Goal: Task Accomplishment & Management: Manage account settings

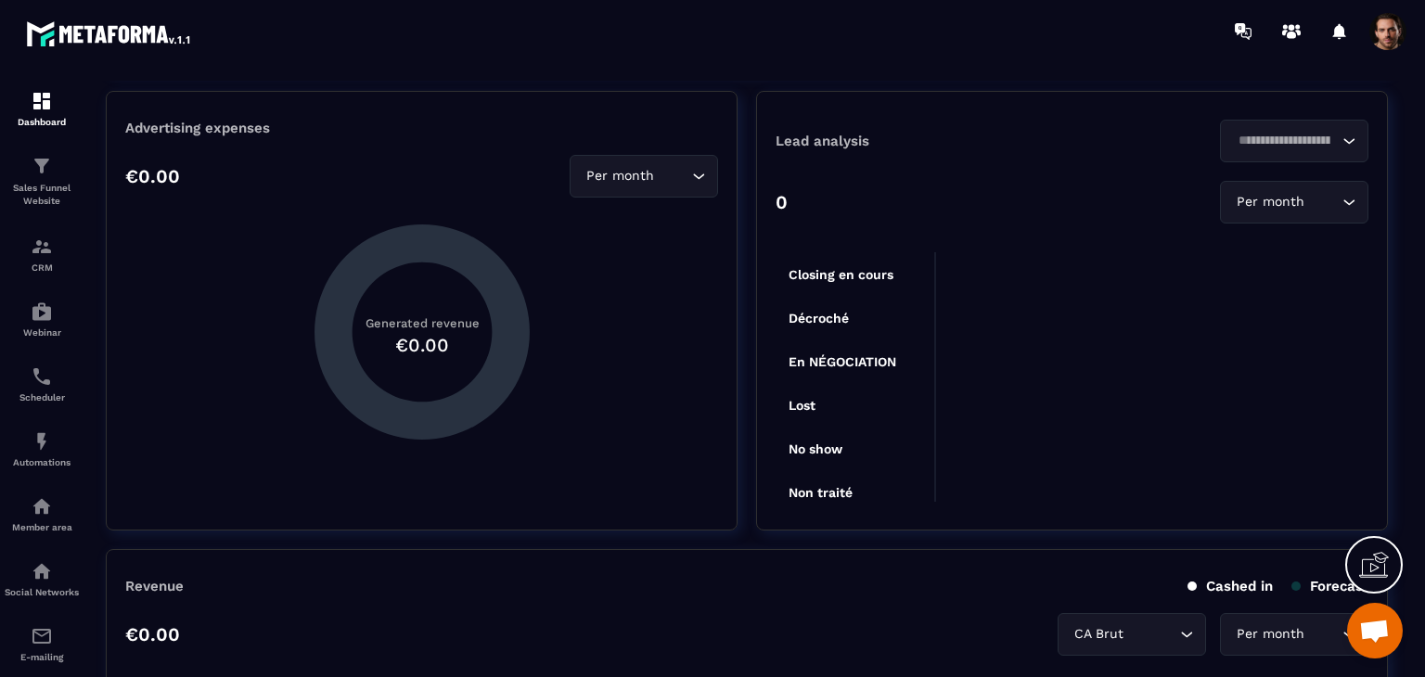
scroll to position [397, 0]
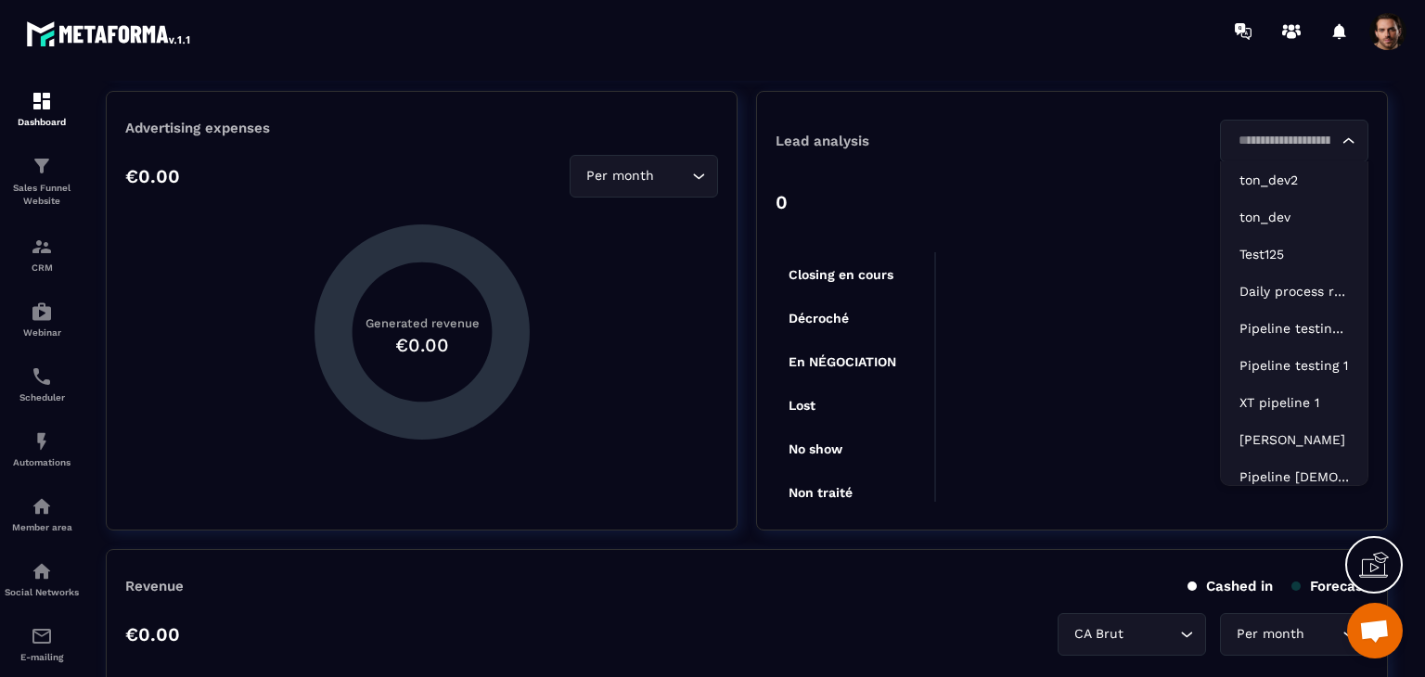
click at [1289, 135] on input "Search for option" at bounding box center [1285, 141] width 106 height 20
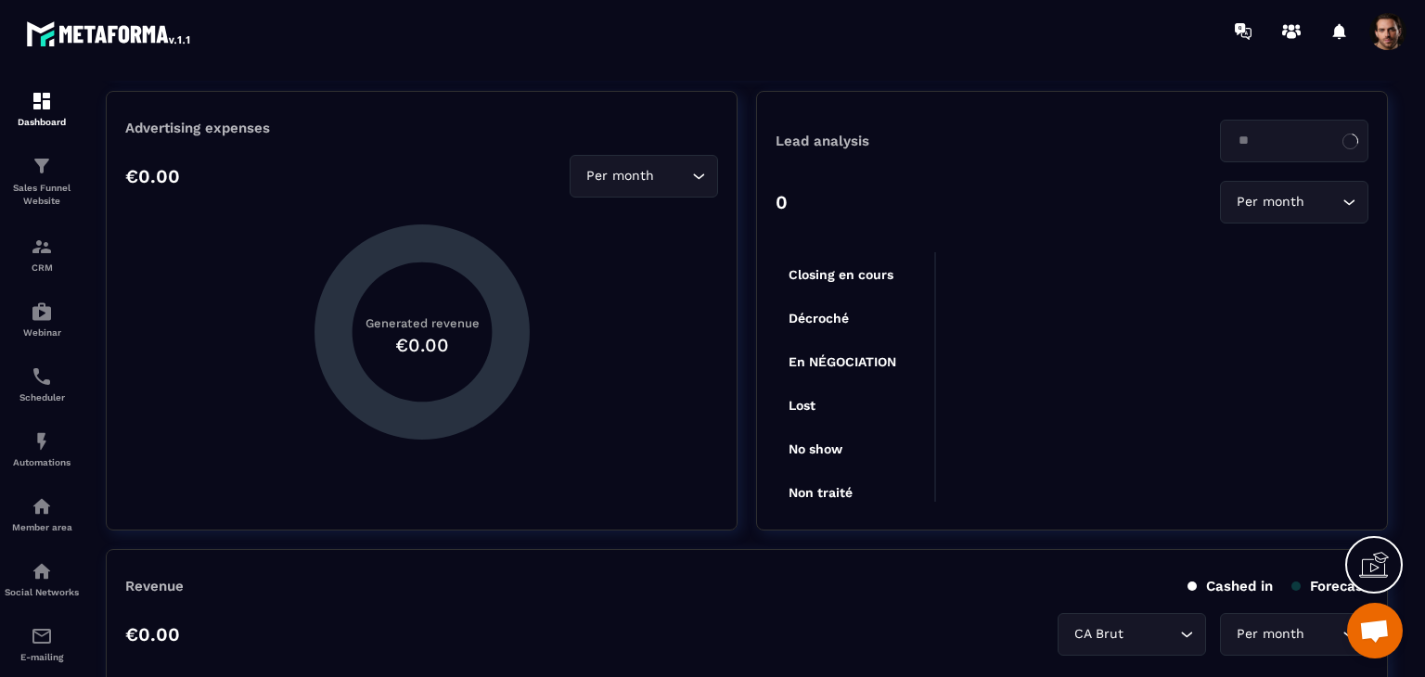
type input "*"
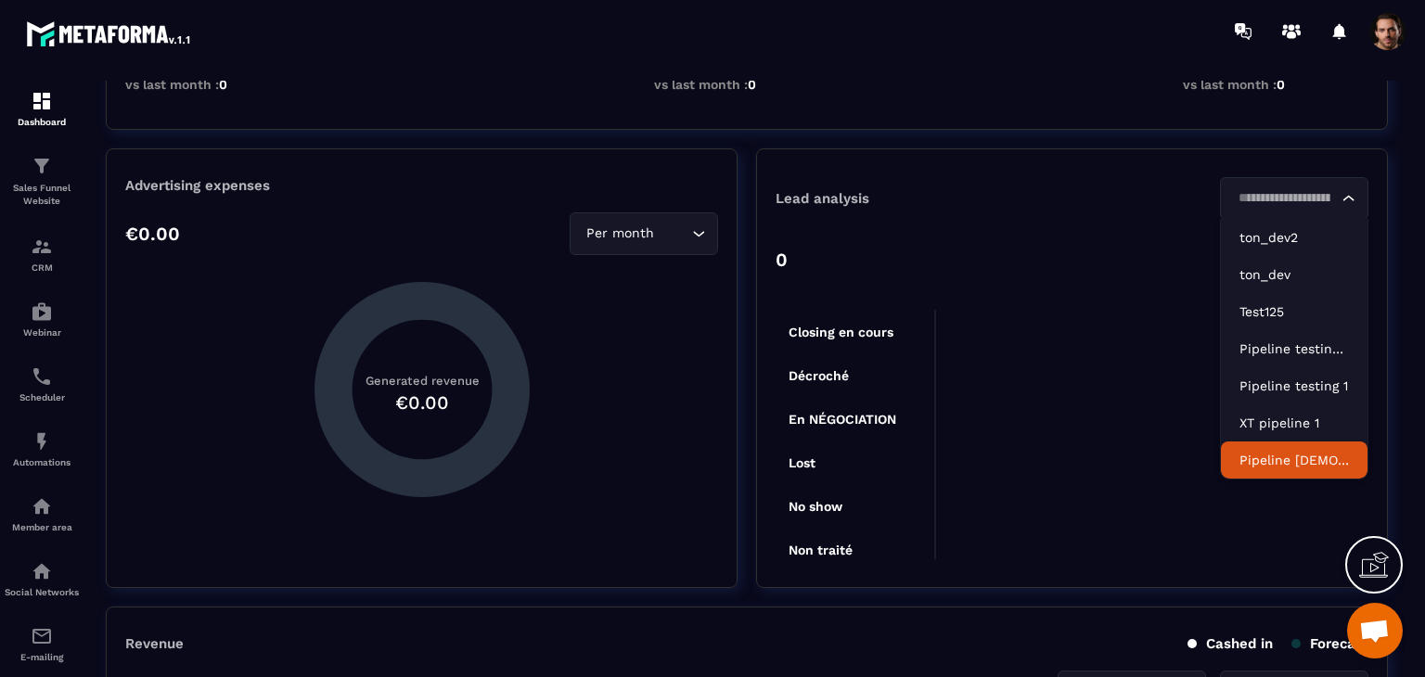
scroll to position [330, 0]
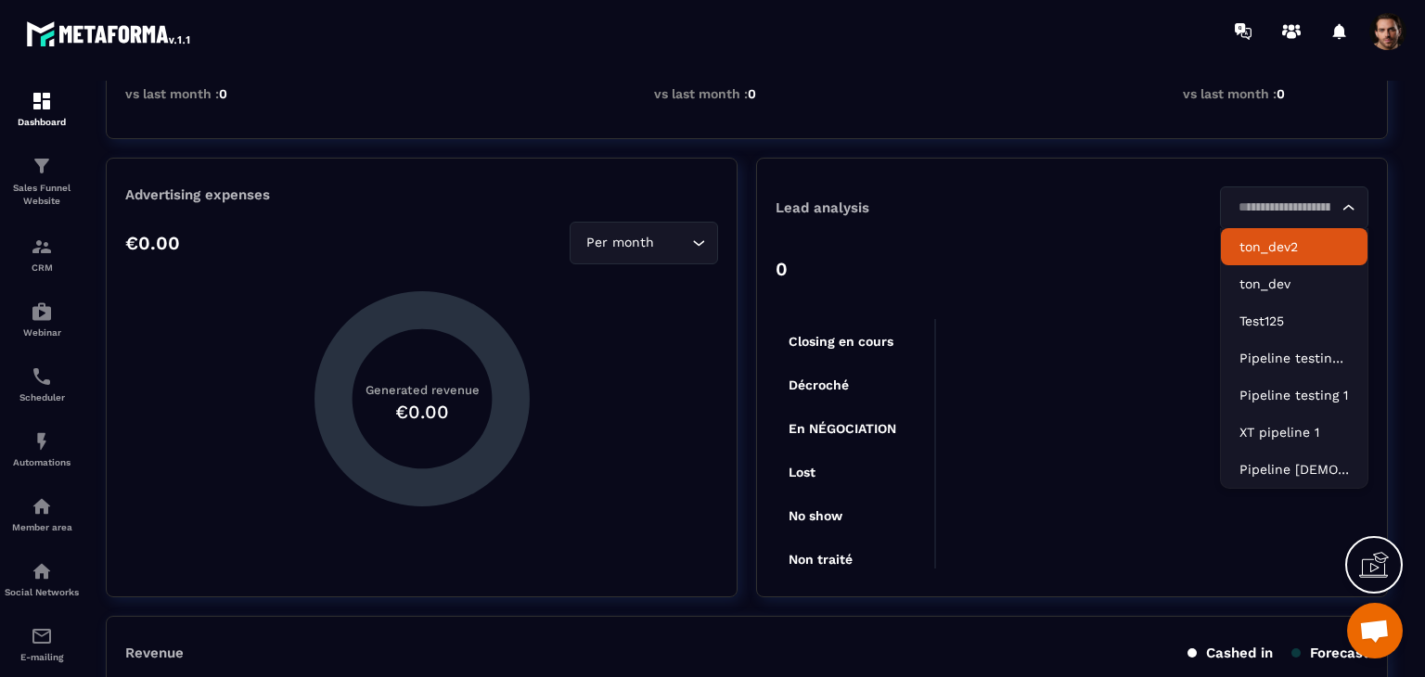
click at [1264, 213] on input "Search for option" at bounding box center [1285, 208] width 106 height 20
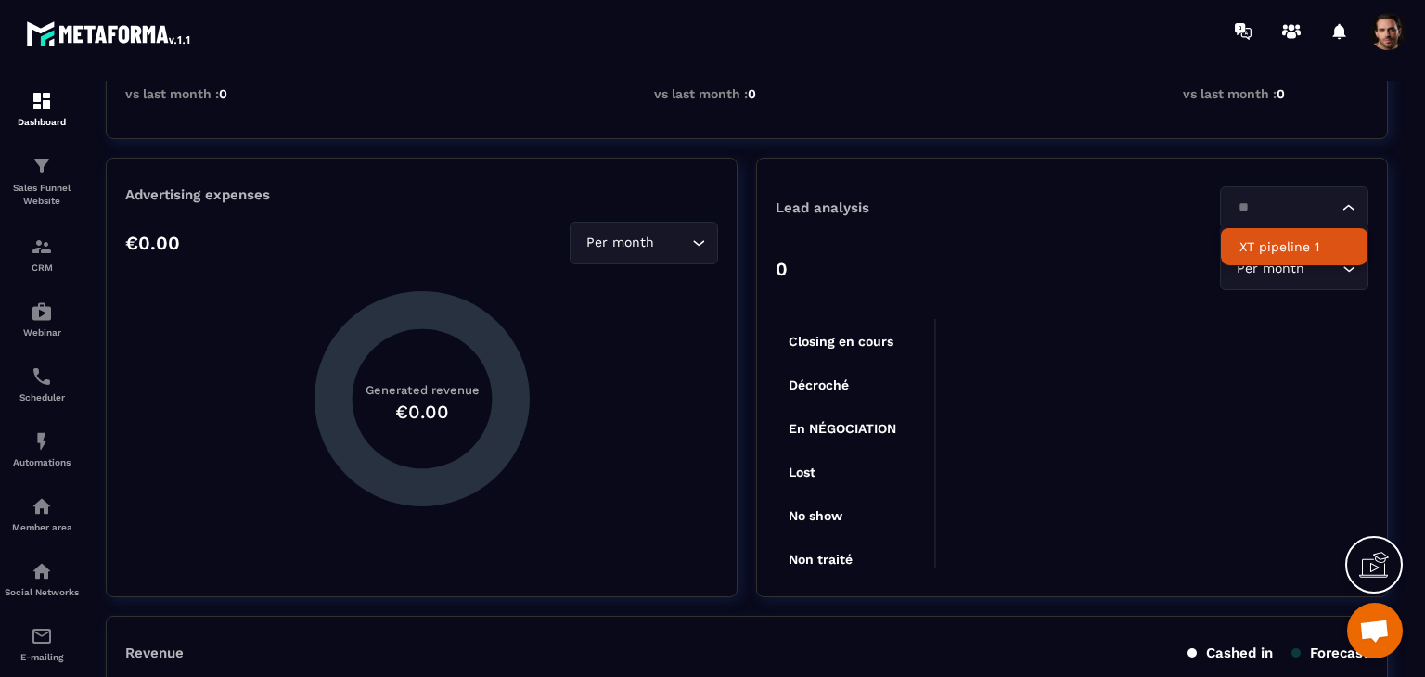
type input "*"
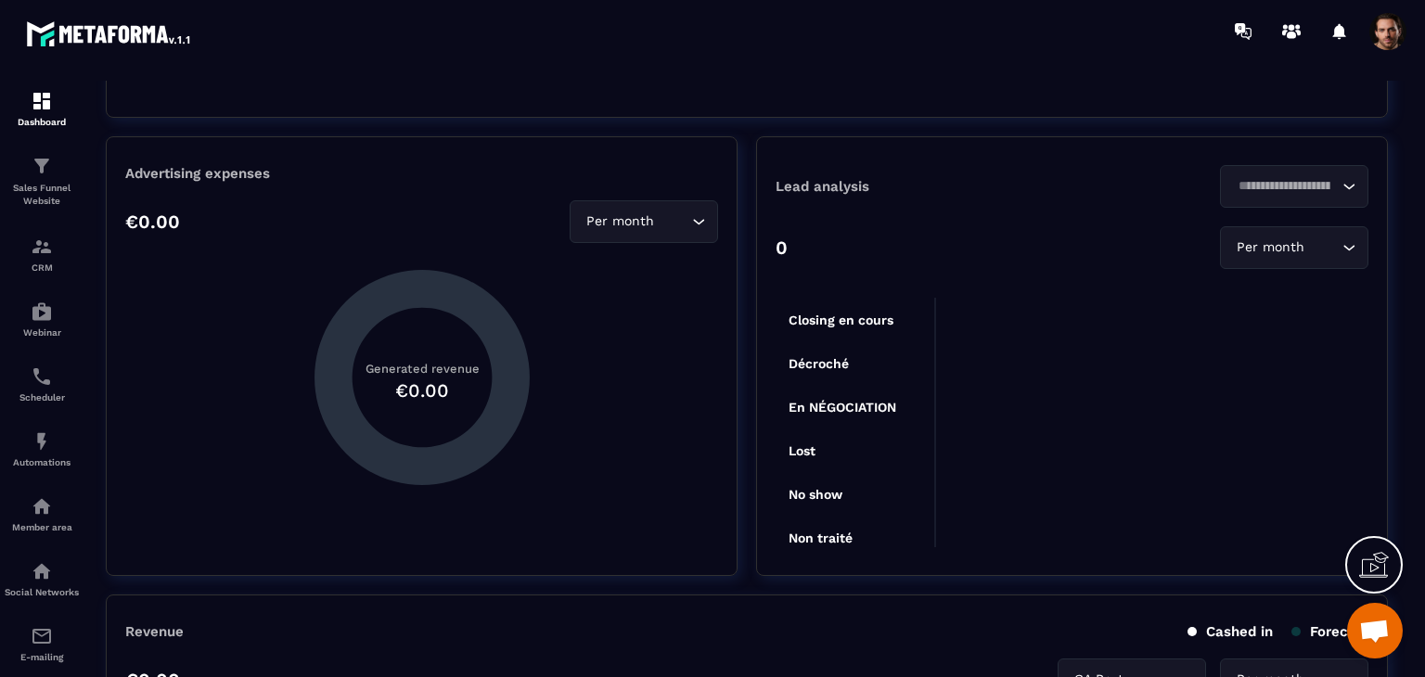
click at [1151, 148] on div "Lead analysis Loading... XT pipeline 1 0 Per month Loading... Closing en cours …" at bounding box center [1072, 356] width 632 height 440
click at [1266, 184] on input "Search for option" at bounding box center [1285, 186] width 106 height 20
click at [1301, 125] on section "Global statistics Per month Loading... Customer acquisition cost €0.00 Stable v…" at bounding box center [747, 175] width 1282 height 803
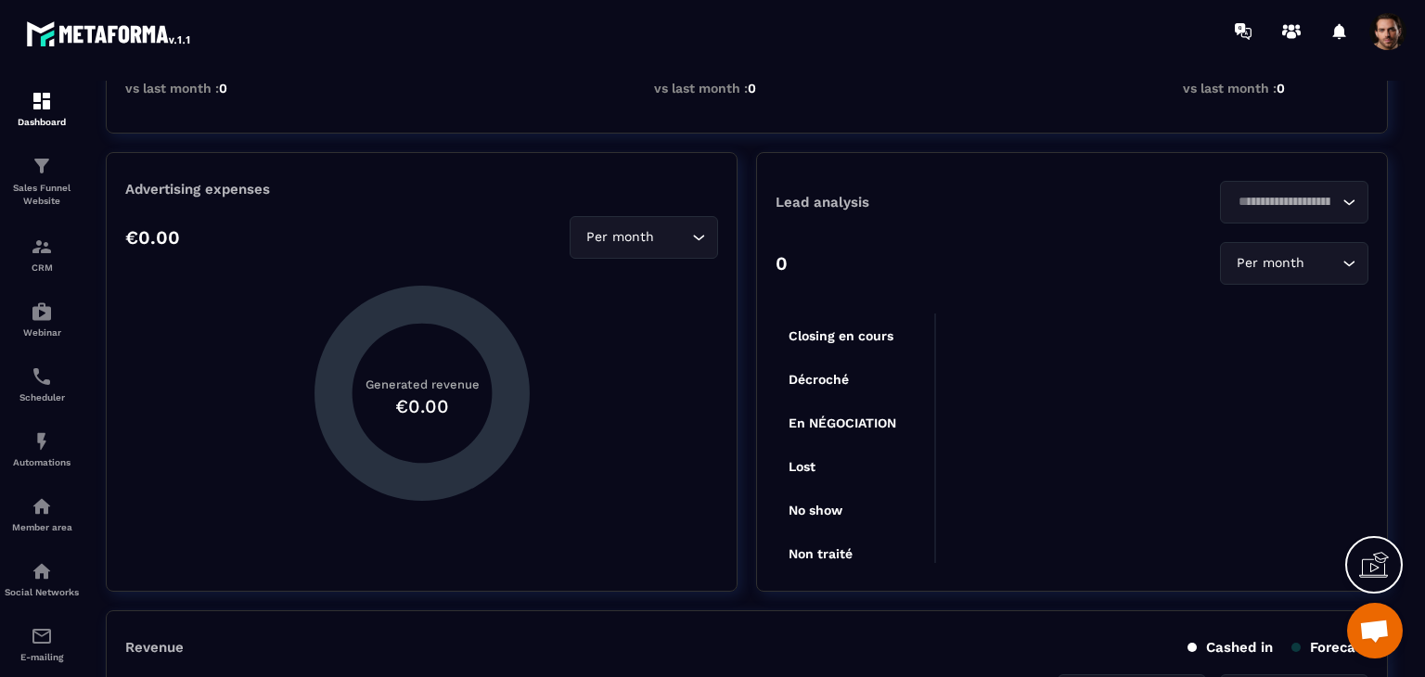
scroll to position [334, 0]
click at [1295, 194] on input "Search for option" at bounding box center [1285, 204] width 106 height 20
type input "*"
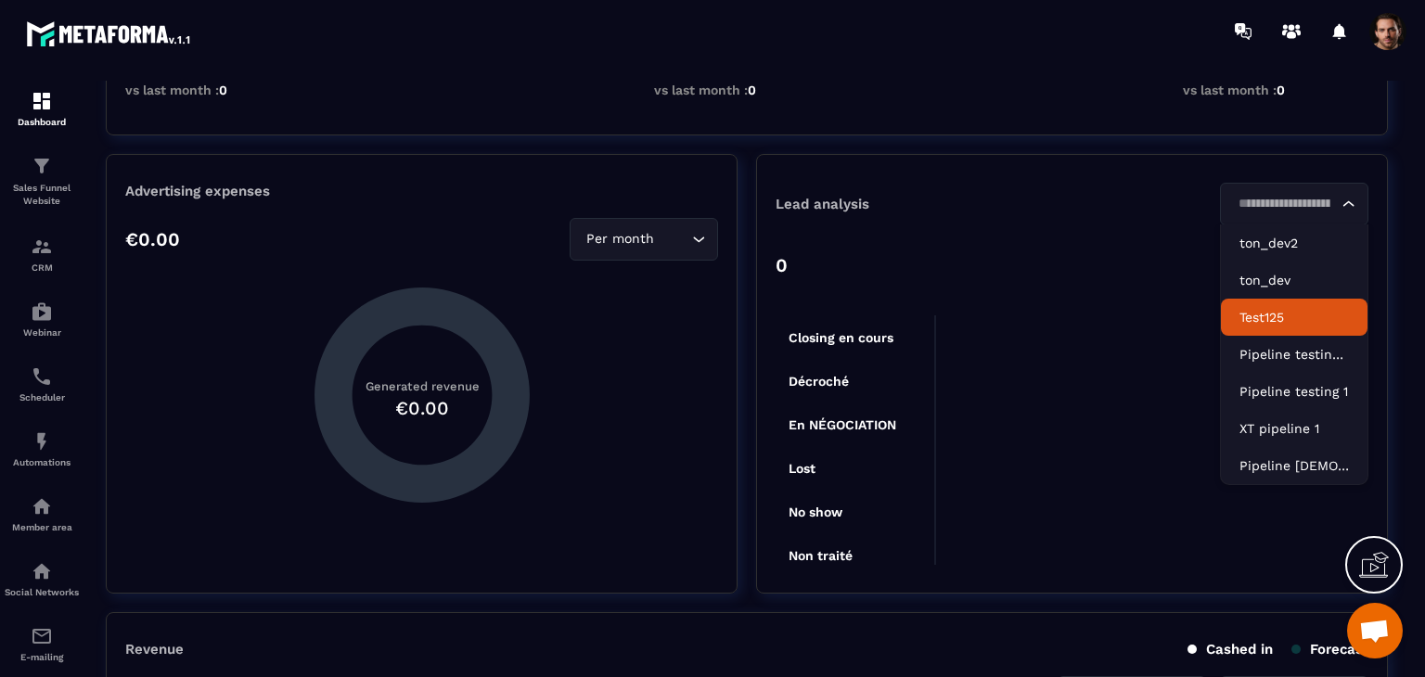
click at [958, 34] on div at bounding box center [821, 31] width 1207 height 62
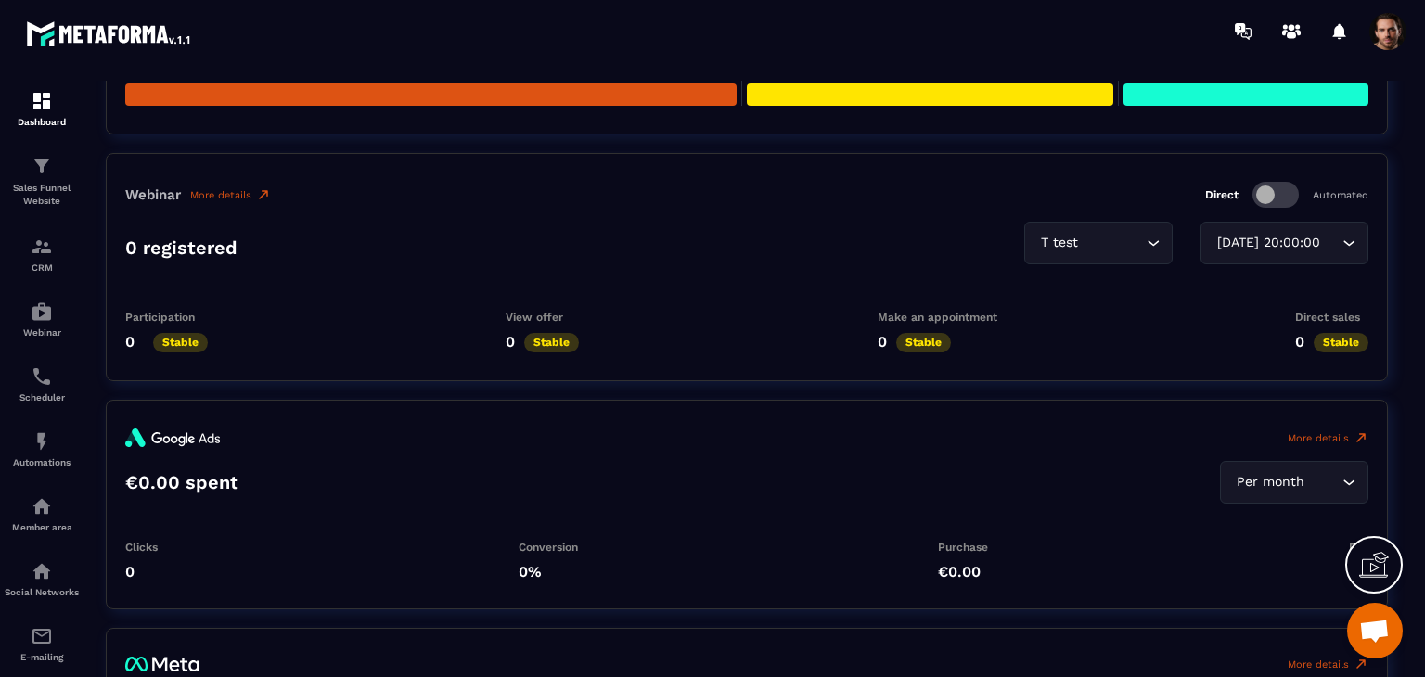
scroll to position [3017, 0]
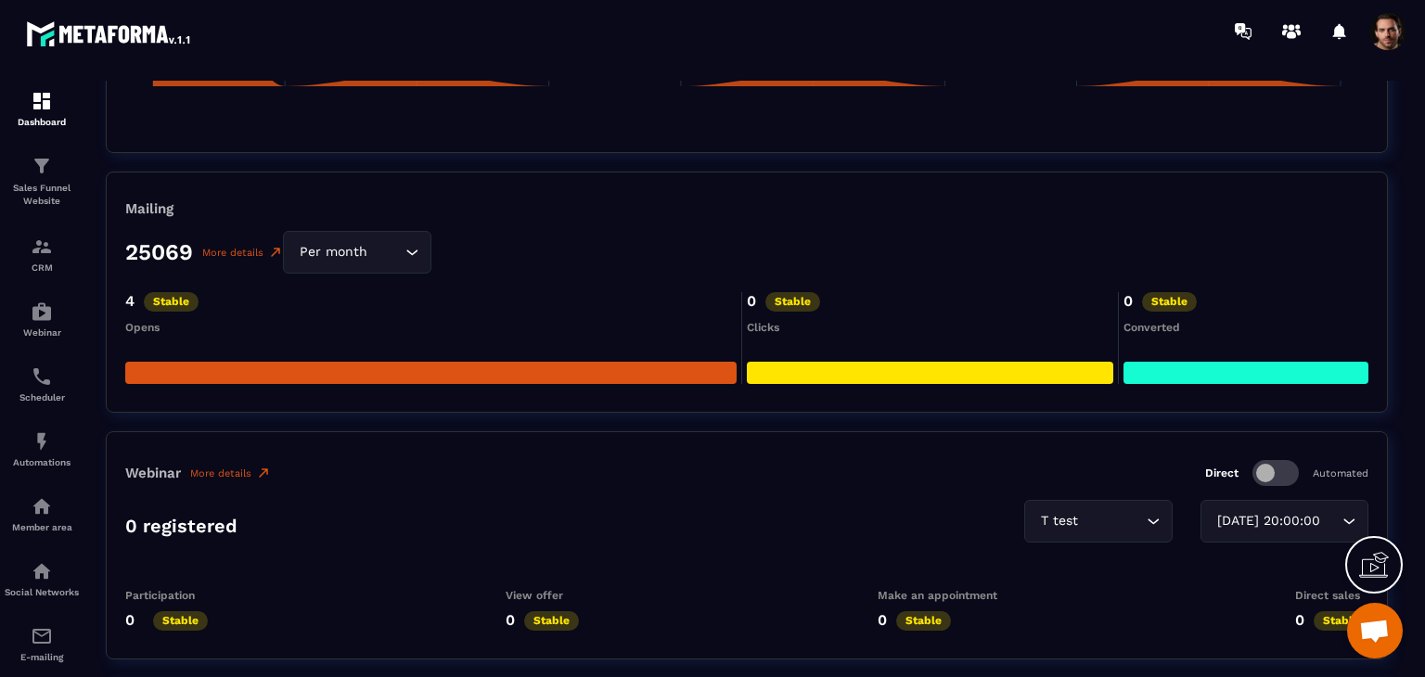
click at [1035, 519] on div "T test" at bounding box center [1089, 521] width 109 height 20
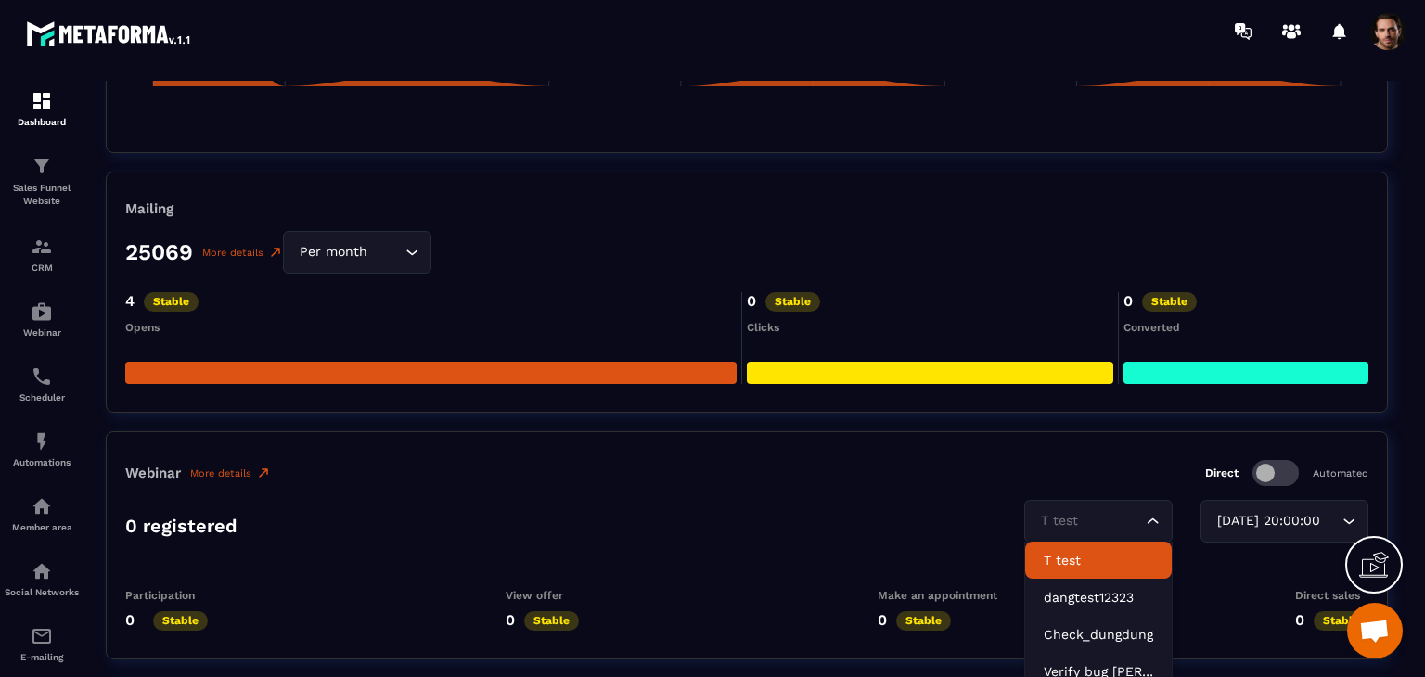
scroll to position [3296, 0]
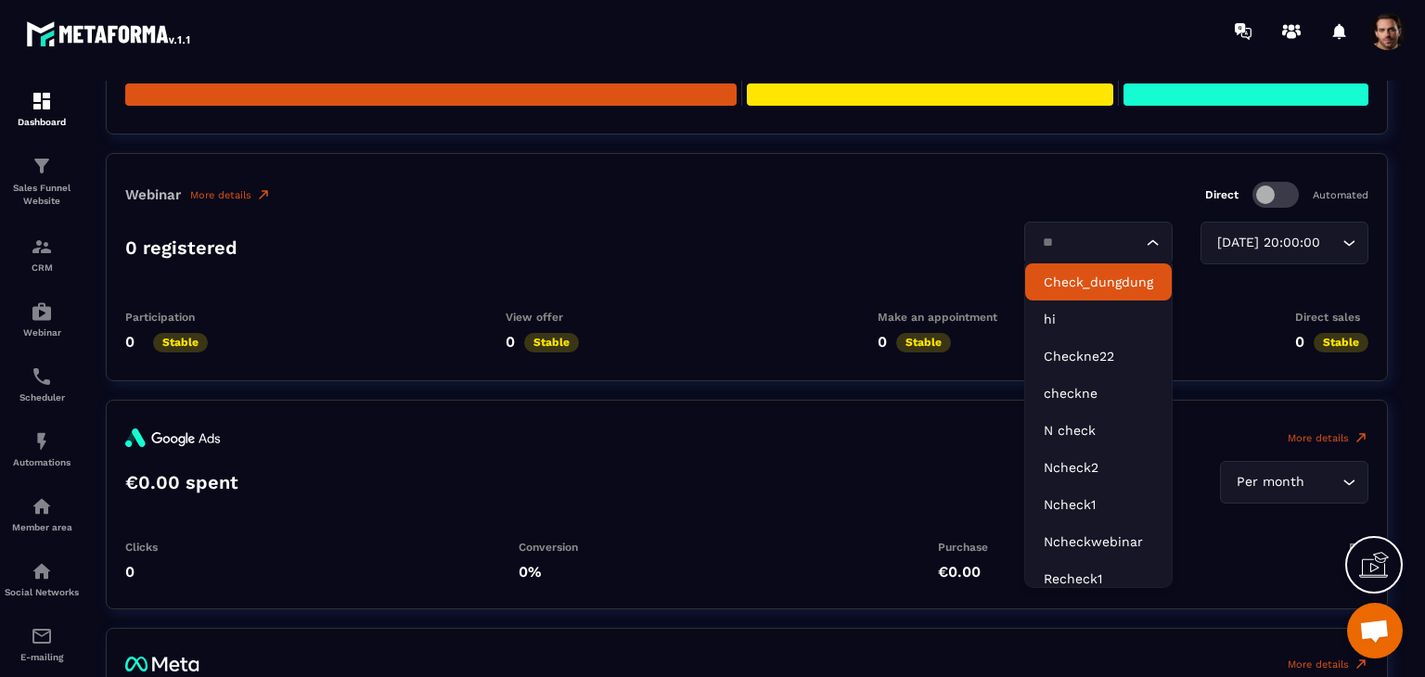
type input "*"
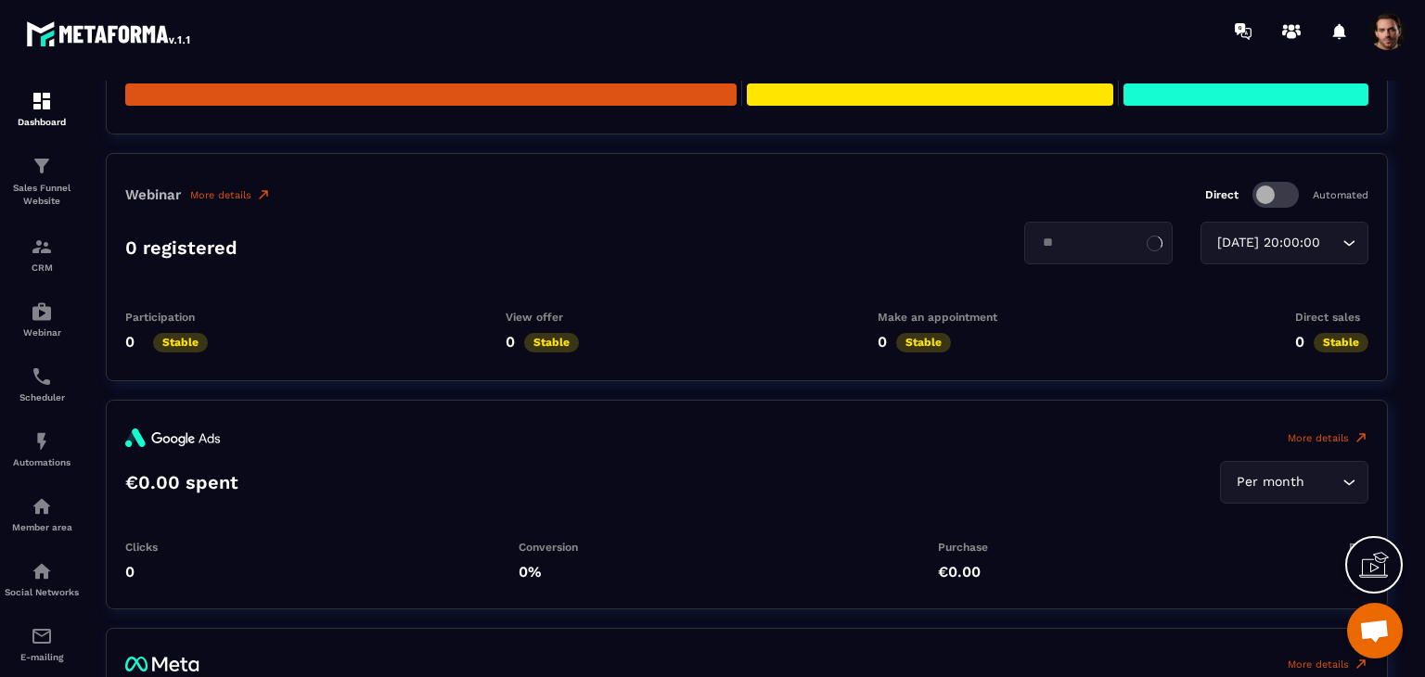
type input "*"
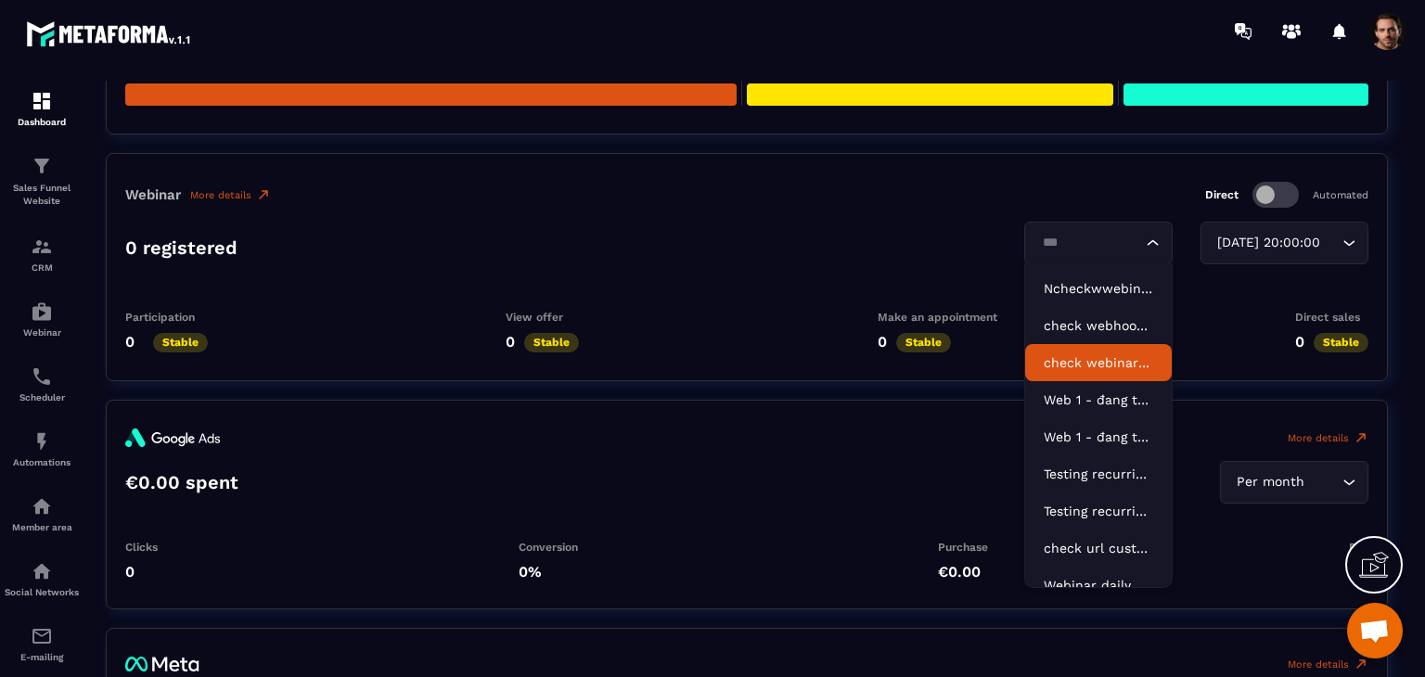
scroll to position [0, 0]
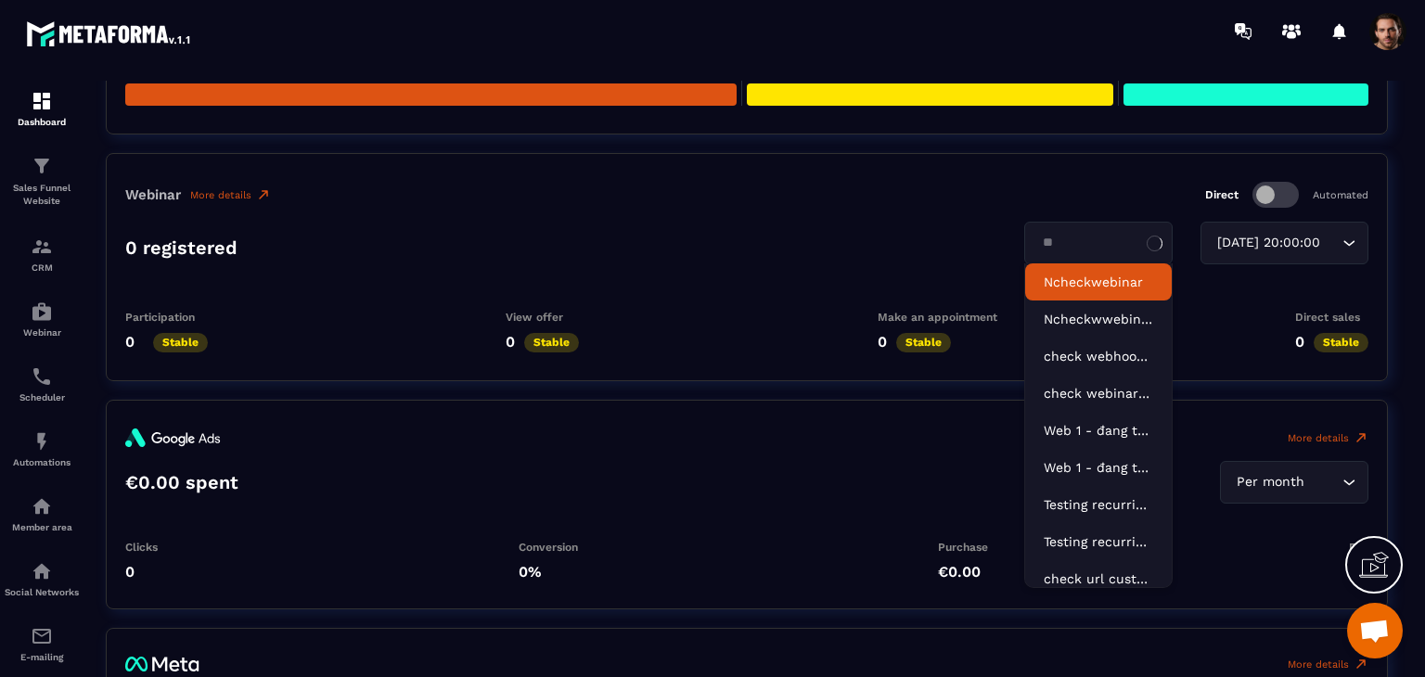
type input "*"
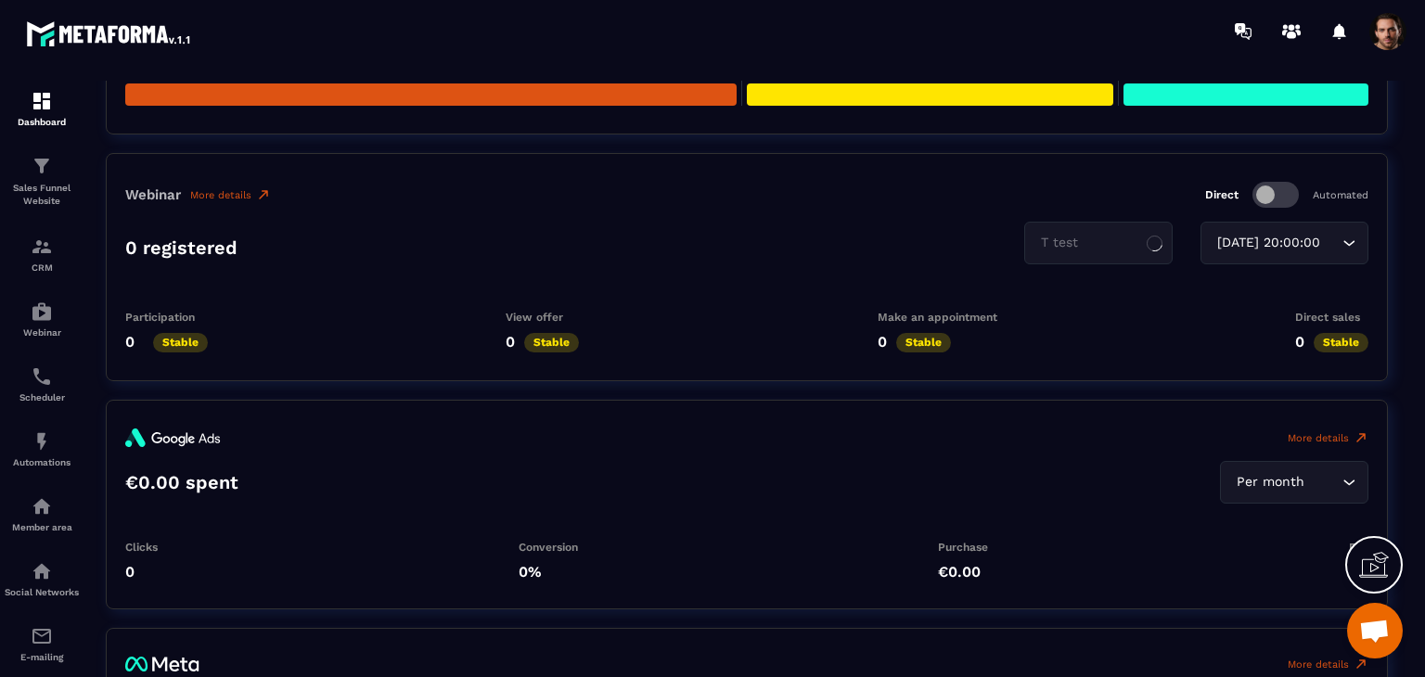
click at [1169, 280] on div "Webinar More details Direct Automated 0 registered T test 2025-08-28 20:00:00 L…" at bounding box center [747, 267] width 1282 height 228
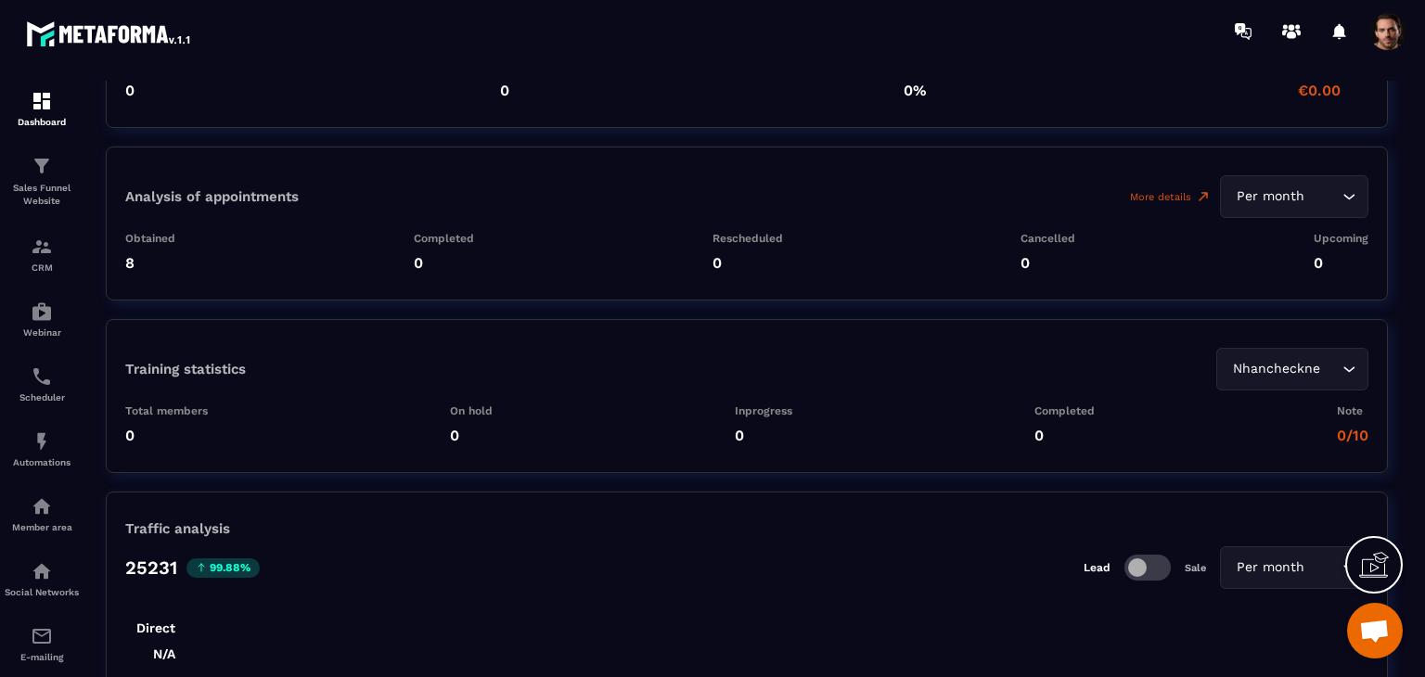
scroll to position [4181, 0]
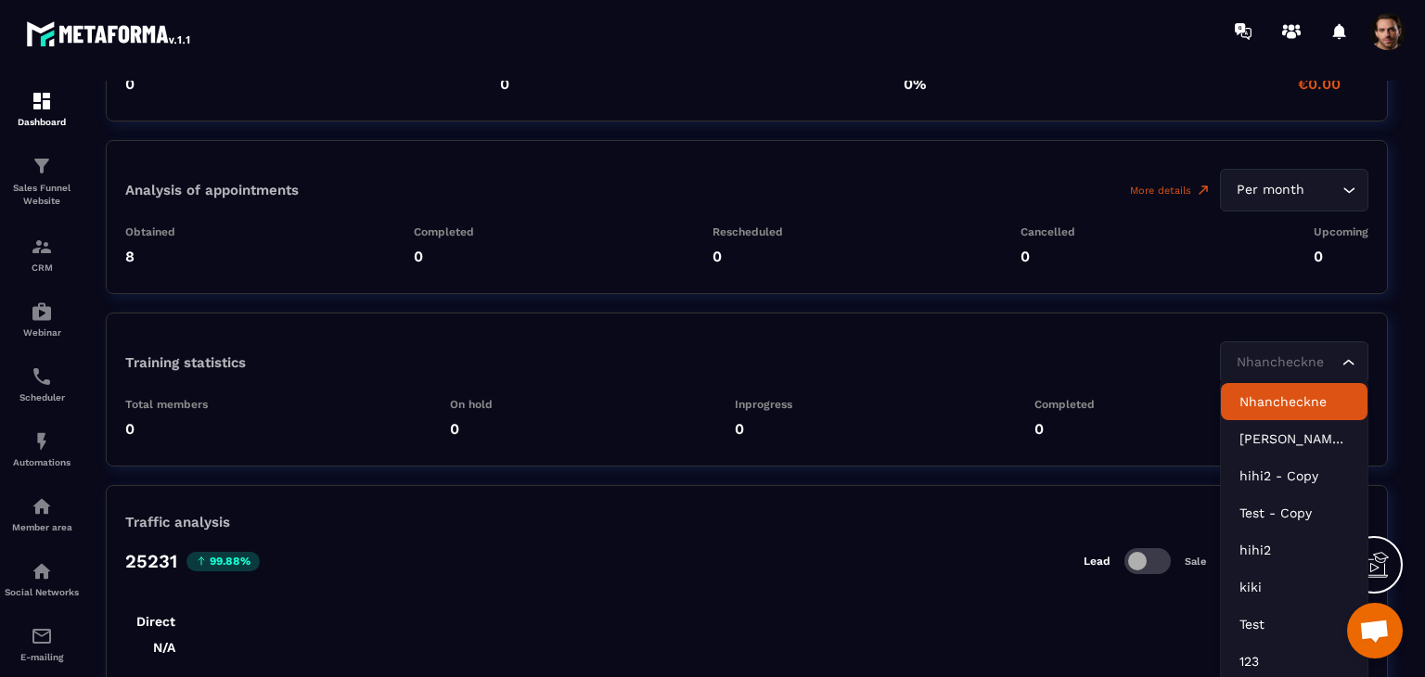
click at [1292, 357] on div "Nhancheckne" at bounding box center [1284, 363] width 109 height 20
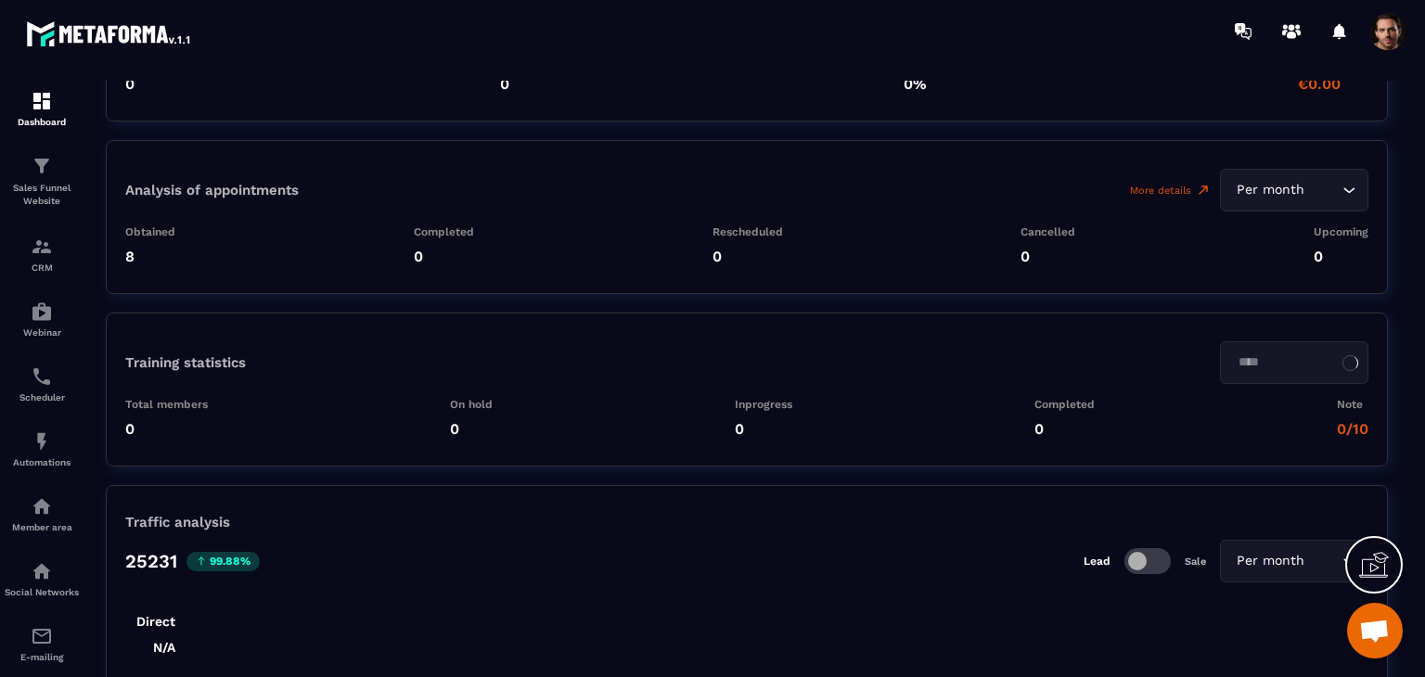
type input "****"
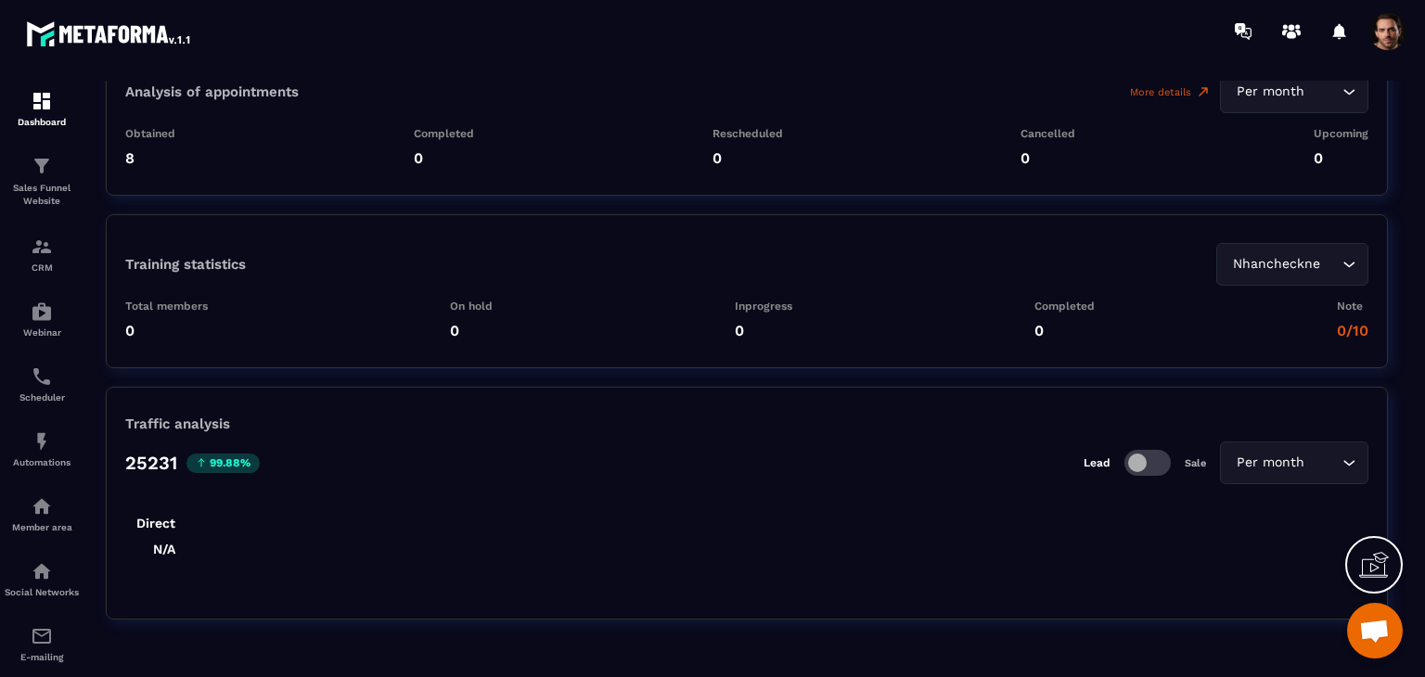
scroll to position [4309, 0]
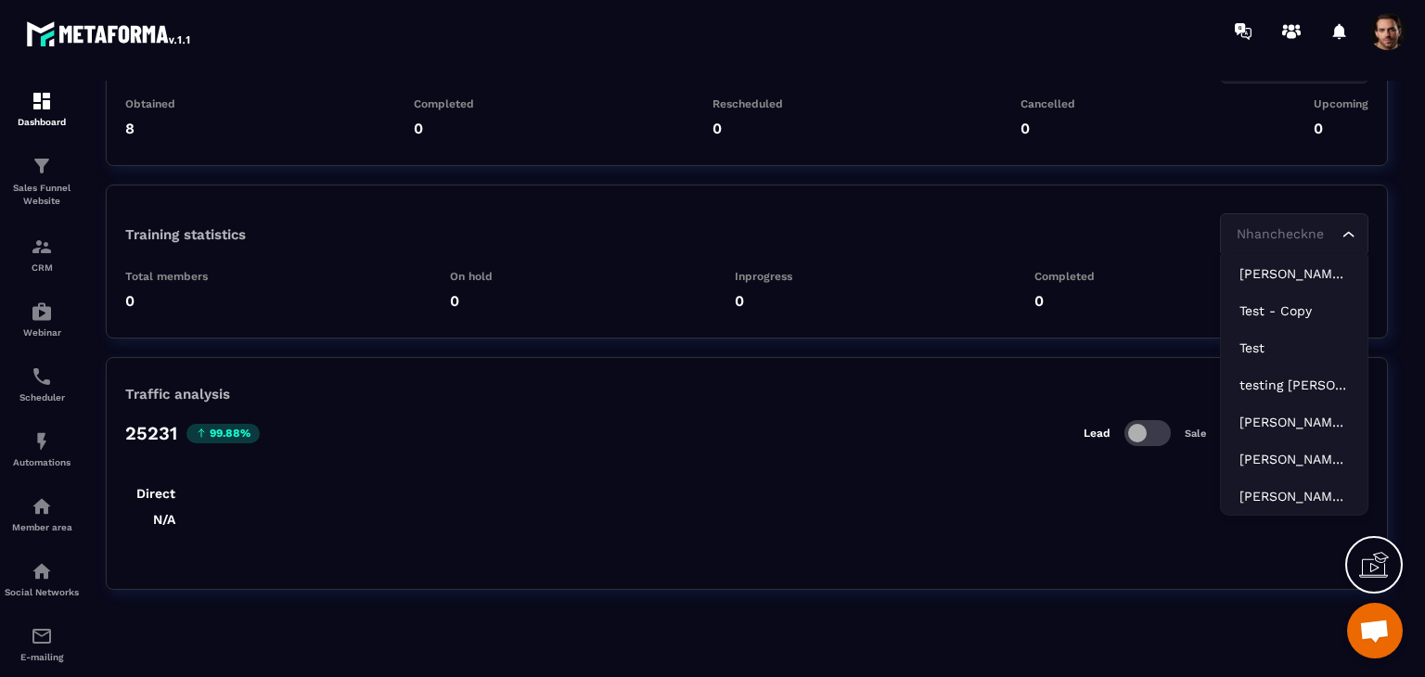
drag, startPoint x: 1286, startPoint y: 235, endPoint x: 1293, endPoint y: 244, distance: 11.9
click at [1286, 235] on input "Search for option" at bounding box center [1285, 235] width 106 height 20
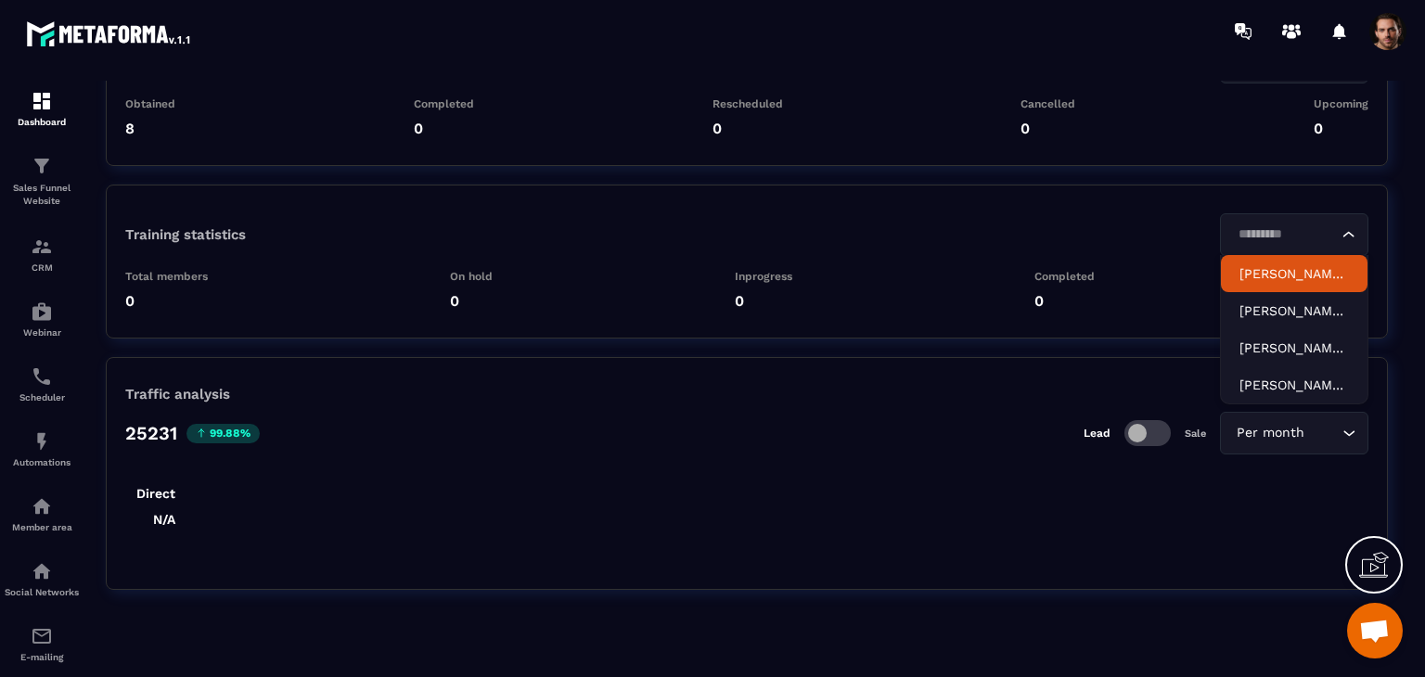
type input "*********"
click at [1173, 213] on div "Training statistics Nhancheckne Loading... Nhàn testwwww Nhàn test - Copy - Cop…" at bounding box center [746, 234] width 1243 height 43
click at [1289, 231] on div "Nhancheckne" at bounding box center [1284, 235] width 109 height 20
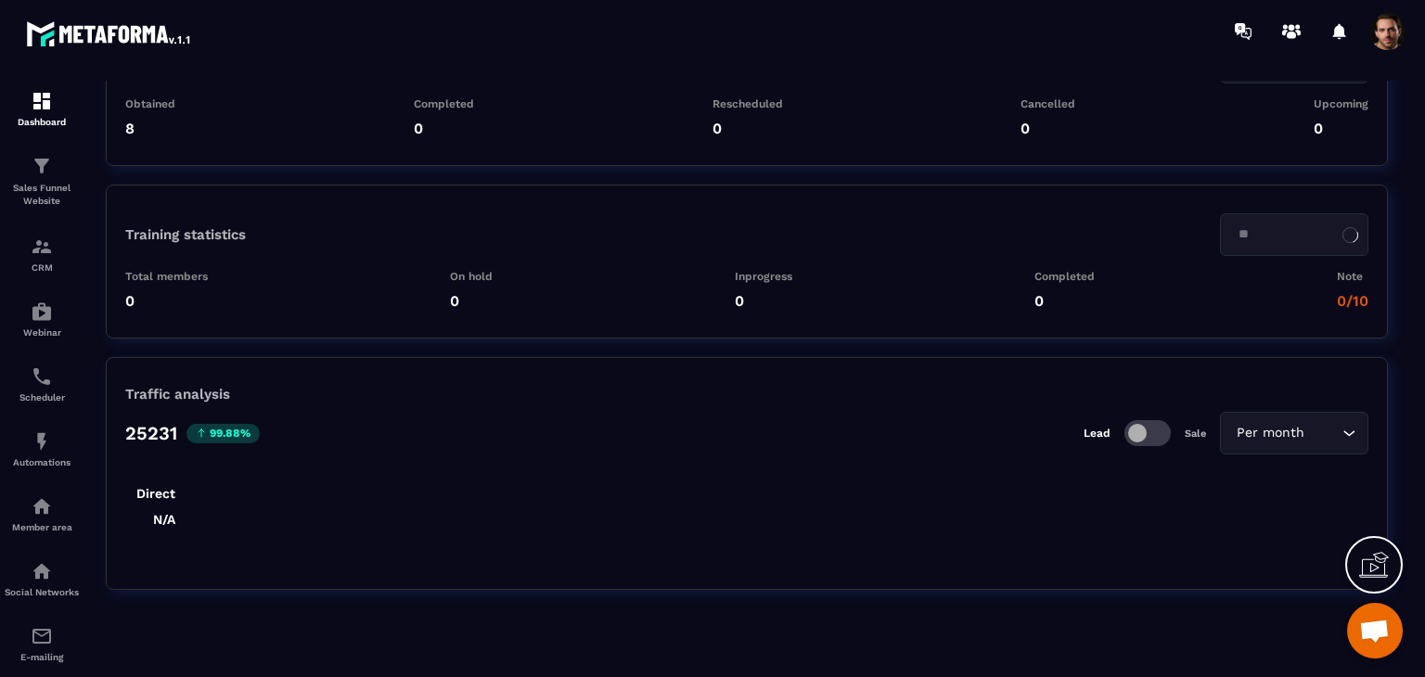
type input "*"
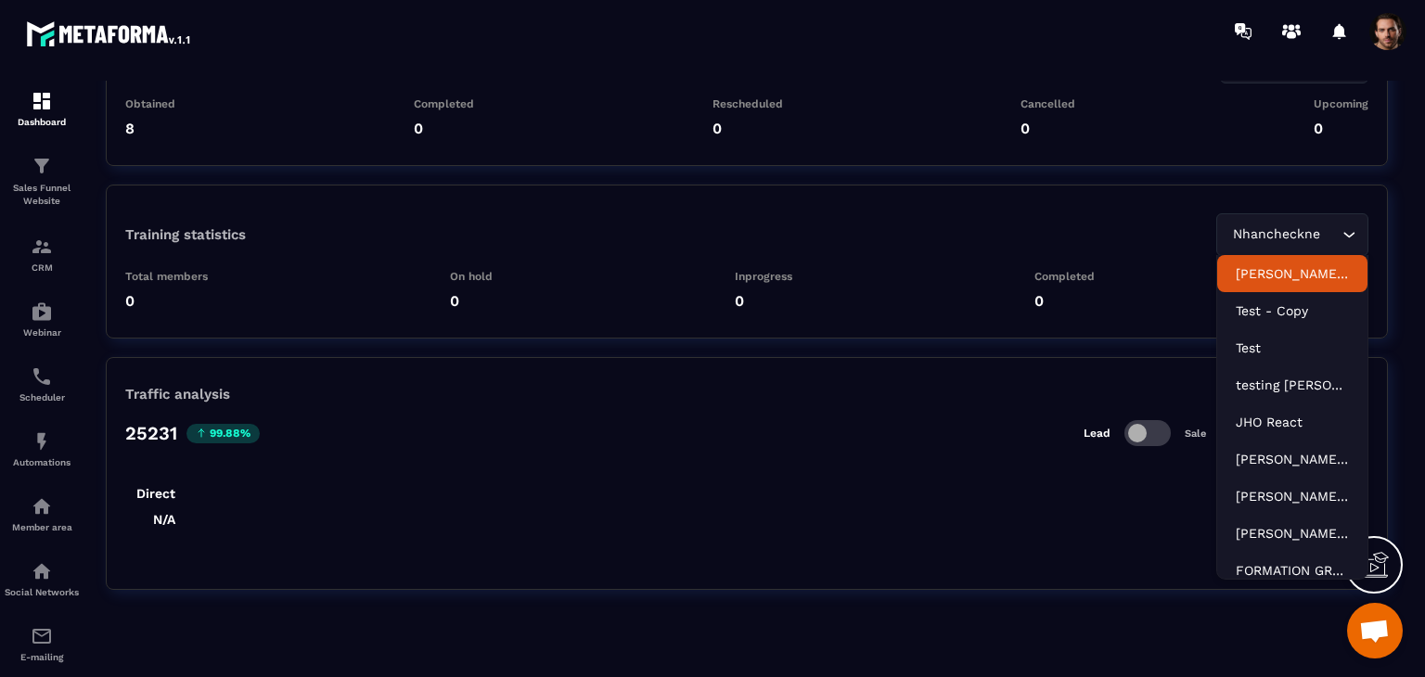
click at [1124, 560] on div "Traffic analysis 25231 99.88% Lead Sale Per month Loading... Direct Direct N/A …" at bounding box center [747, 473] width 1282 height 233
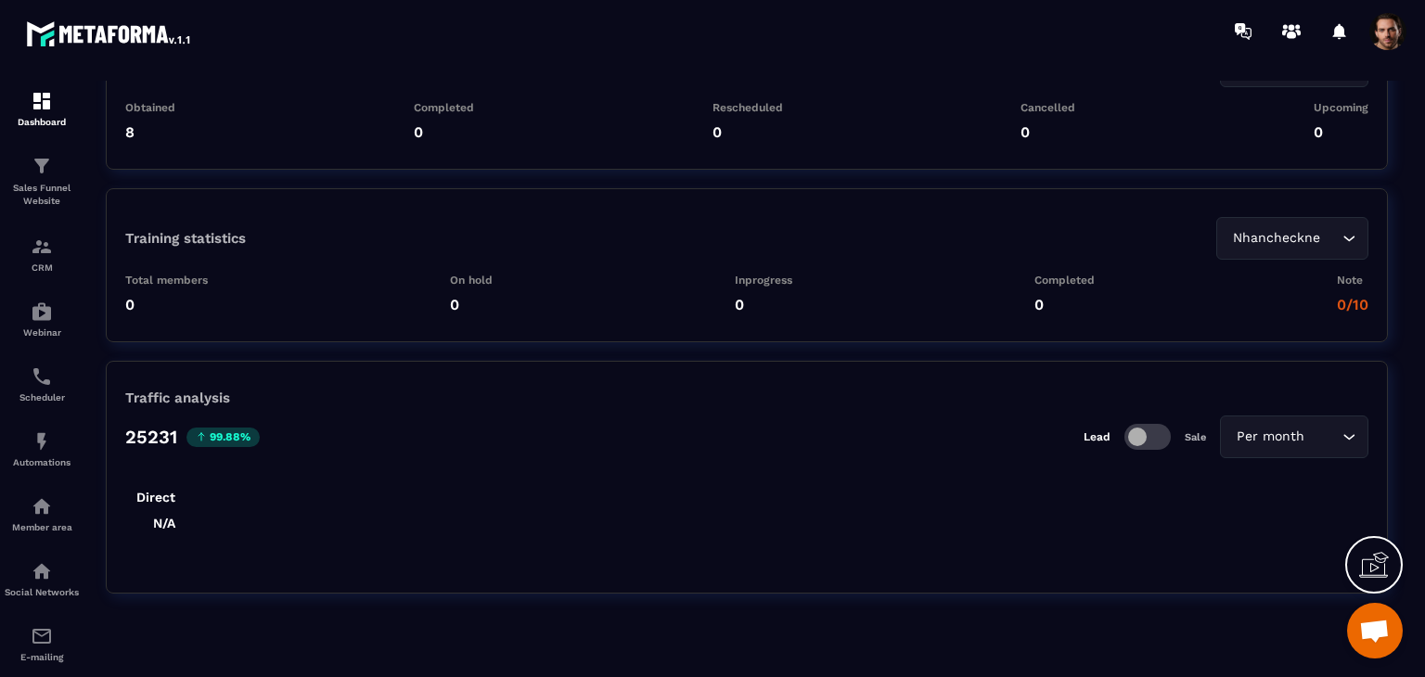
click at [1072, 278] on p "Completed" at bounding box center [1065, 280] width 60 height 13
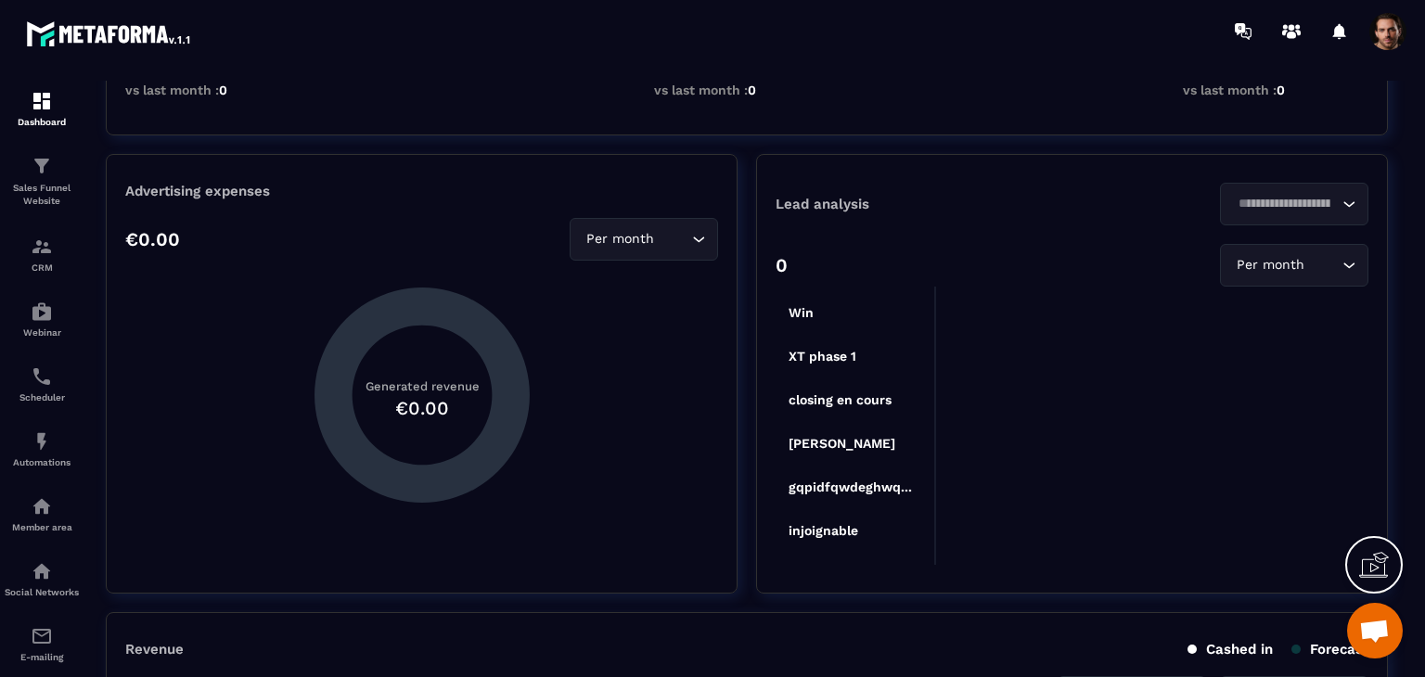
scroll to position [0, 0]
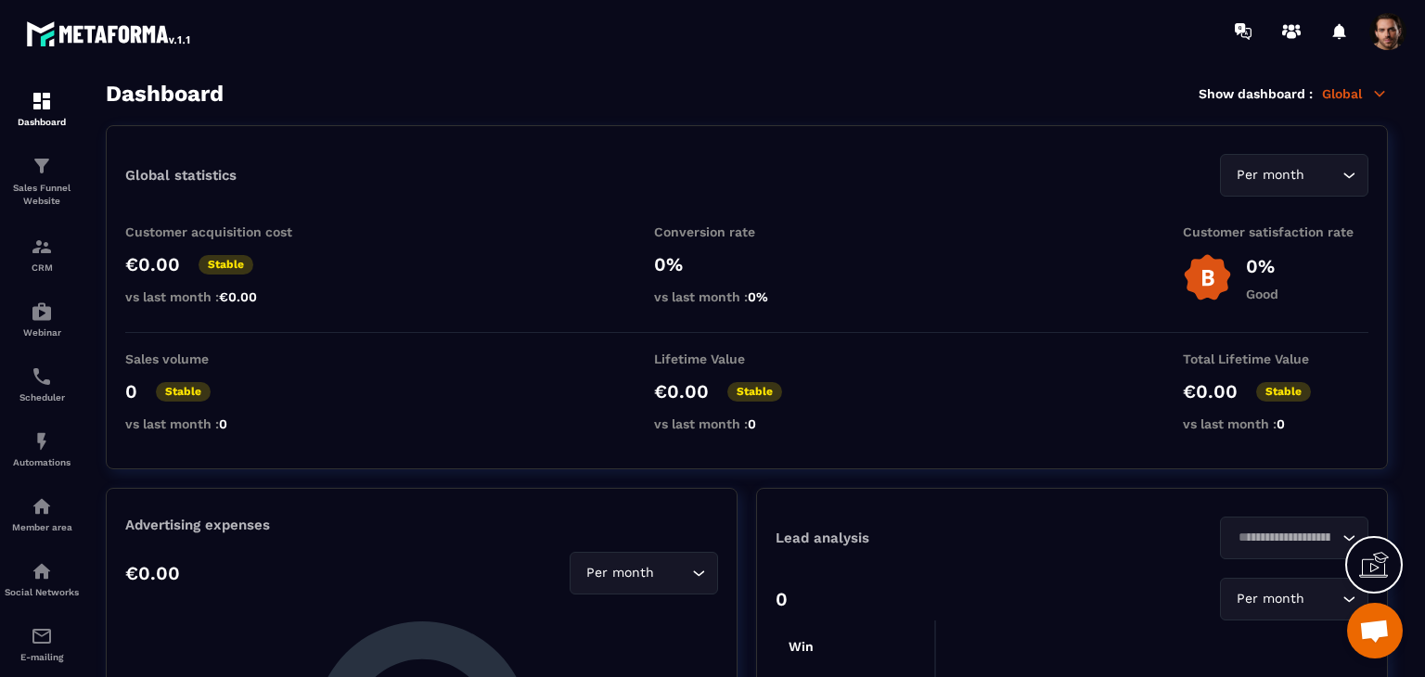
click at [1344, 102] on div "Dashboard Show dashboard : Global" at bounding box center [747, 94] width 1282 height 26
click at [1344, 97] on p "Global" at bounding box center [1355, 93] width 66 height 17
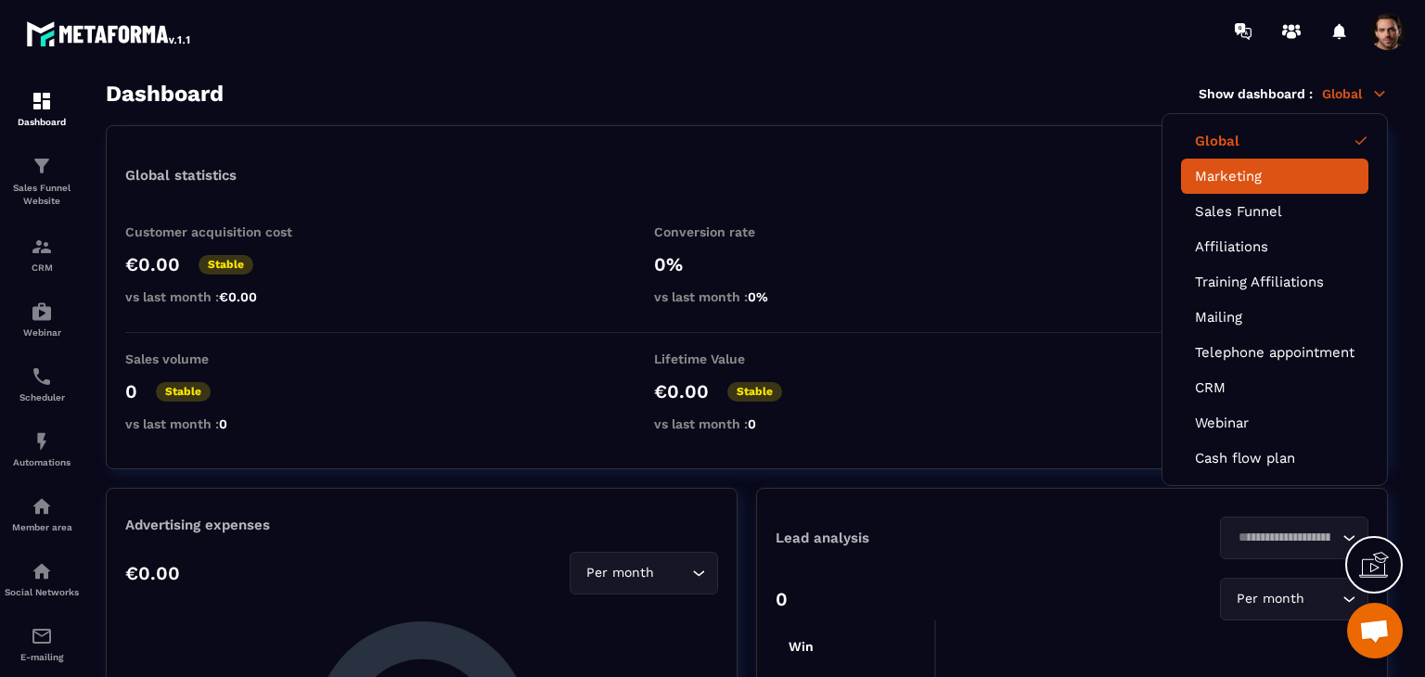
click at [1292, 159] on li "Marketing" at bounding box center [1274, 176] width 187 height 35
click at [1293, 179] on link "Marketing" at bounding box center [1275, 176] width 160 height 17
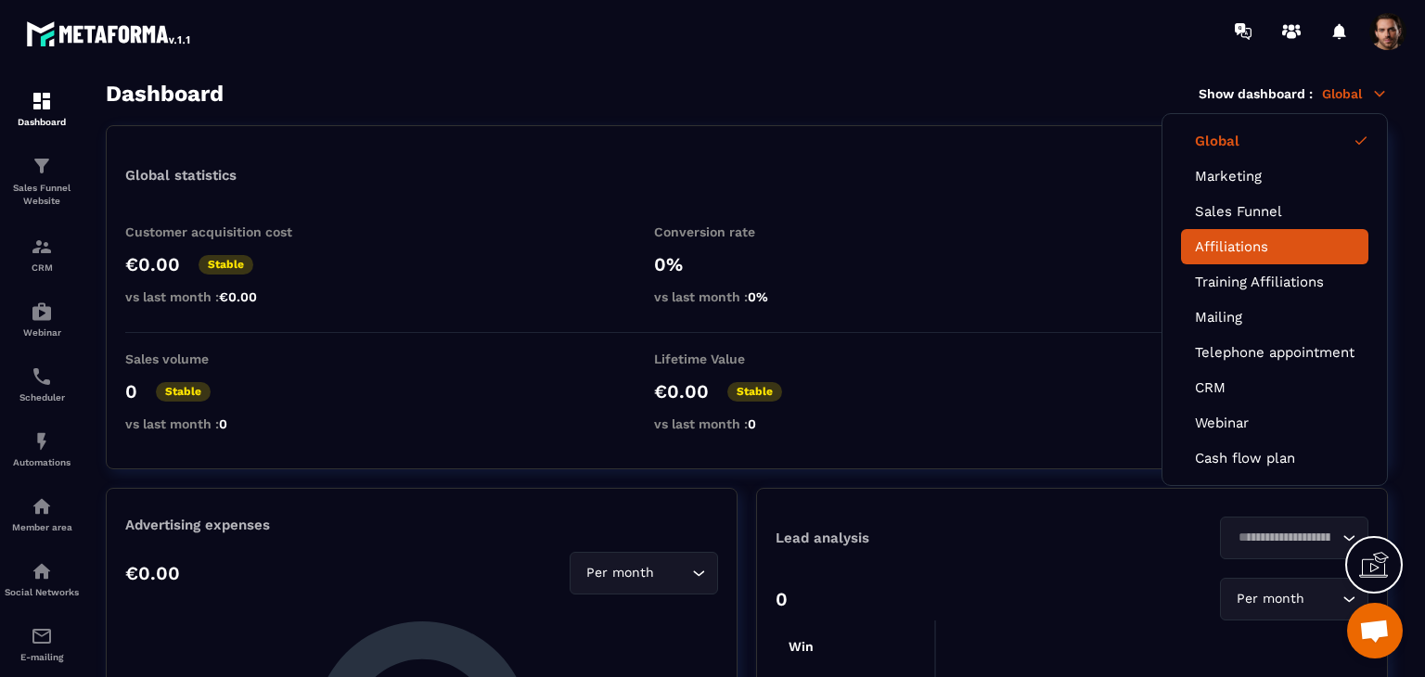
click at [1266, 231] on li "Affiliations" at bounding box center [1274, 246] width 187 height 35
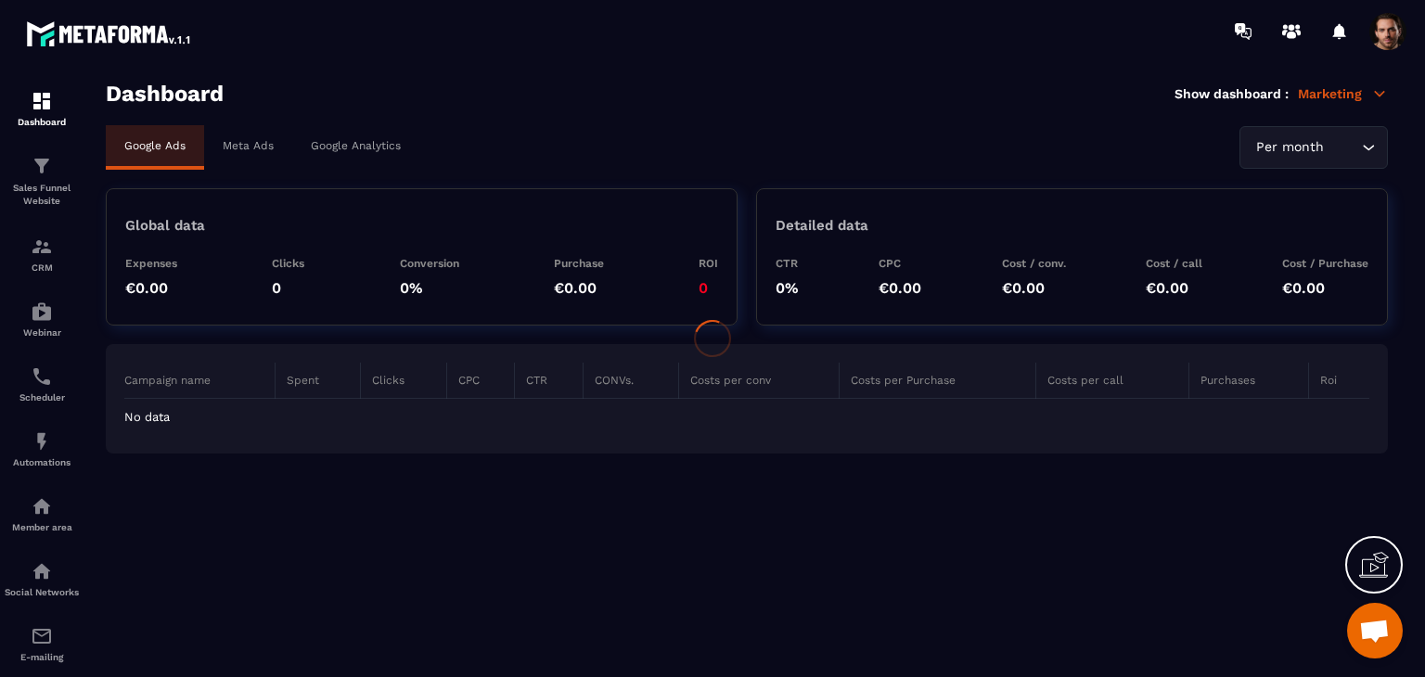
click at [1347, 90] on div at bounding box center [712, 338] width 1425 height 677
click at [1331, 94] on p "Marketing" at bounding box center [1343, 93] width 90 height 17
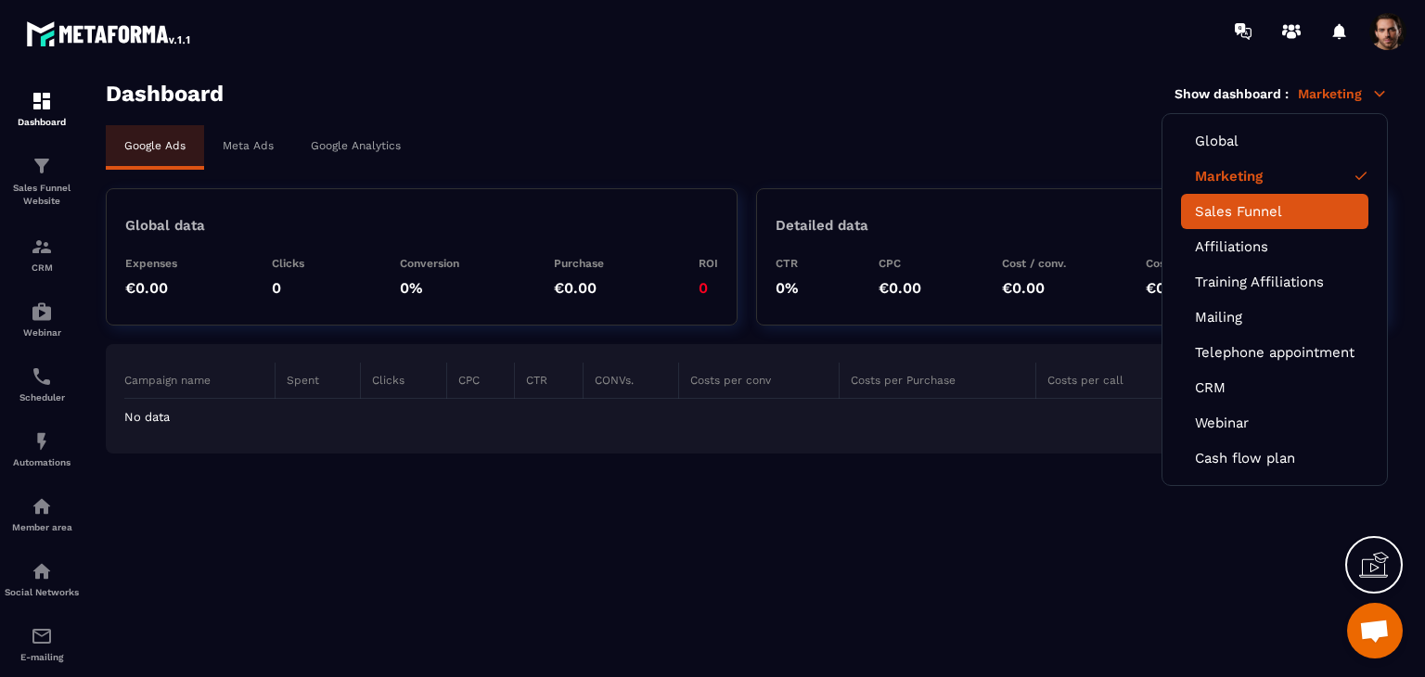
click at [1244, 208] on link "Sales Funnel" at bounding box center [1275, 211] width 160 height 17
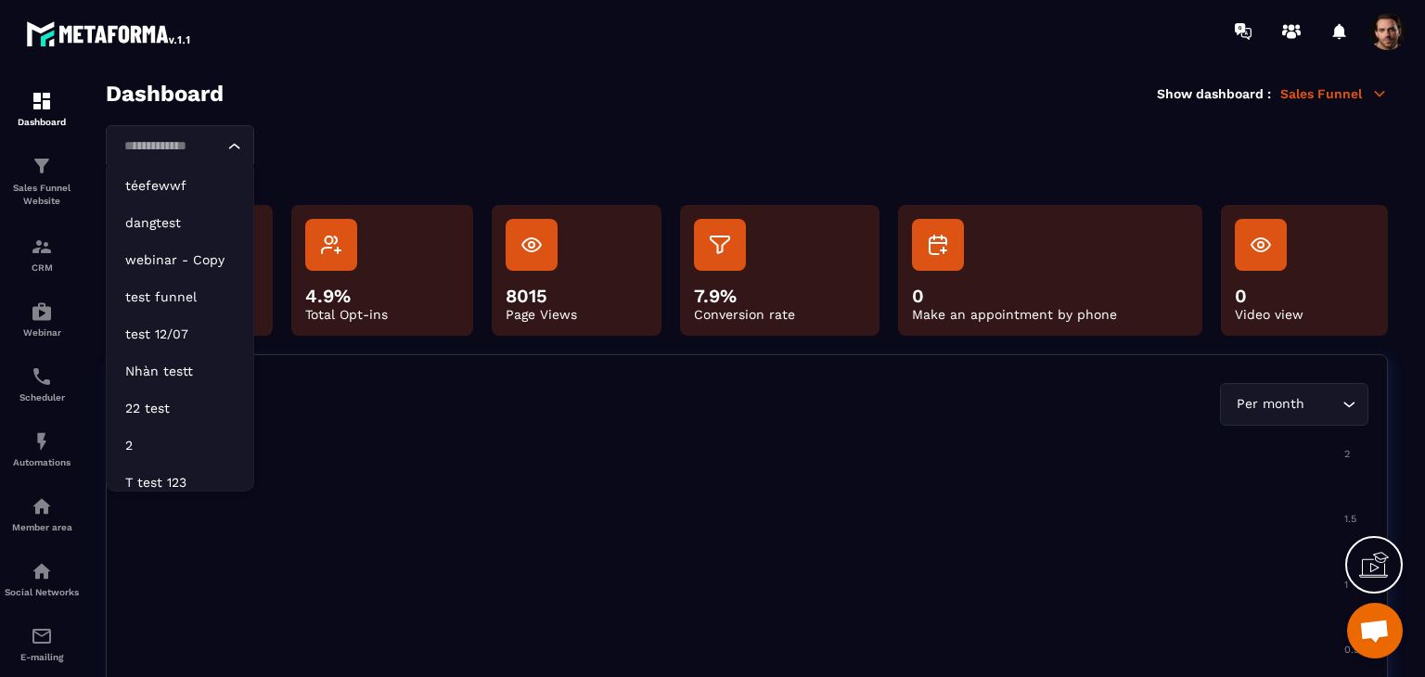
click at [198, 149] on input "Search for option" at bounding box center [171, 146] width 106 height 20
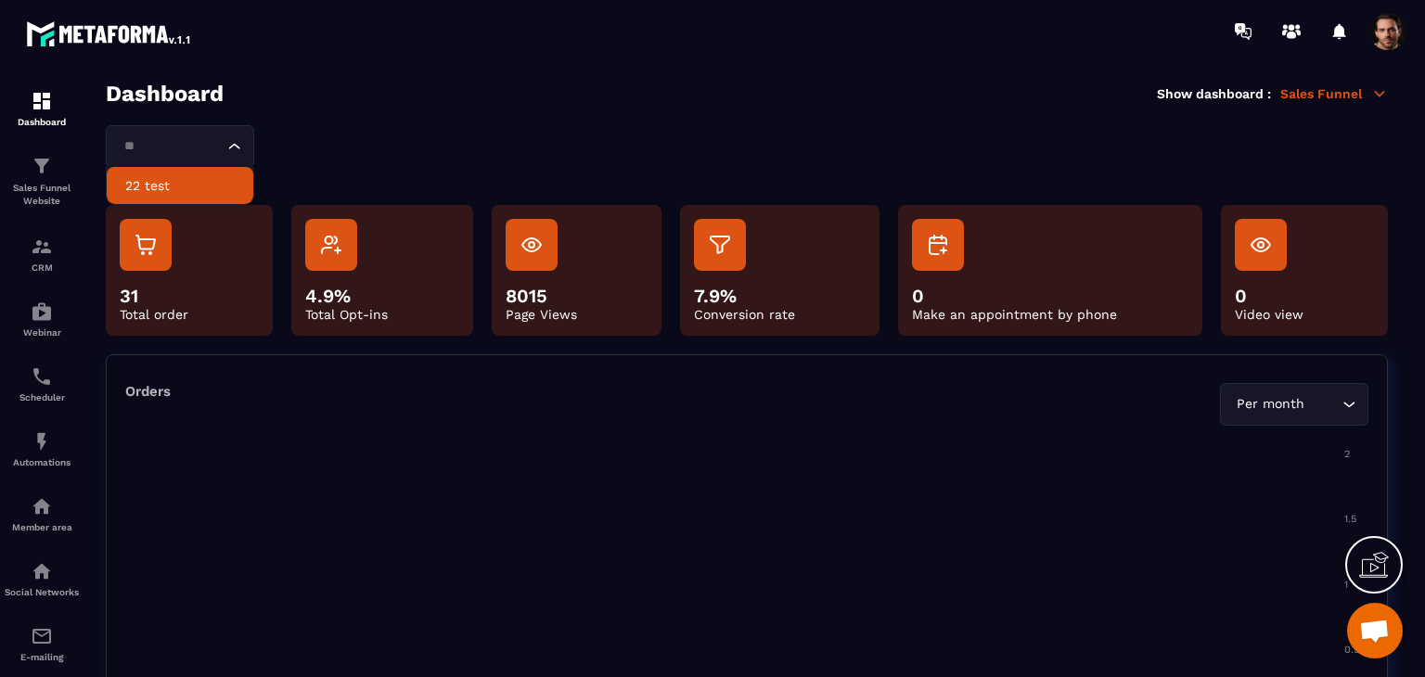
type input "*"
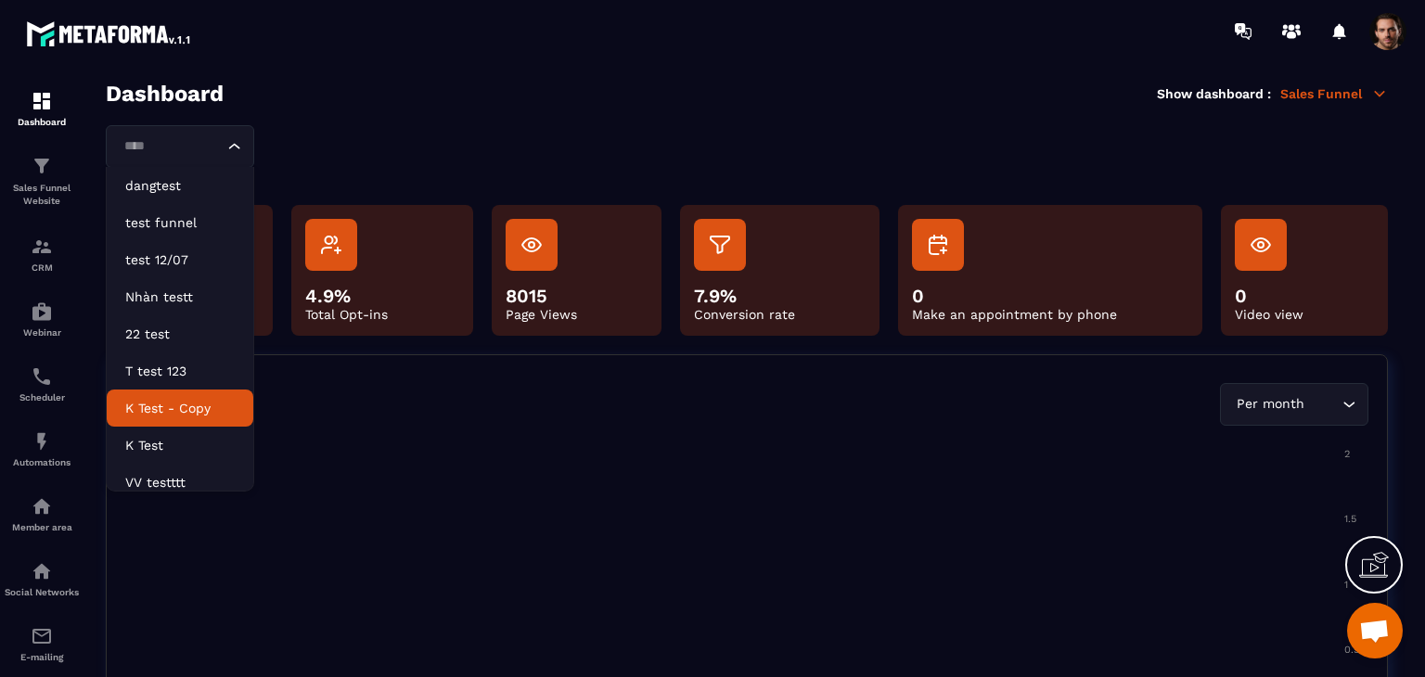
scroll to position [46, 0]
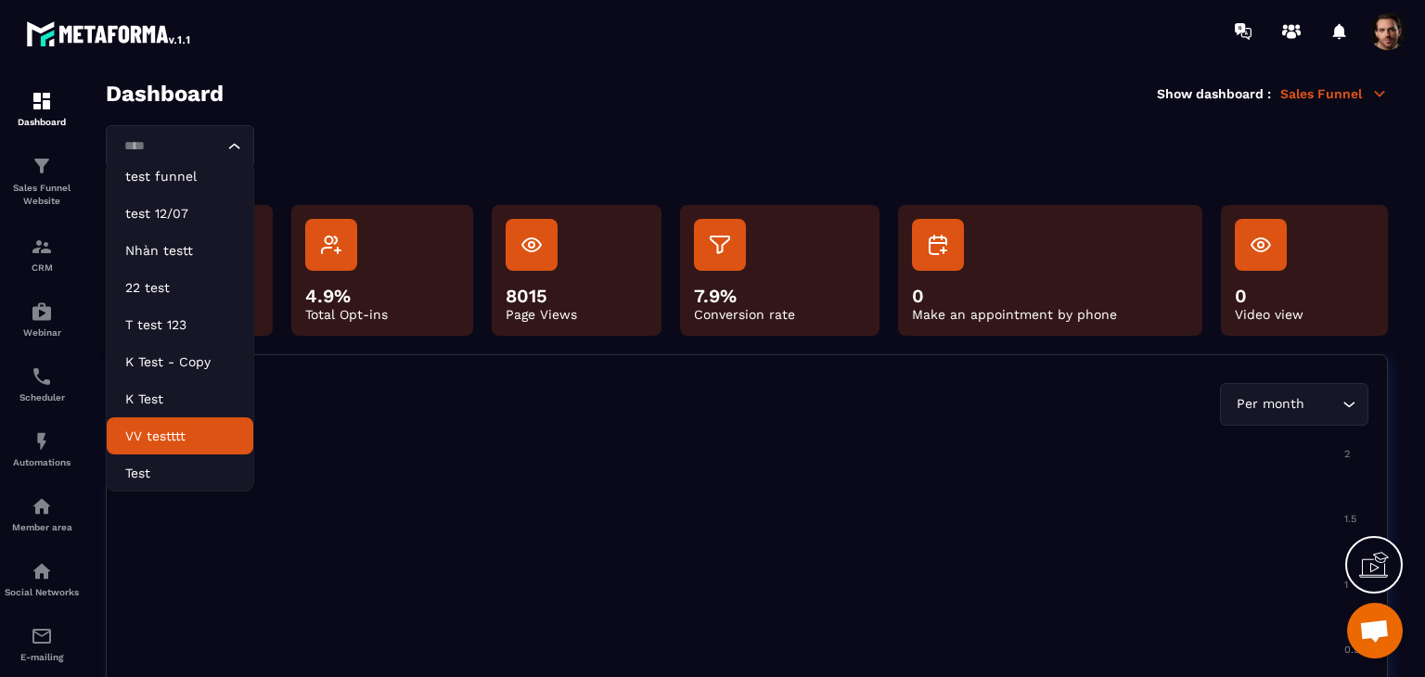
type input "****"
click at [311, 122] on section "Dashboard Show dashboard : Sales Funnel Loading... dangtest test funnel test 12…" at bounding box center [746, 380] width 1319 height 598
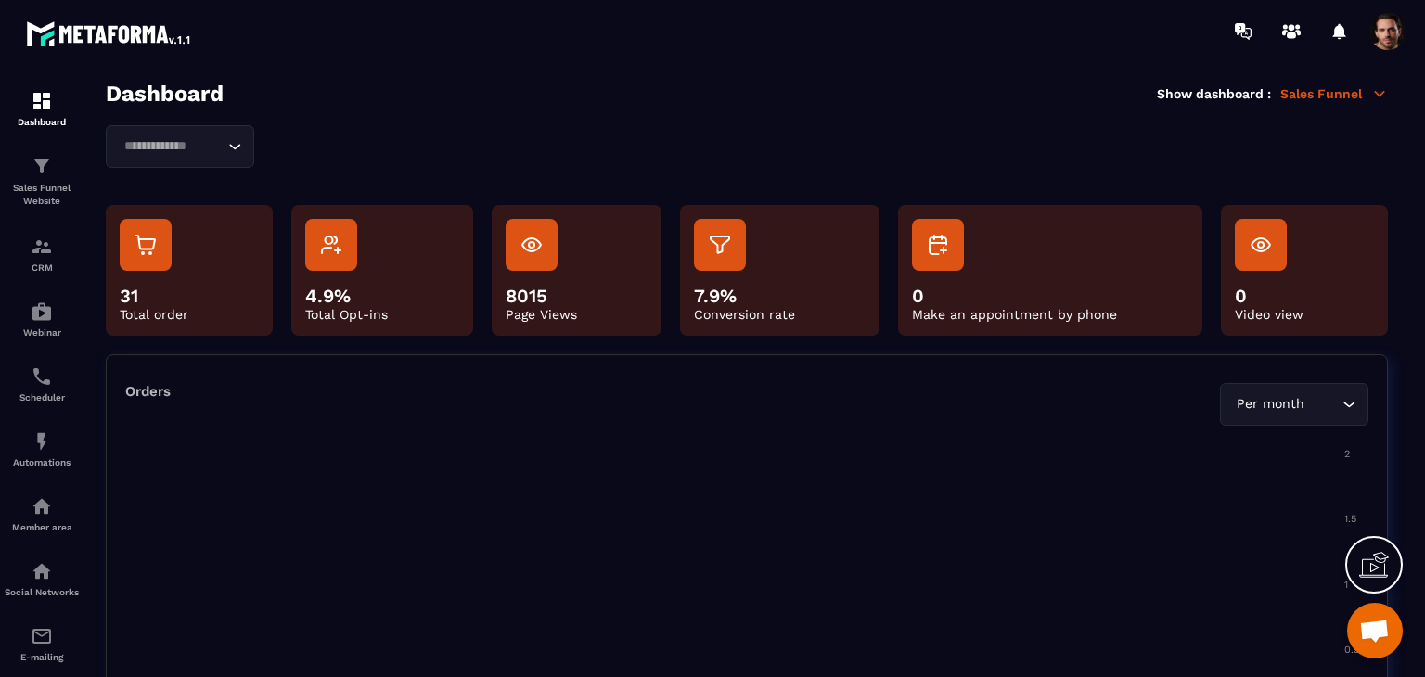
click at [1294, 106] on div "Dashboard Show dashboard : Sales Funnel" at bounding box center [747, 94] width 1282 height 26
click at [1328, 93] on p "Sales Funnel" at bounding box center [1334, 93] width 108 height 17
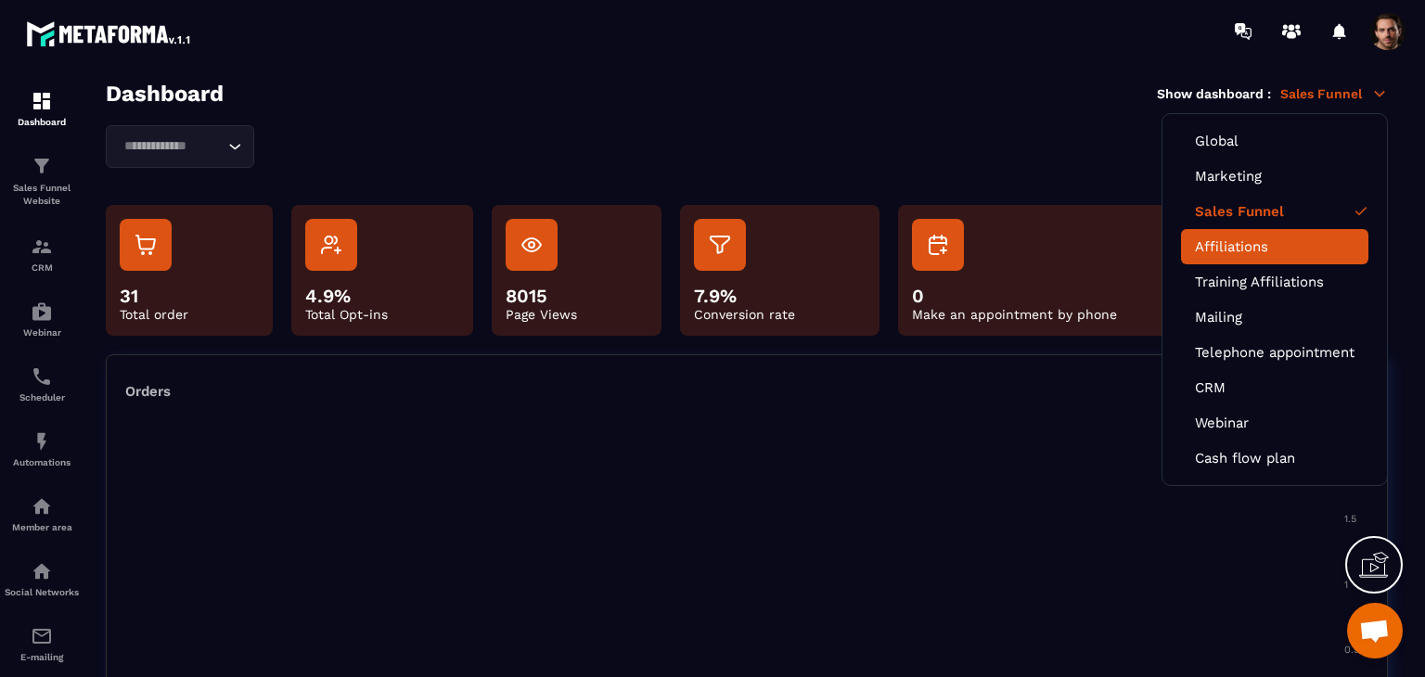
click at [1250, 238] on link "Affiliations" at bounding box center [1275, 246] width 160 height 17
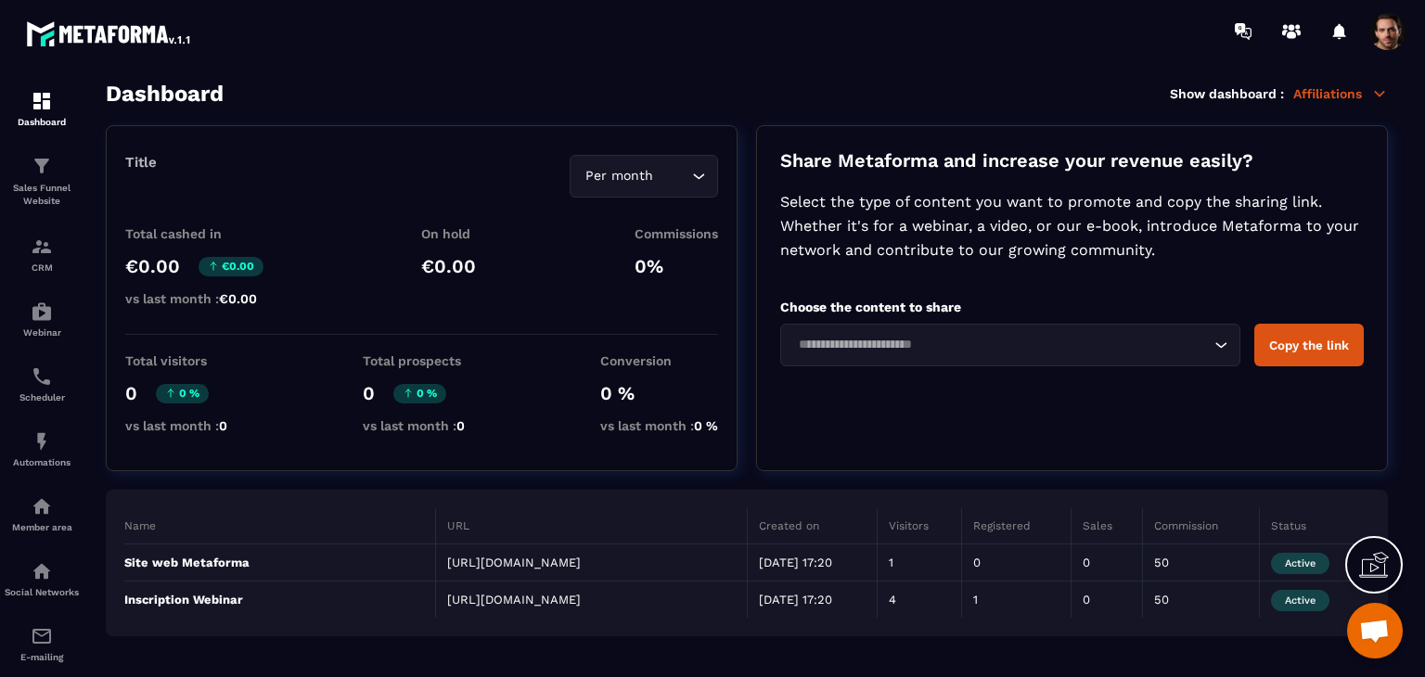
click at [1332, 86] on p "Affiliations" at bounding box center [1340, 93] width 95 height 17
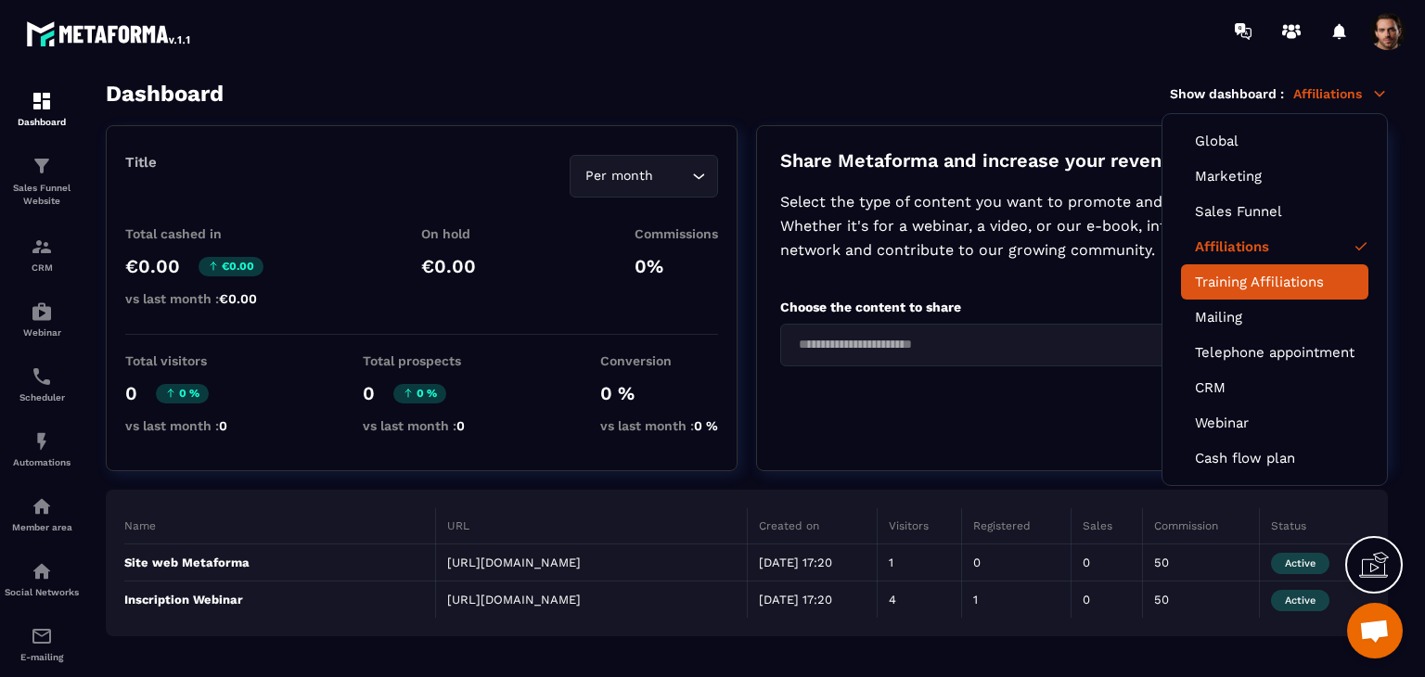
click at [1278, 274] on link "Training Affiliations" at bounding box center [1275, 282] width 160 height 17
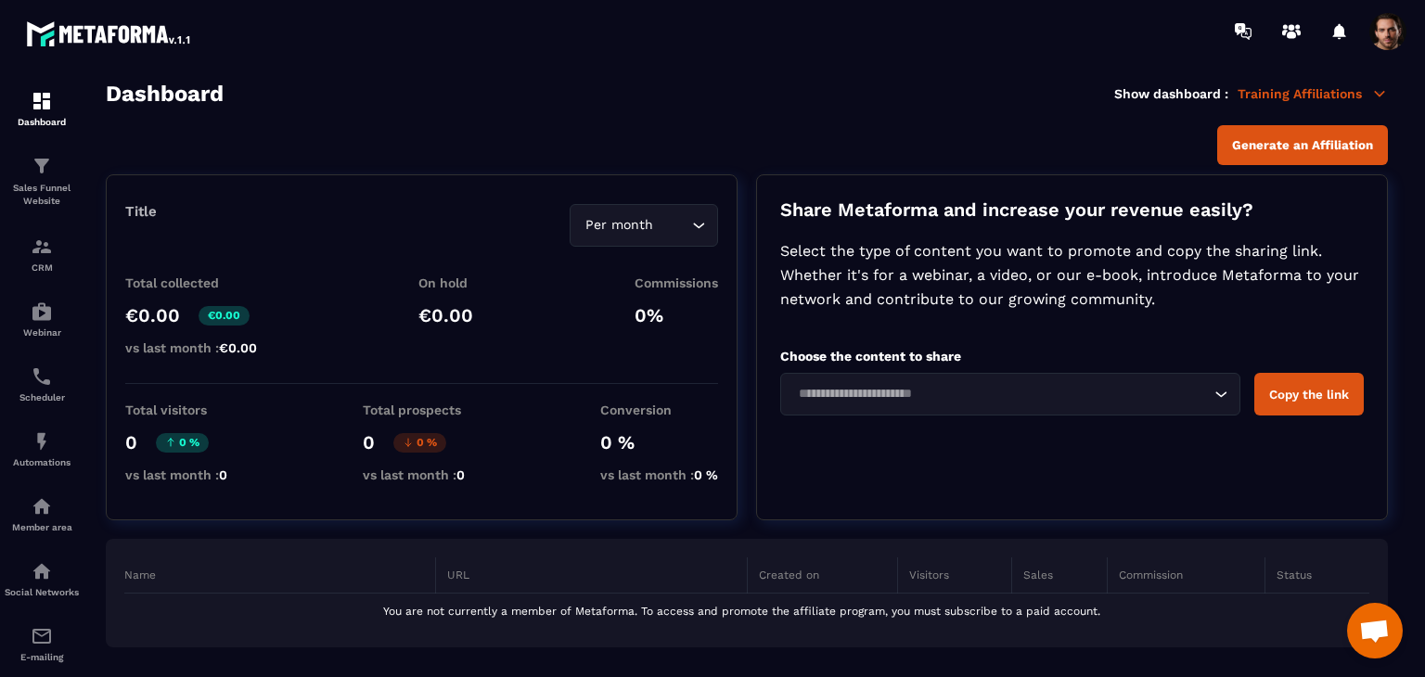
click at [1318, 94] on p "Training Affiliations" at bounding box center [1313, 93] width 150 height 17
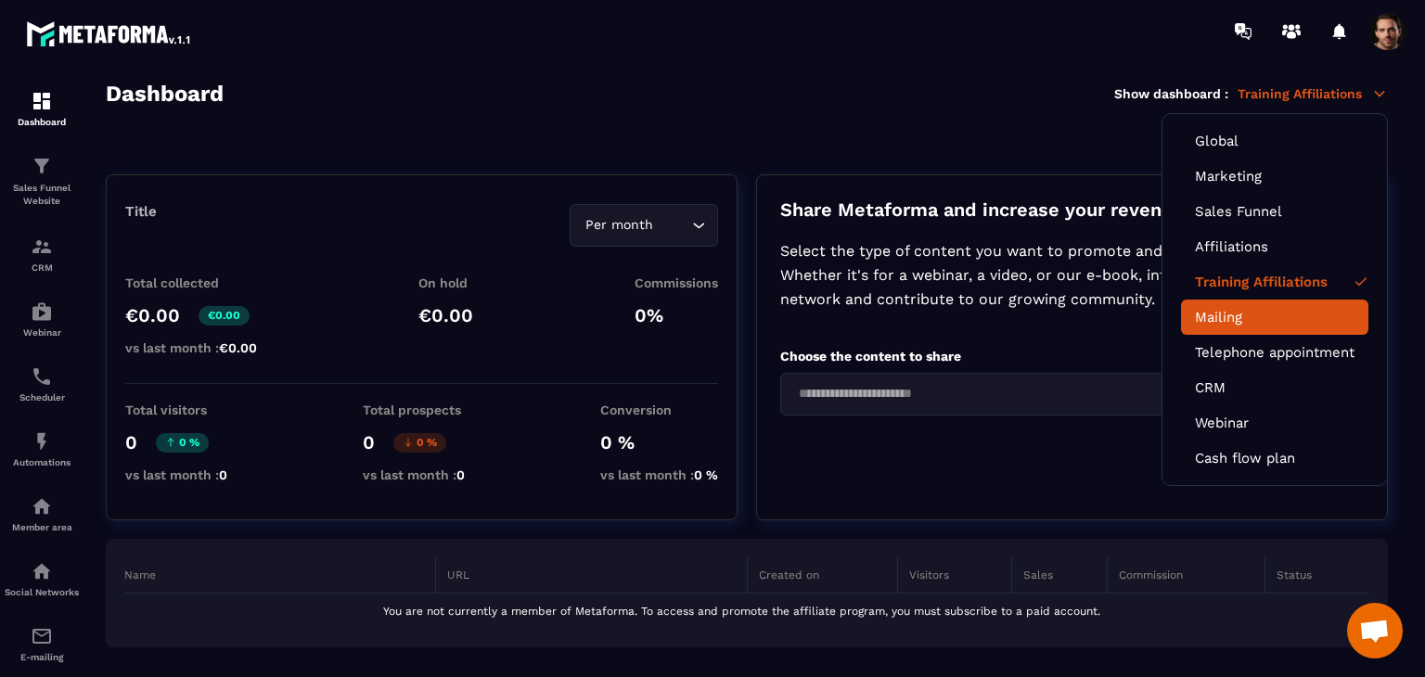
click at [1195, 315] on link "Mailing" at bounding box center [1275, 317] width 160 height 17
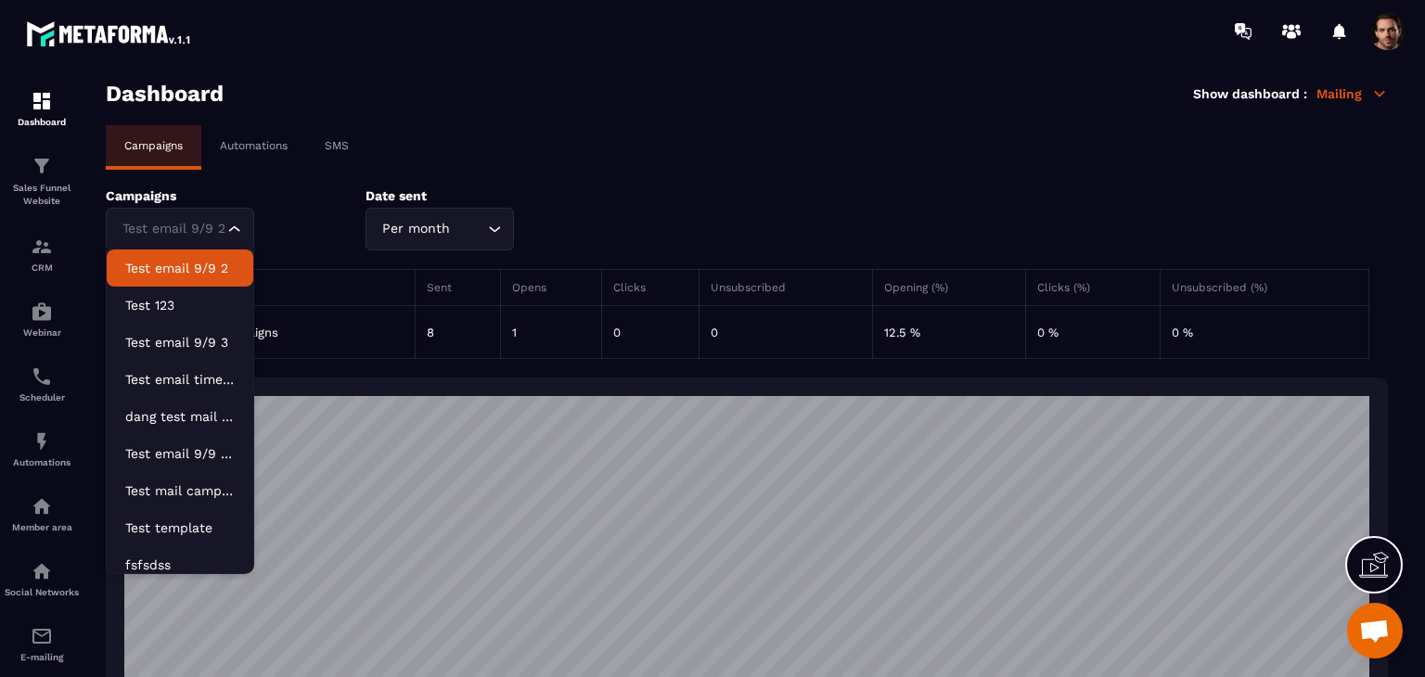
click at [165, 231] on div "Test email 9/9 2" at bounding box center [170, 229] width 109 height 20
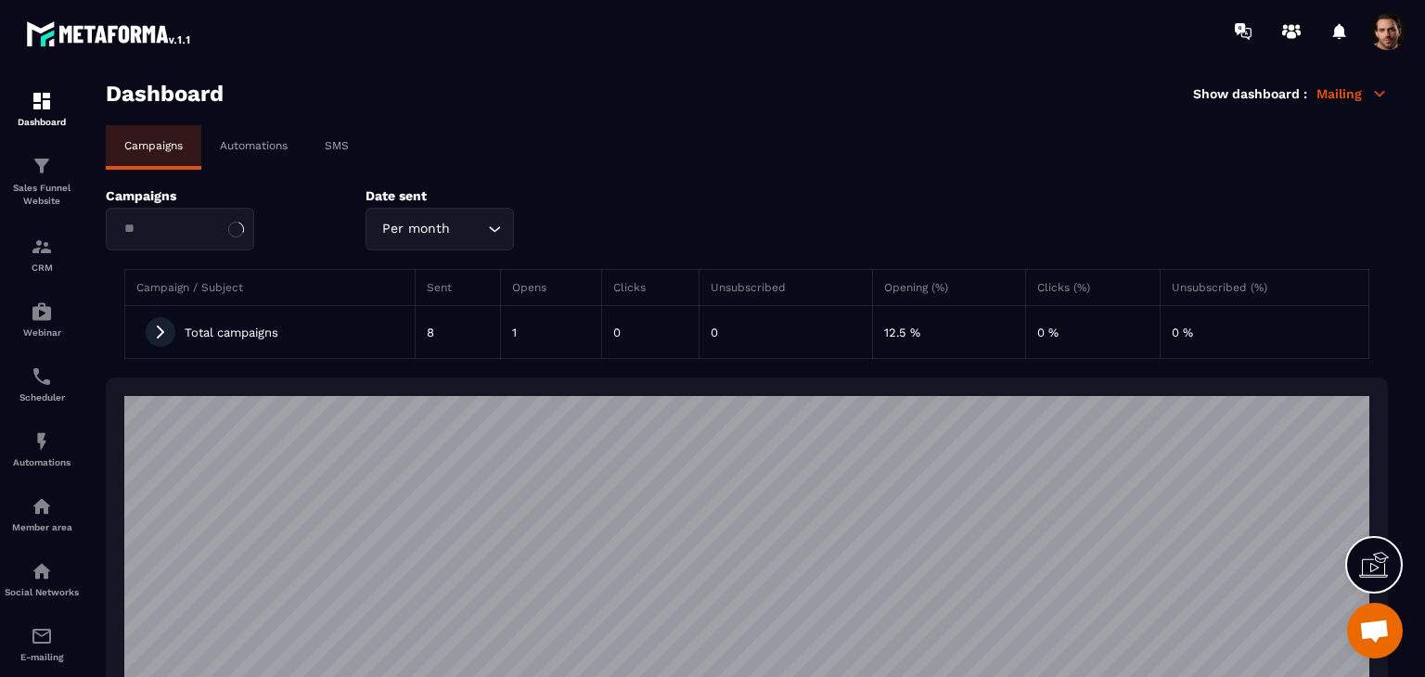
type input "*"
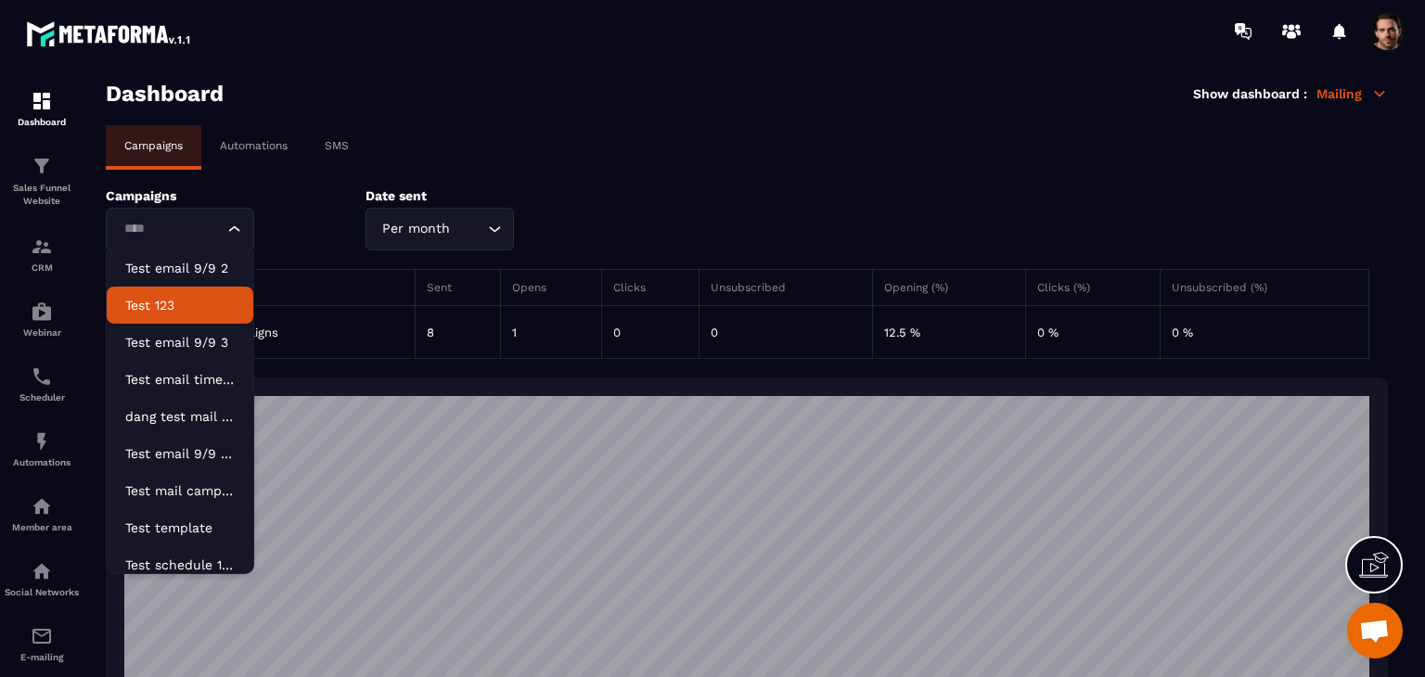
scroll to position [46, 0]
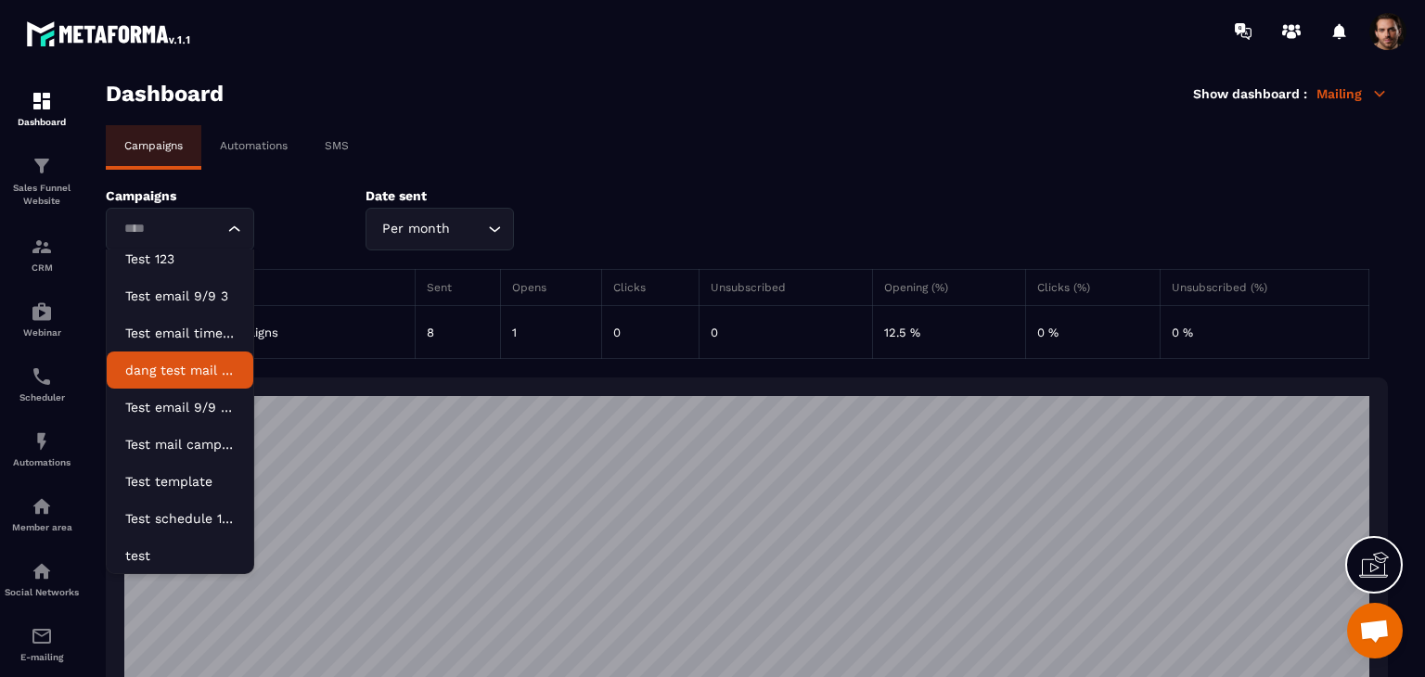
type input "****"
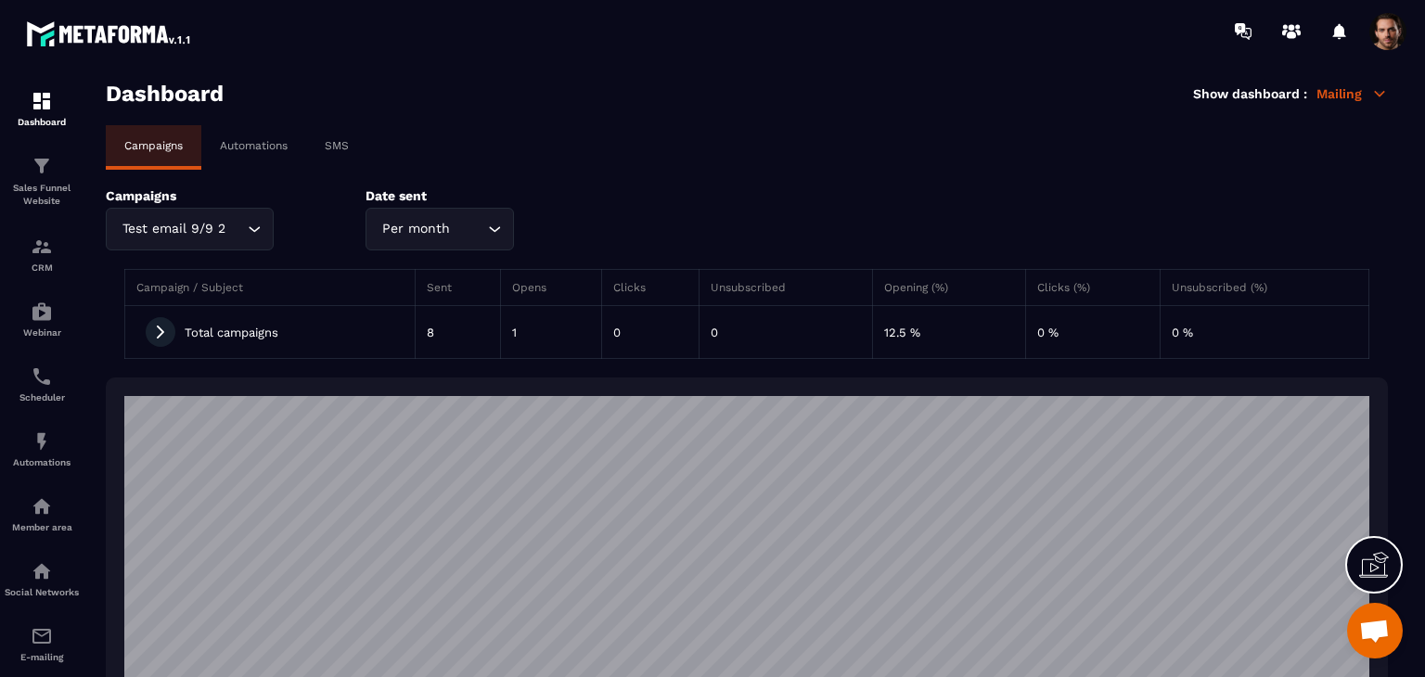
click at [255, 145] on p "Automations" at bounding box center [254, 145] width 68 height 13
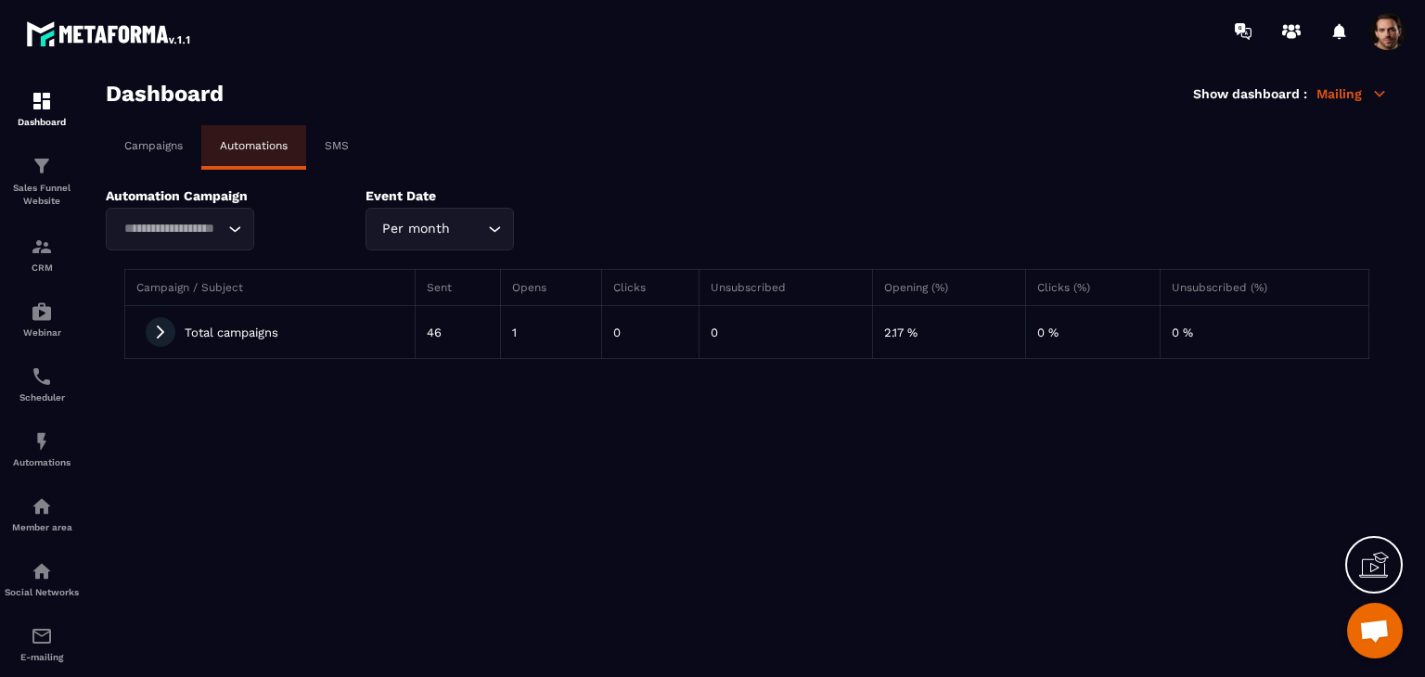
click at [215, 221] on input "Search for option" at bounding box center [171, 229] width 106 height 20
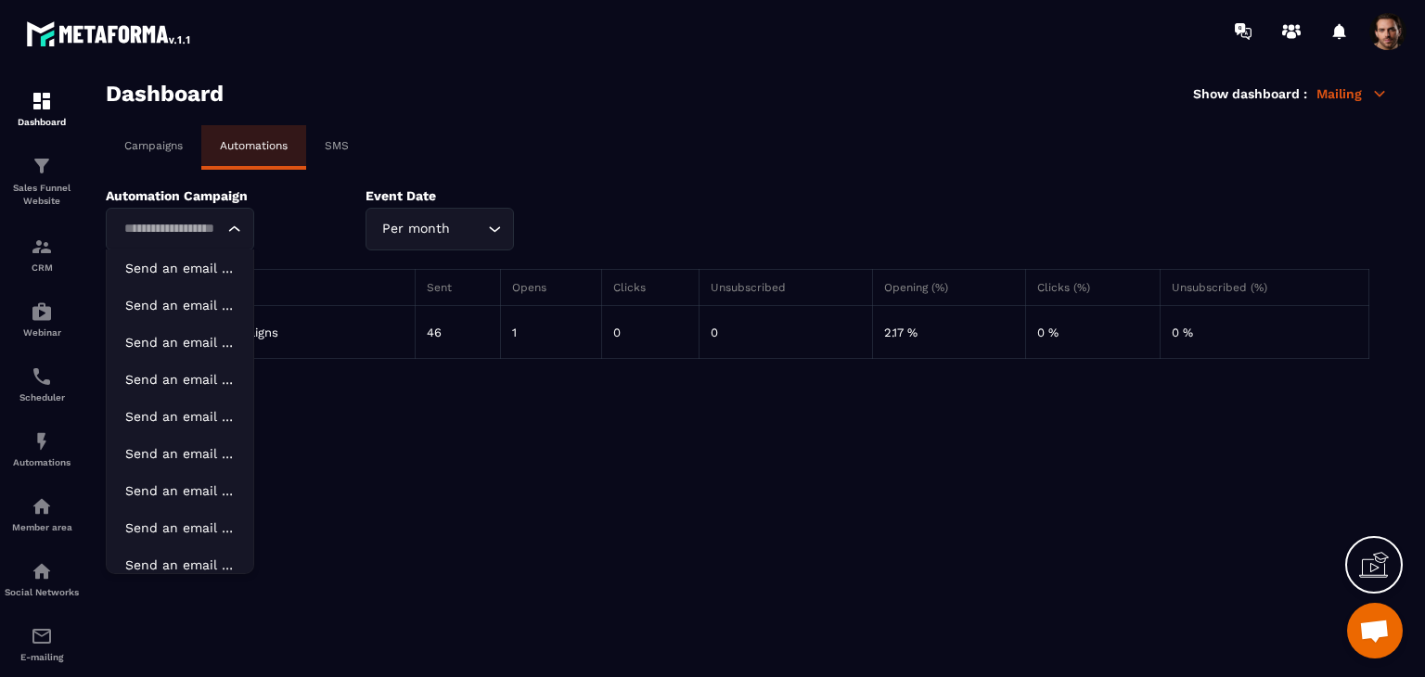
click at [573, 164] on div "Campaigns Automations SMS" at bounding box center [747, 147] width 1282 height 45
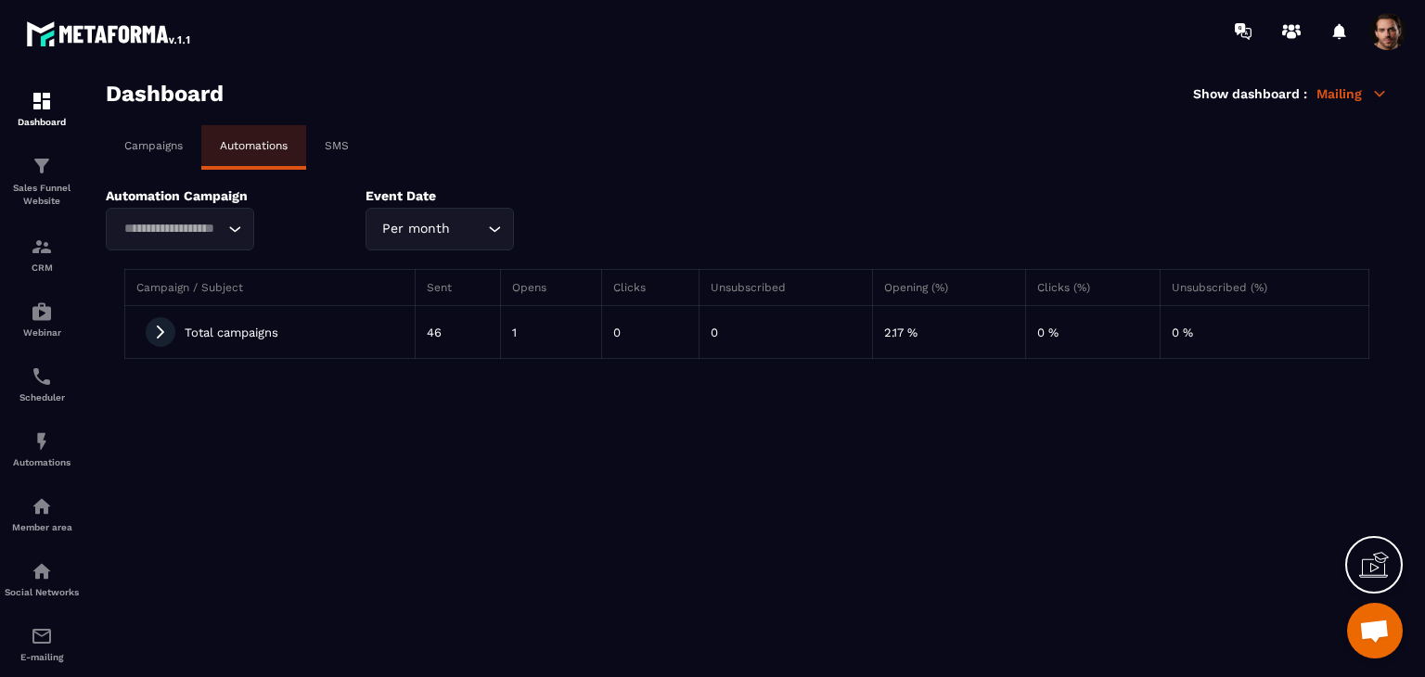
click at [1325, 94] on p "Mailing" at bounding box center [1352, 93] width 71 height 17
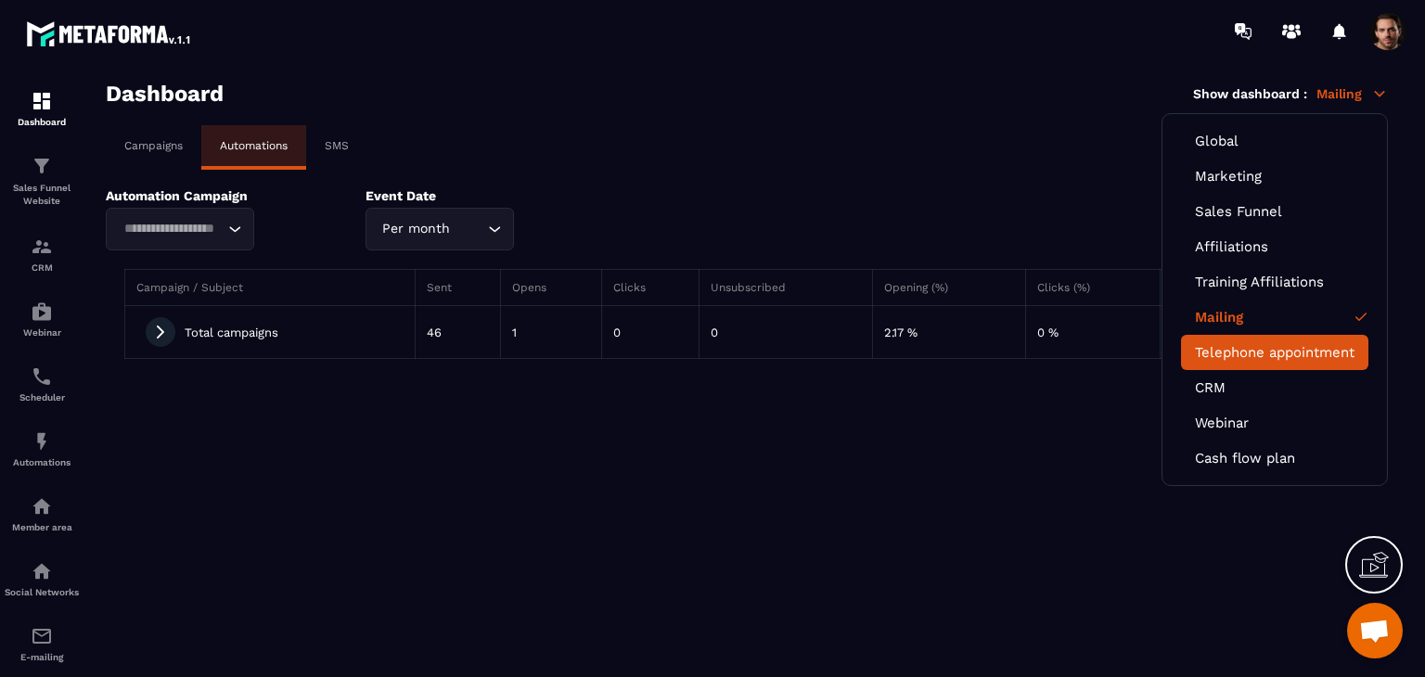
click at [1272, 350] on link "Telephone appointment" at bounding box center [1275, 352] width 160 height 17
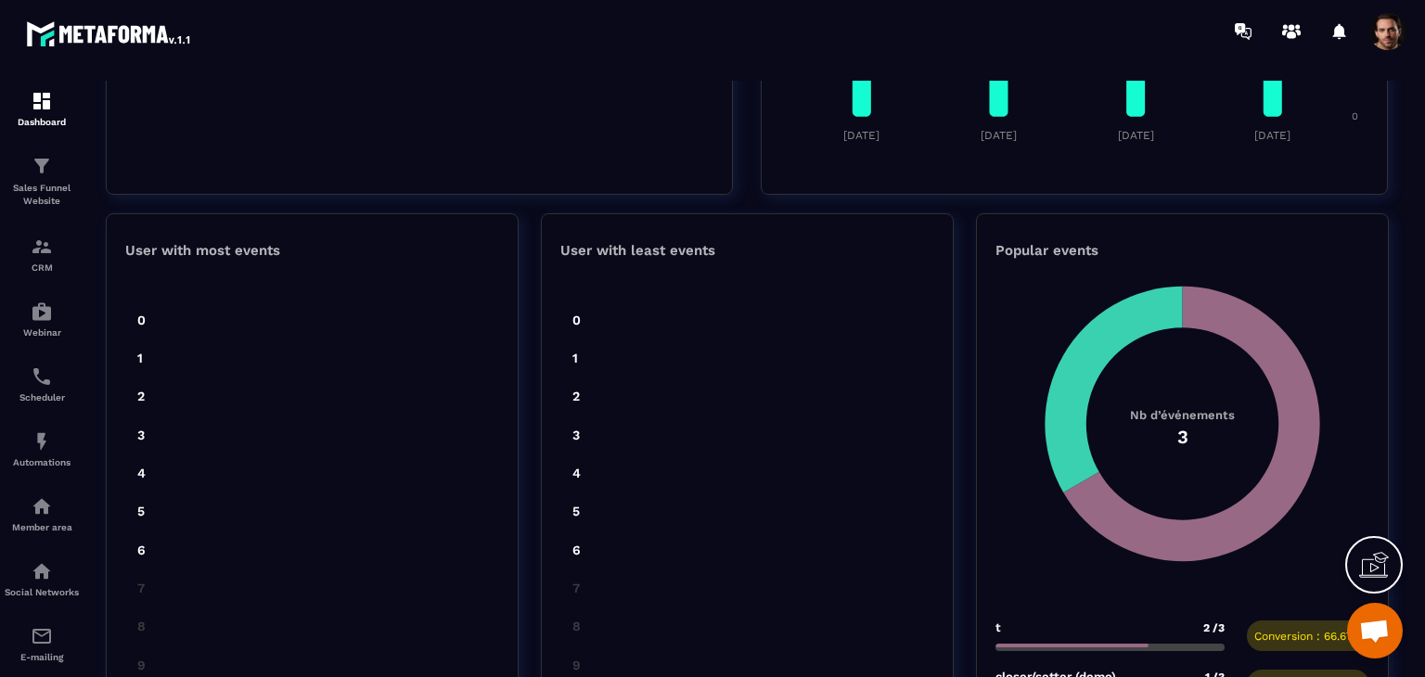
scroll to position [831, 0]
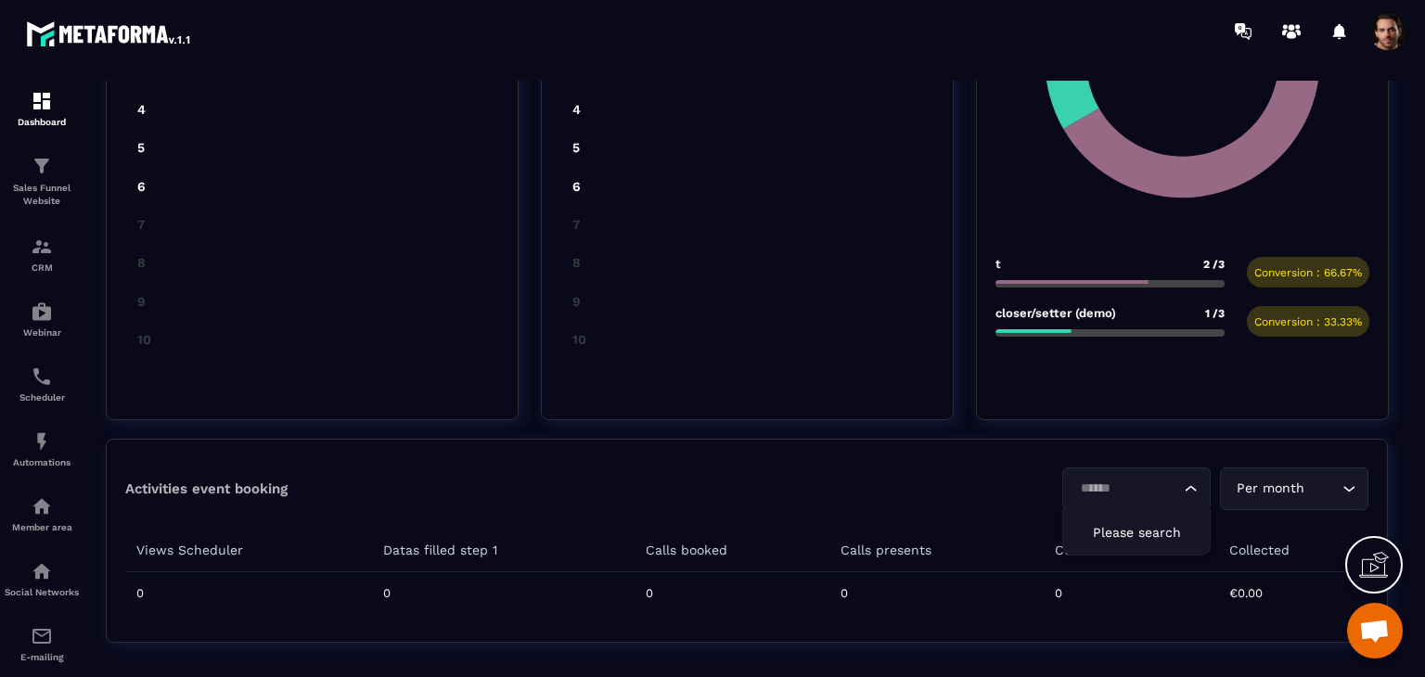
click at [1095, 480] on input "Search for option" at bounding box center [1127, 489] width 106 height 20
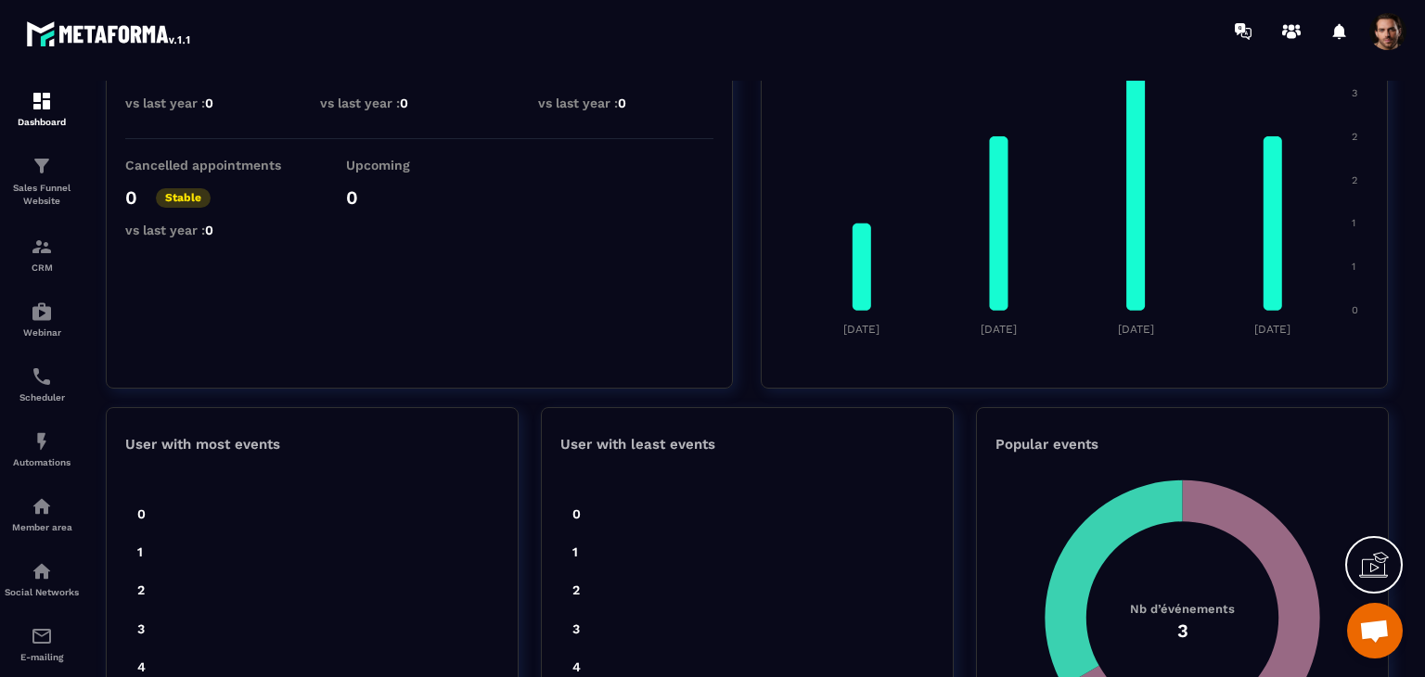
scroll to position [0, 0]
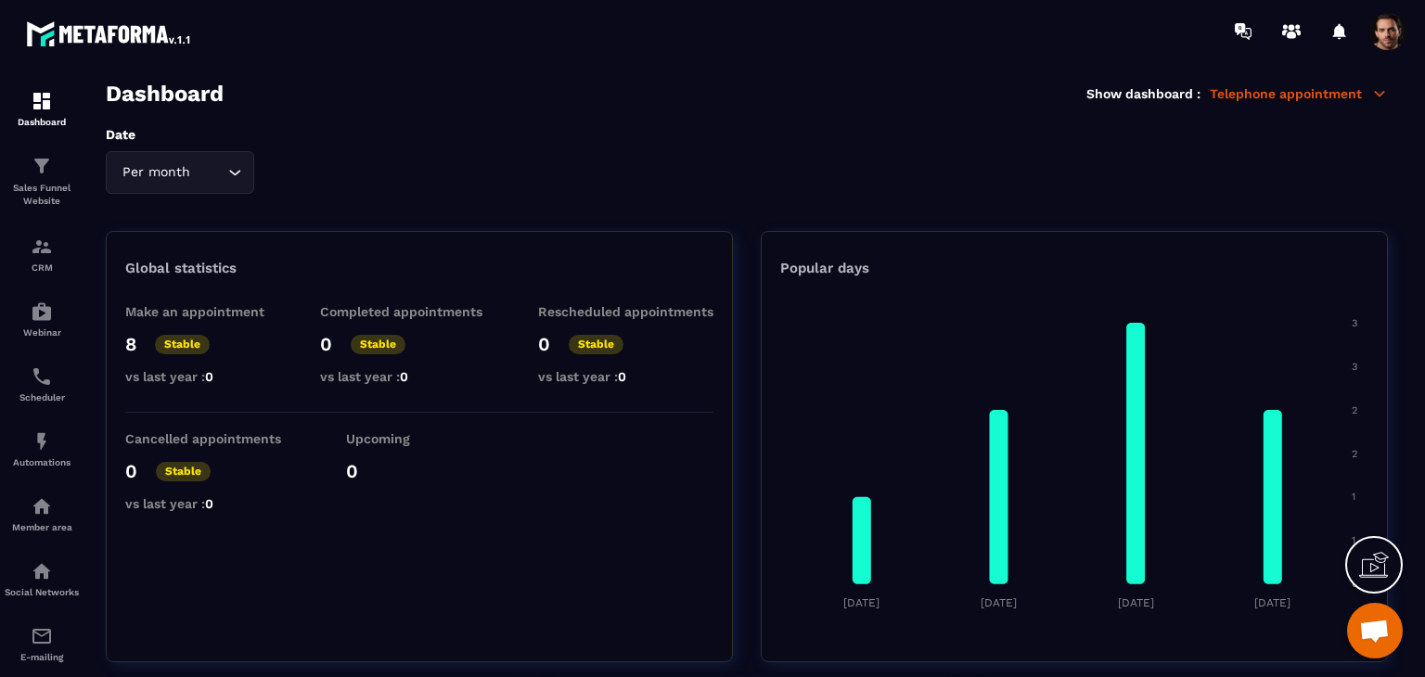
click at [1292, 85] on p "Telephone appointment" at bounding box center [1299, 93] width 178 height 17
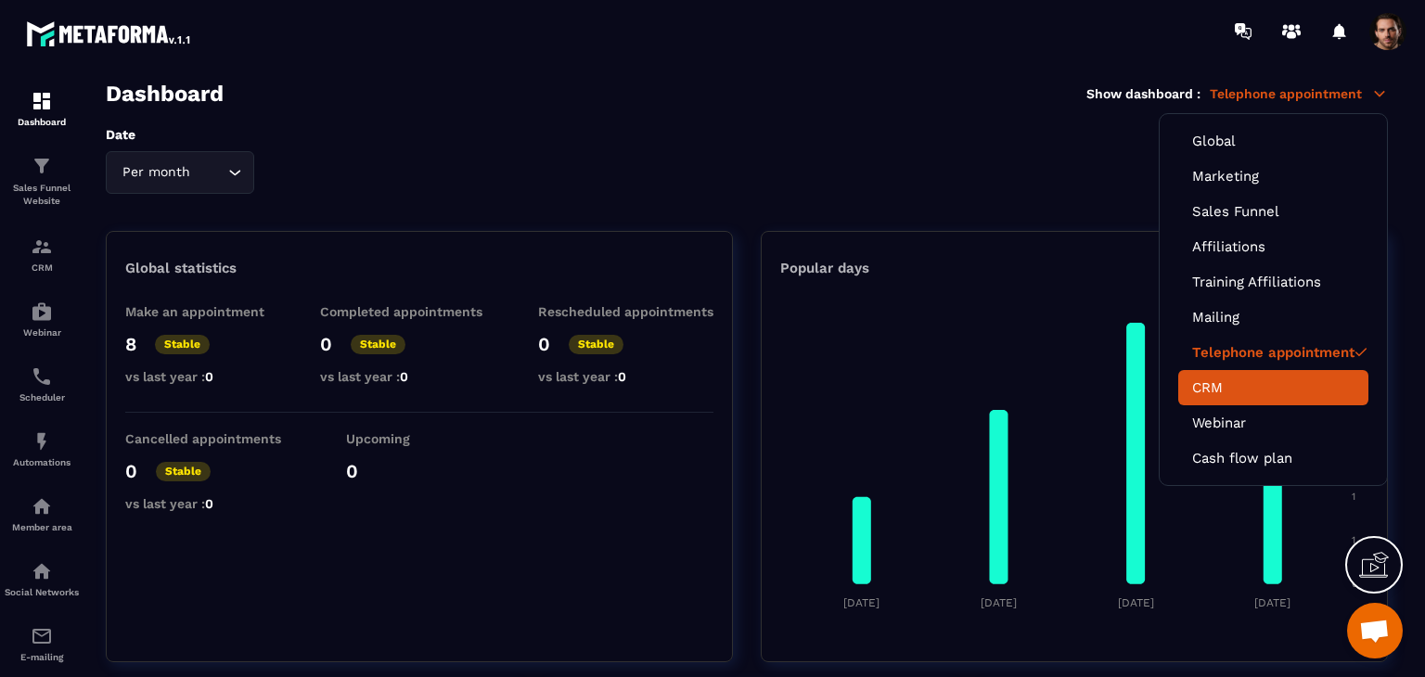
click at [1221, 399] on li "CRM" at bounding box center [1273, 387] width 190 height 35
click at [1214, 389] on link "CRM" at bounding box center [1273, 387] width 162 height 17
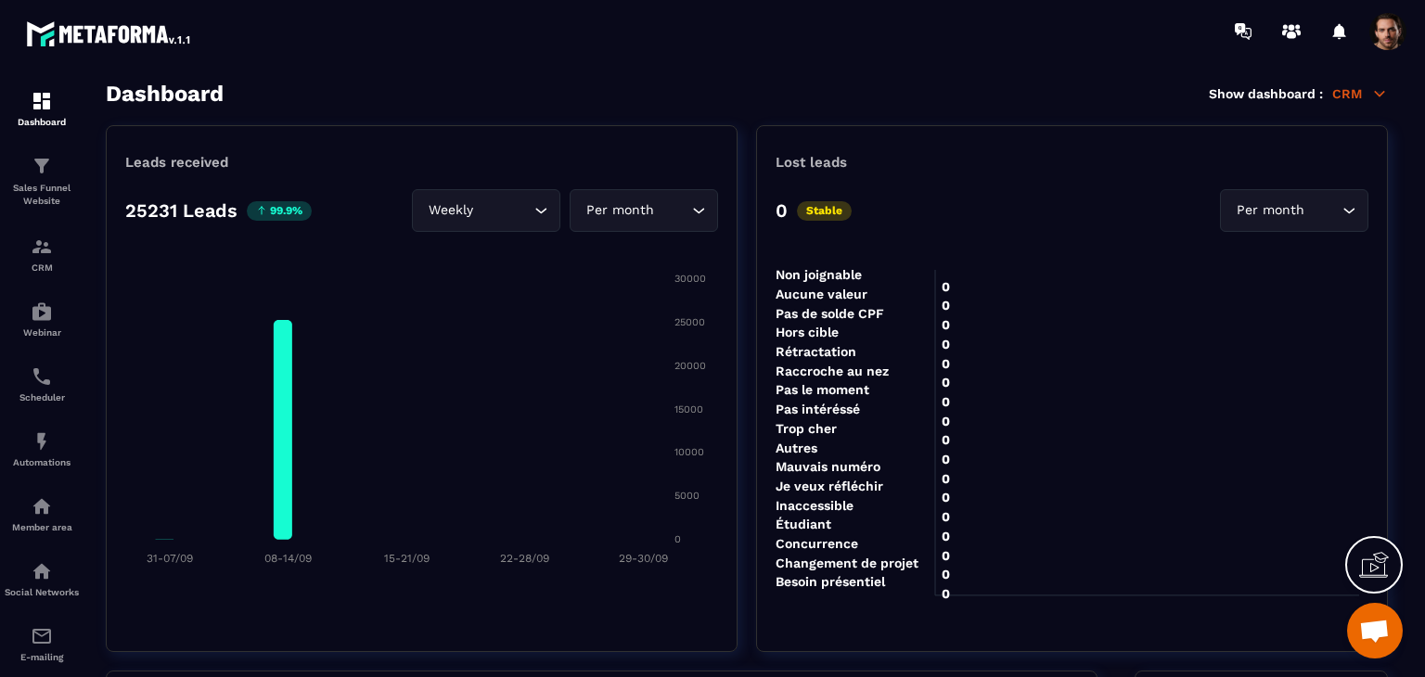
click at [1341, 94] on p "CRM" at bounding box center [1360, 93] width 56 height 17
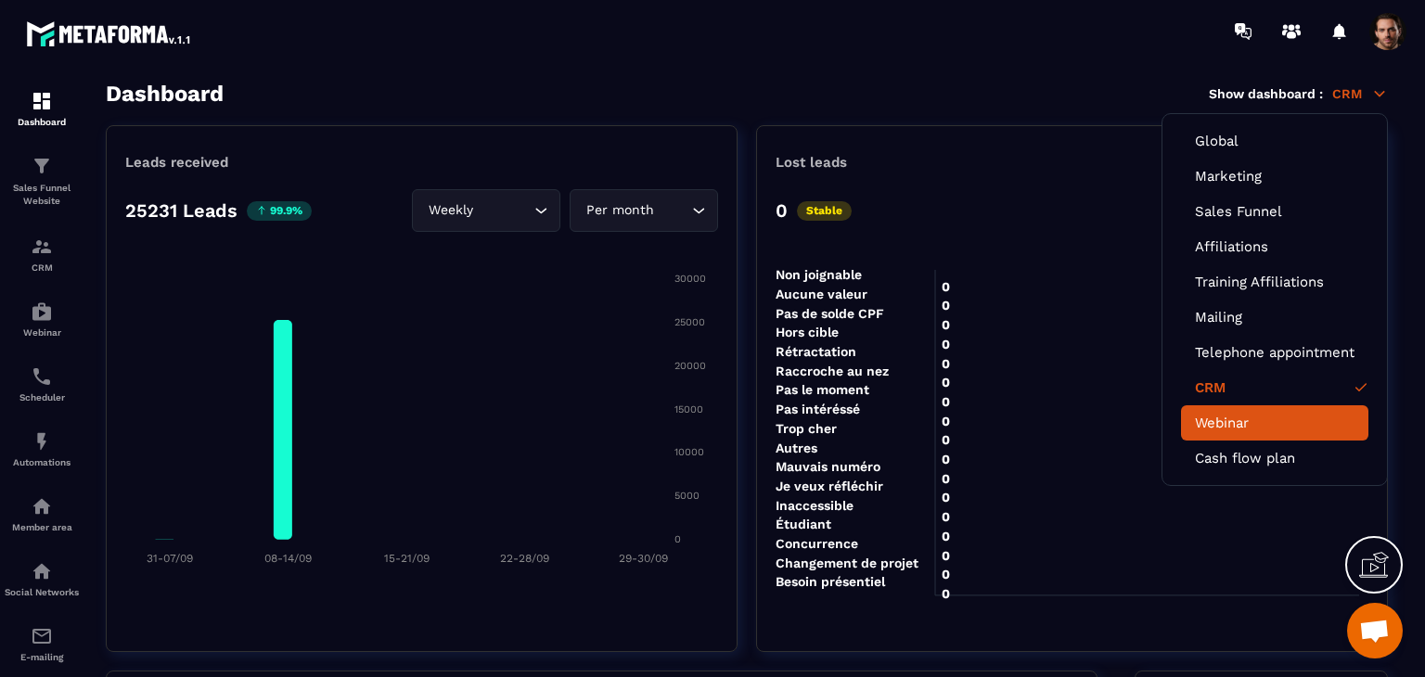
click at [1195, 424] on link "Webinar" at bounding box center [1275, 423] width 160 height 17
click at [1213, 428] on link "Webinar" at bounding box center [1275, 423] width 160 height 17
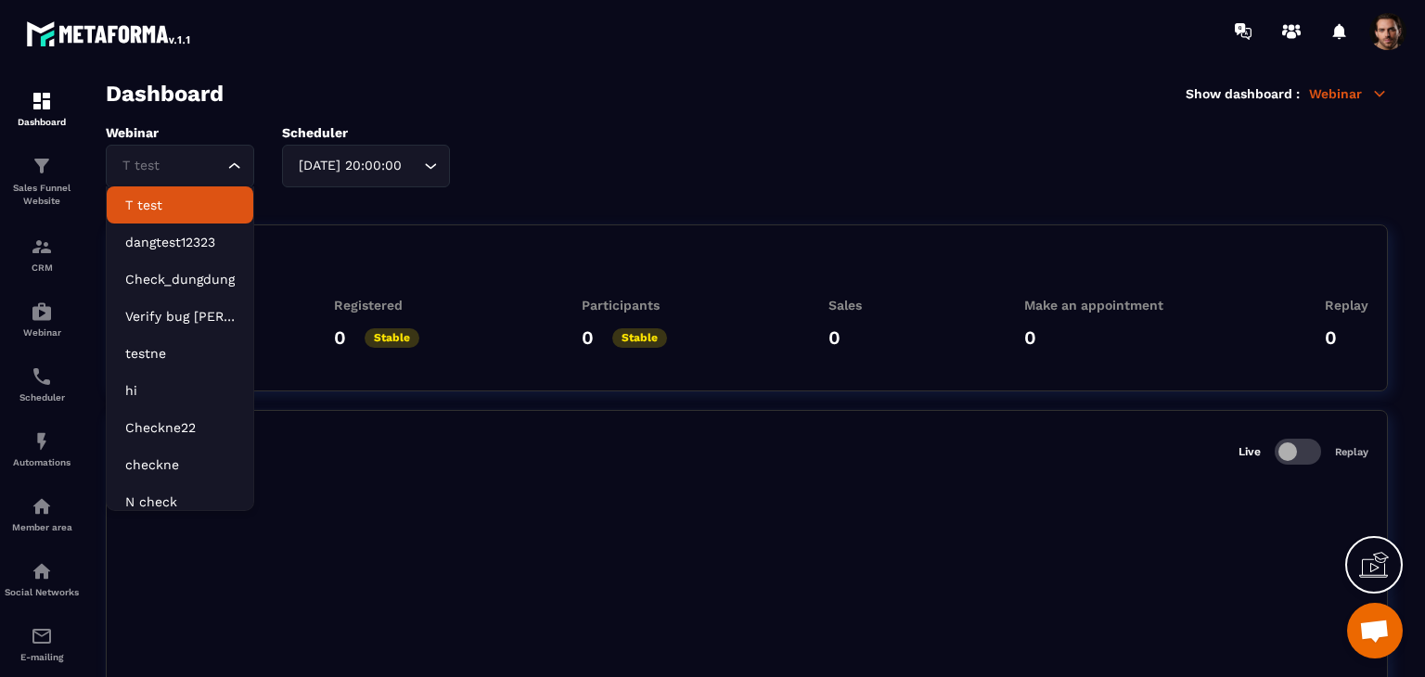
click at [177, 161] on input "Search for option" at bounding box center [171, 166] width 106 height 20
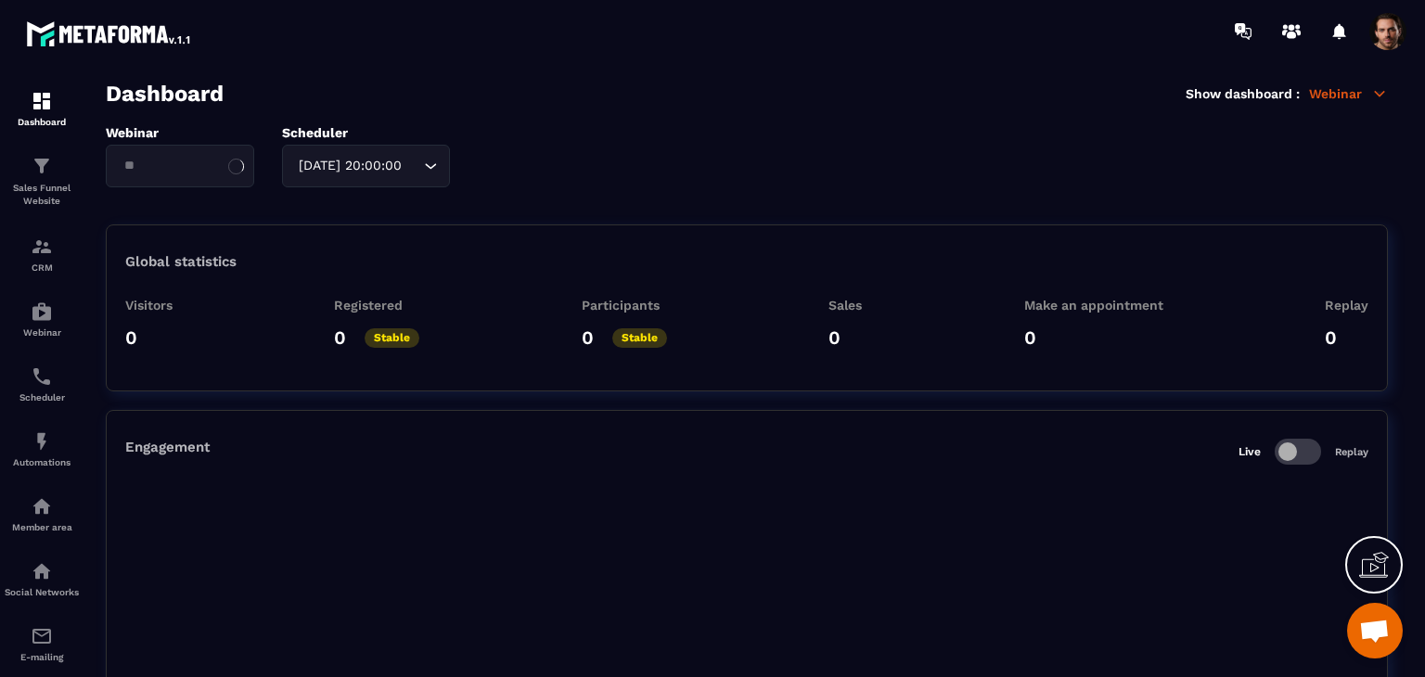
type input "*"
click at [525, 570] on foreignobject at bounding box center [746, 627] width 1243 height 325
click at [3, 170] on div at bounding box center [42, 379] width 84 height 635
click at [37, 192] on p "Sales Funnel Website" at bounding box center [42, 195] width 74 height 26
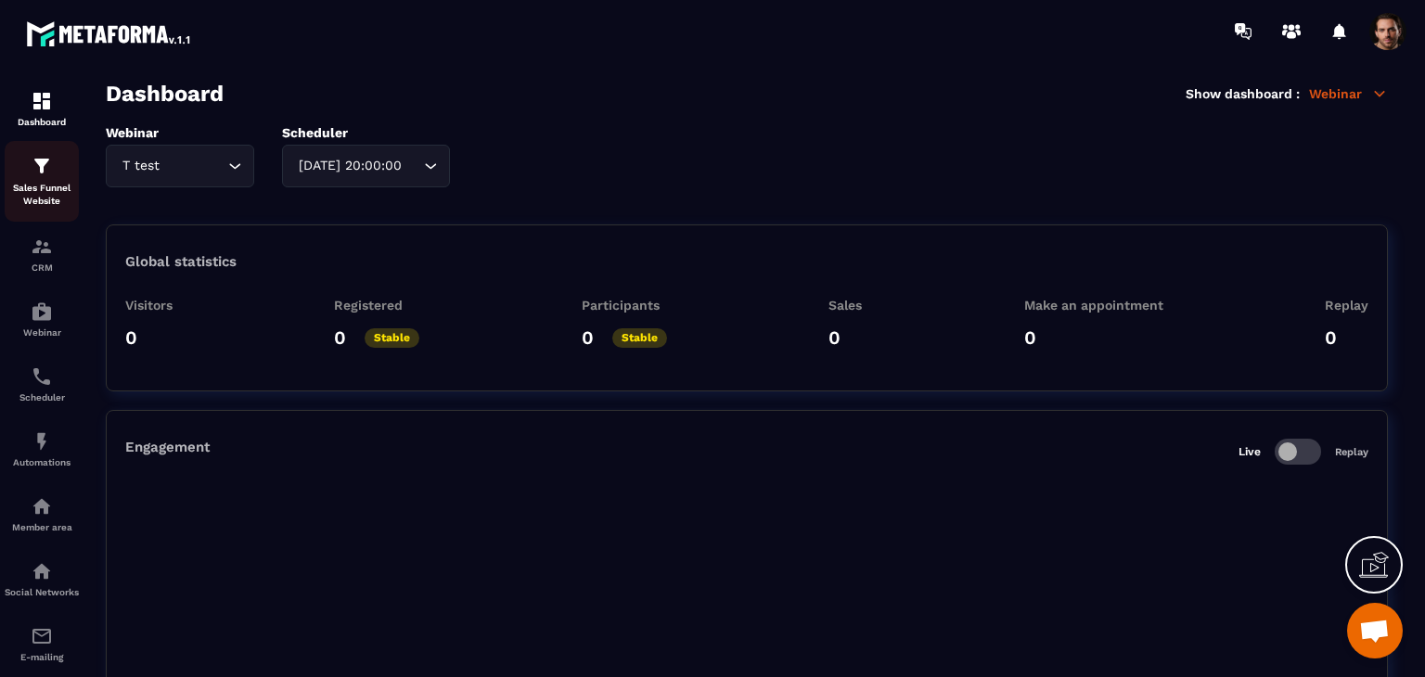
click at [37, 192] on p "Sales Funnel Website" at bounding box center [42, 195] width 74 height 26
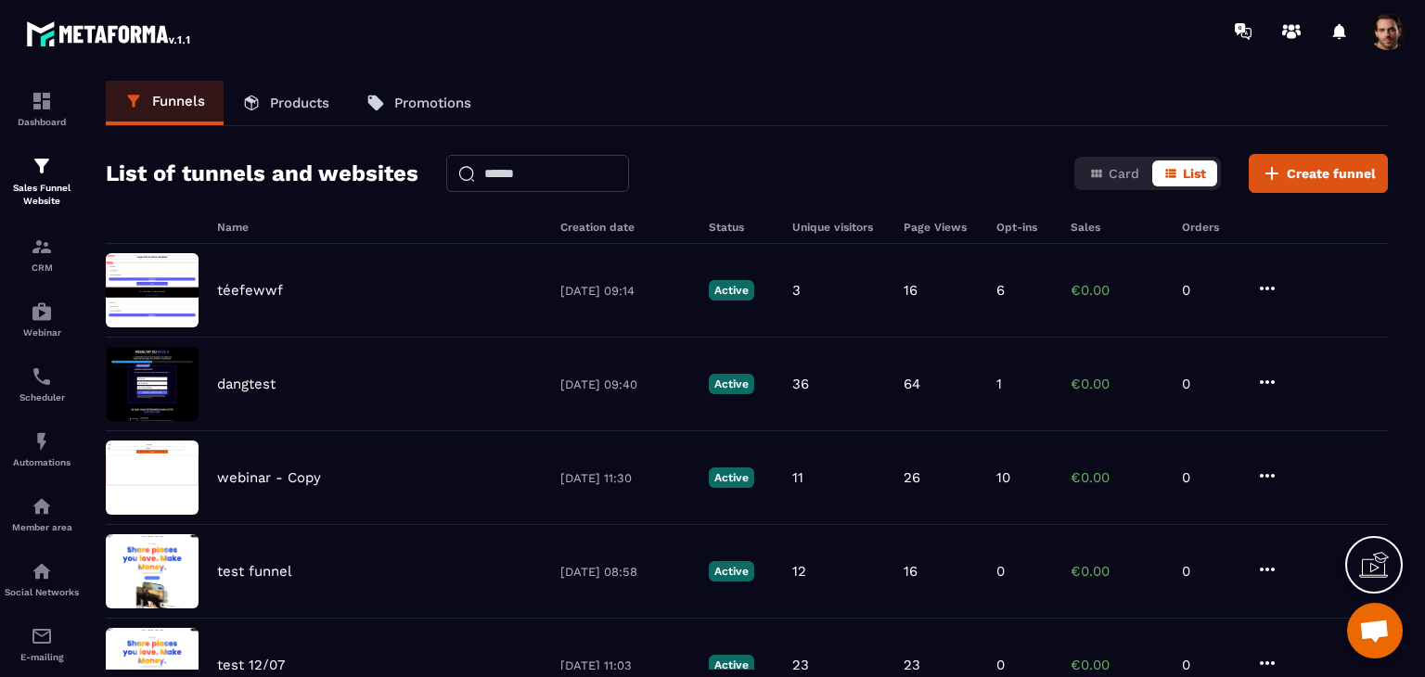
click at [573, 177] on input "text" at bounding box center [537, 173] width 183 height 37
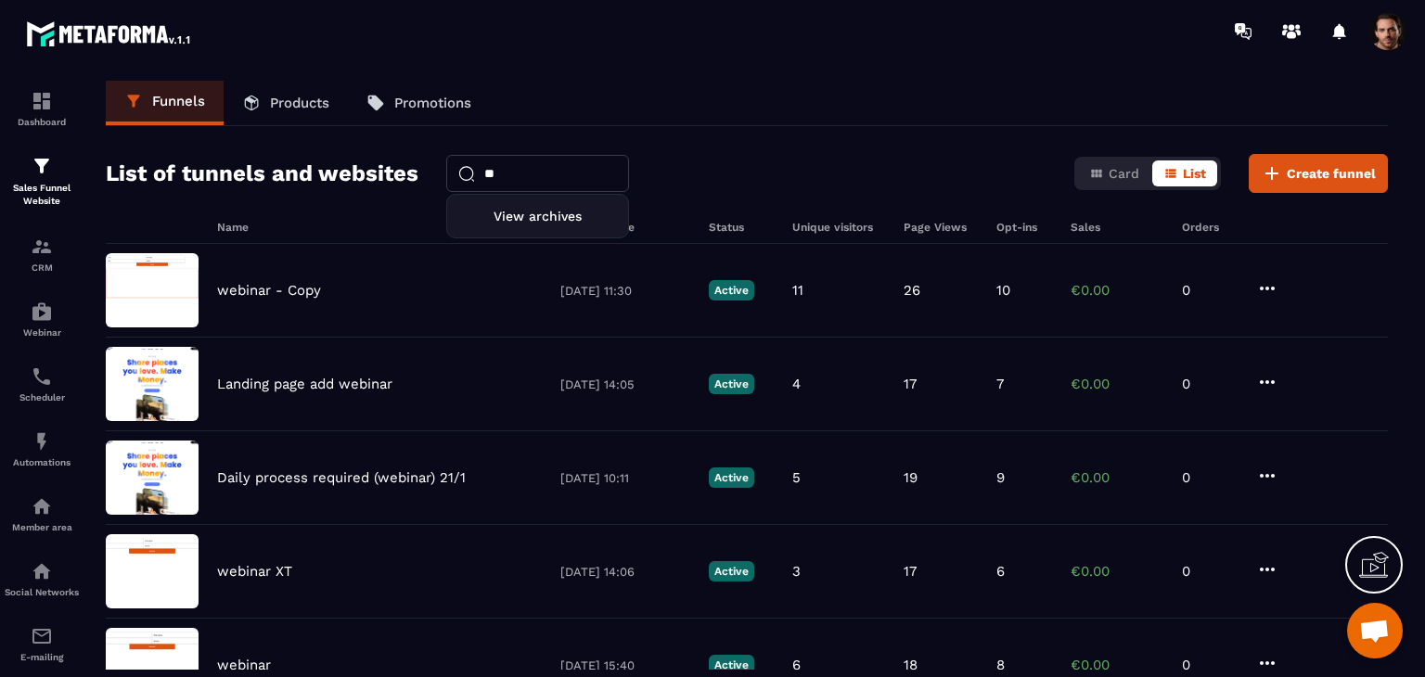
type input "*"
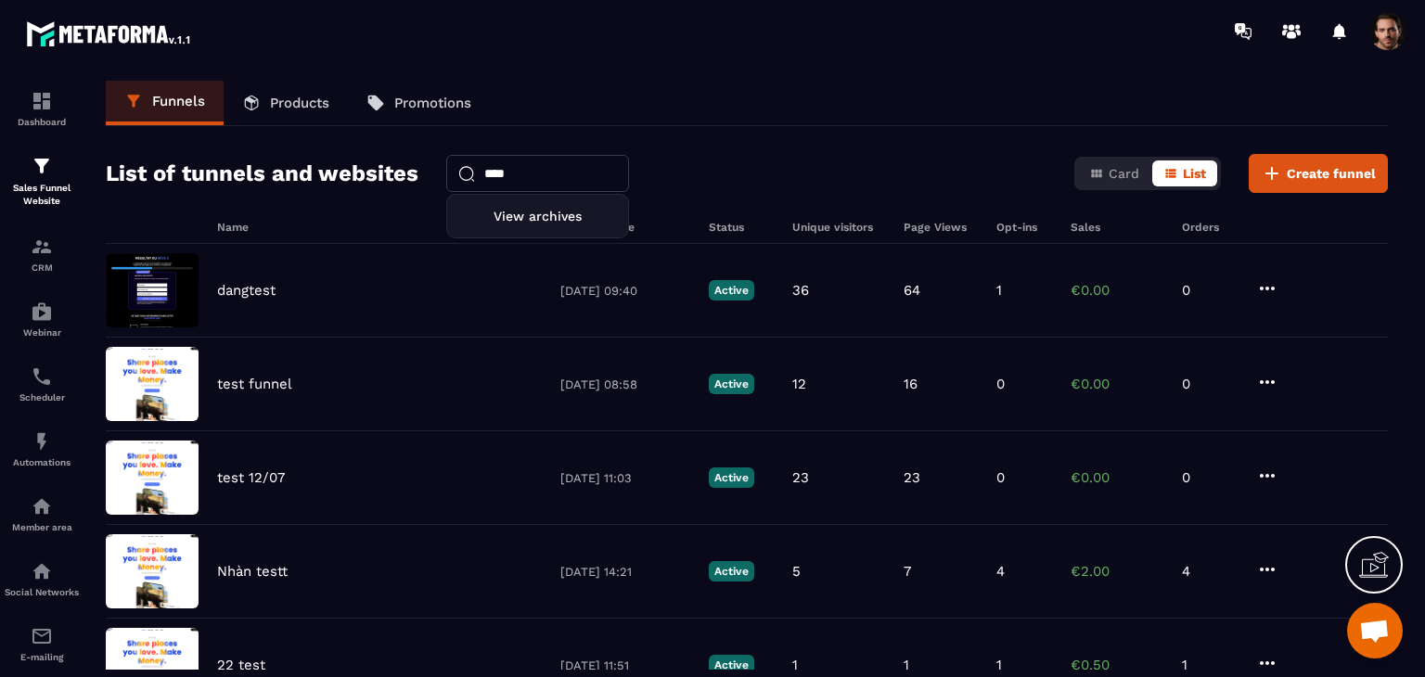
type input "****"
click at [289, 110] on p "Products" at bounding box center [299, 103] width 59 height 17
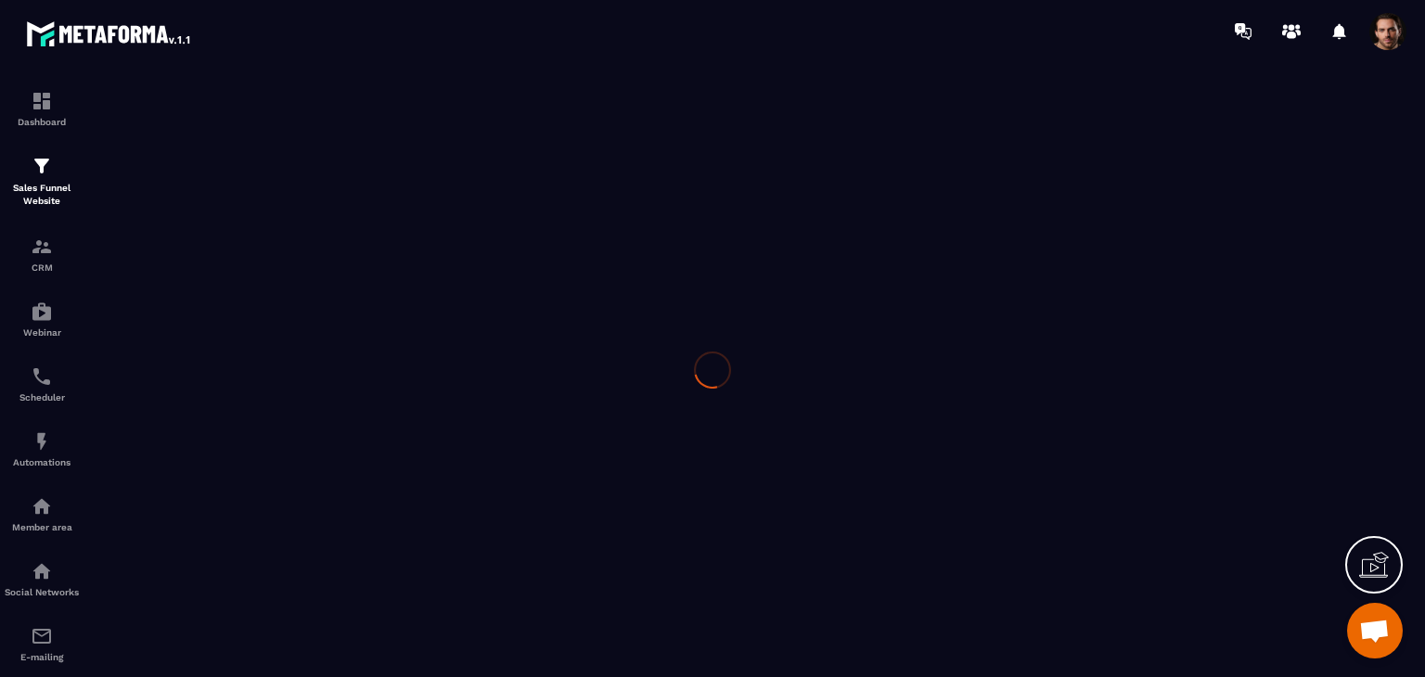
click at [307, 101] on div at bounding box center [712, 369] width 1425 height 615
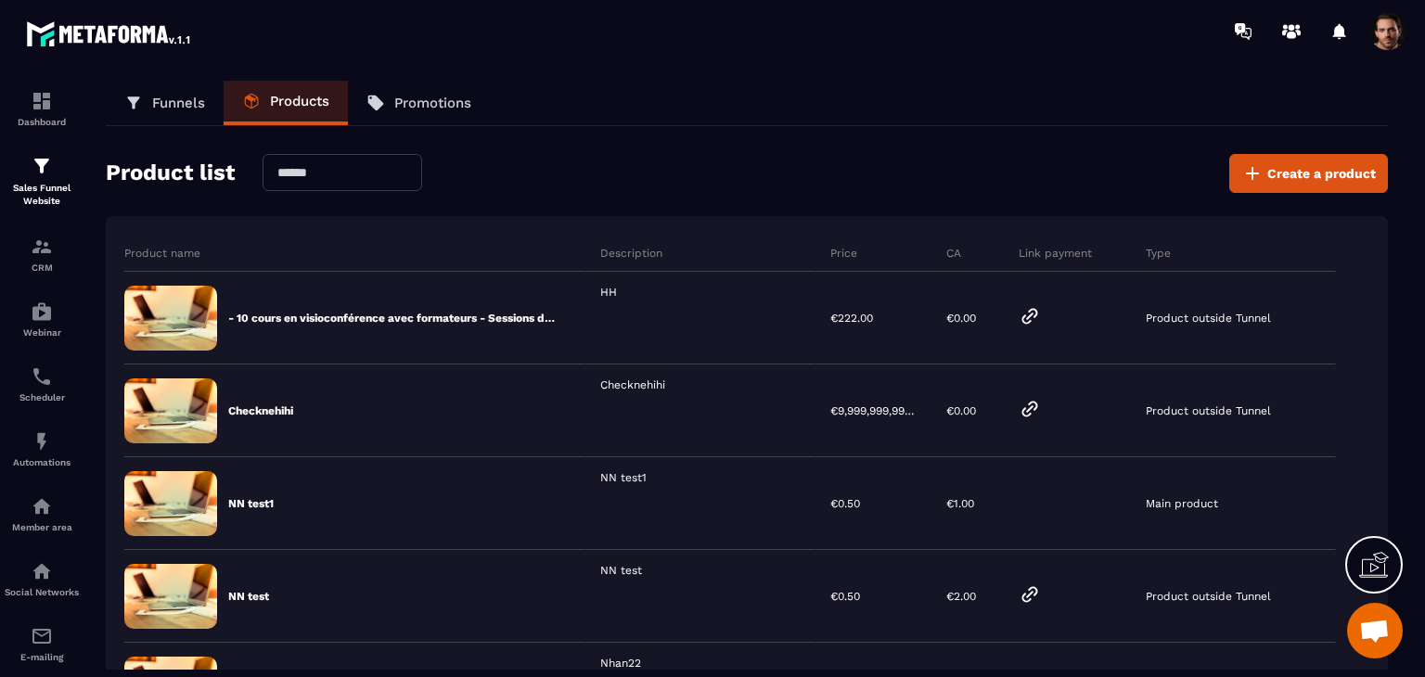
click at [405, 171] on input "text" at bounding box center [343, 172] width 160 height 37
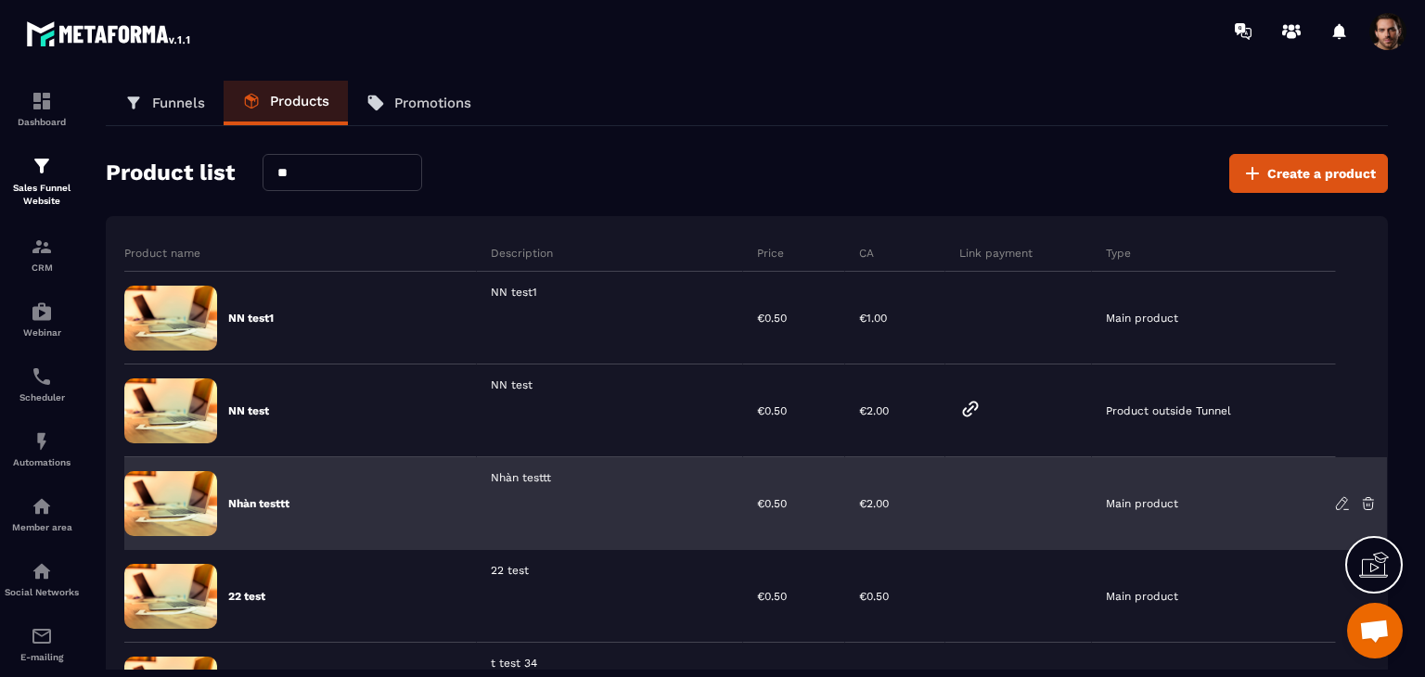
type input "*"
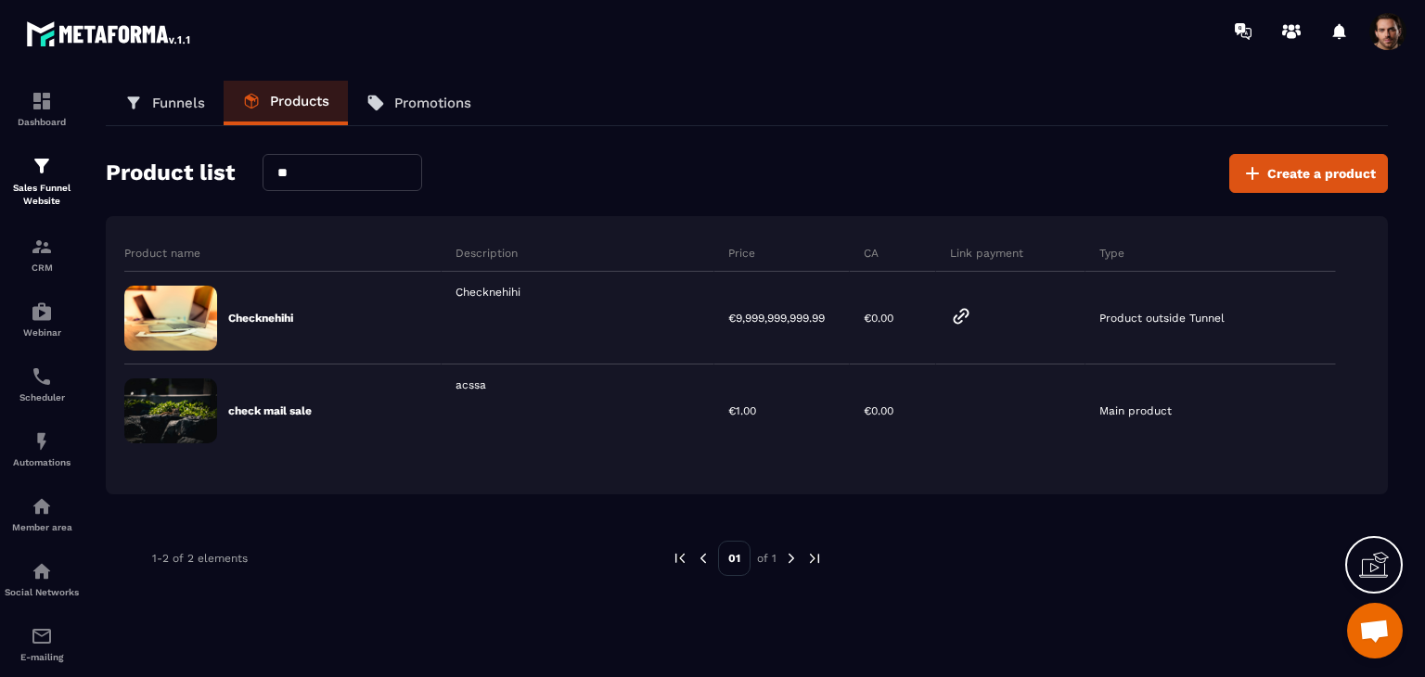
type input "*"
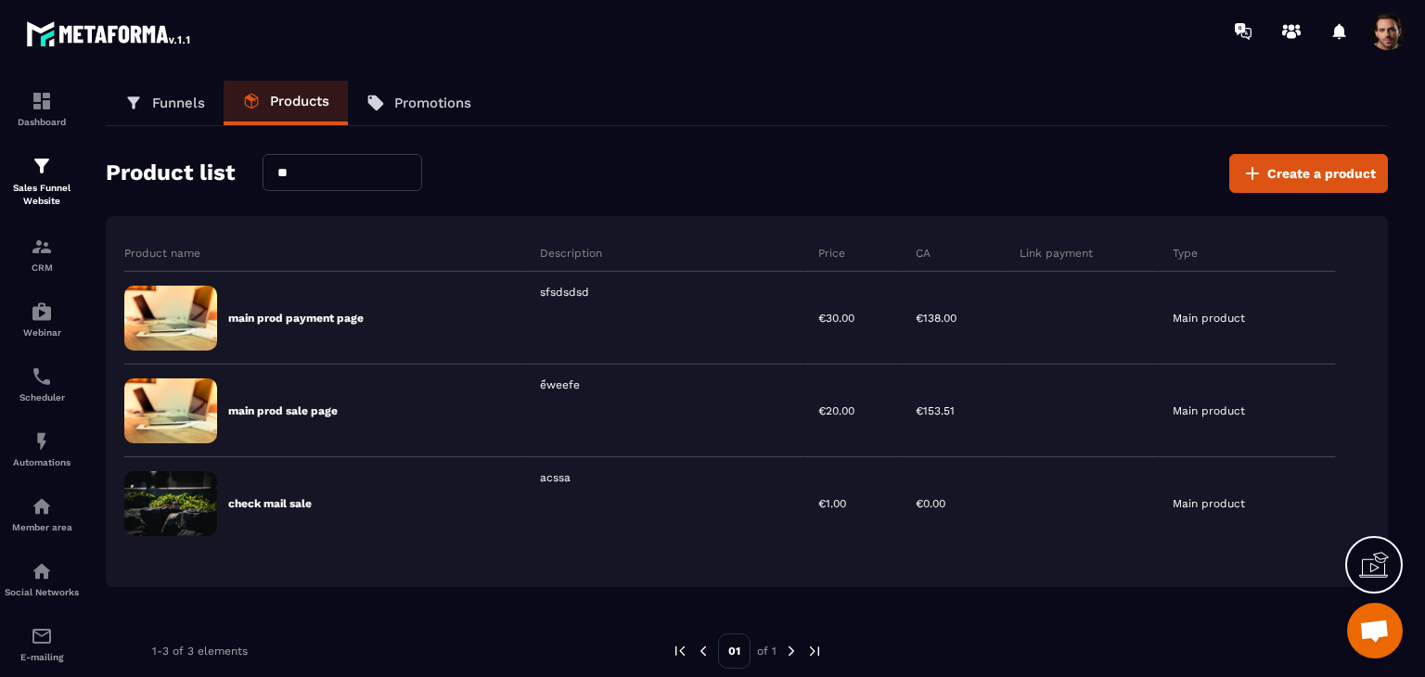
type input "*"
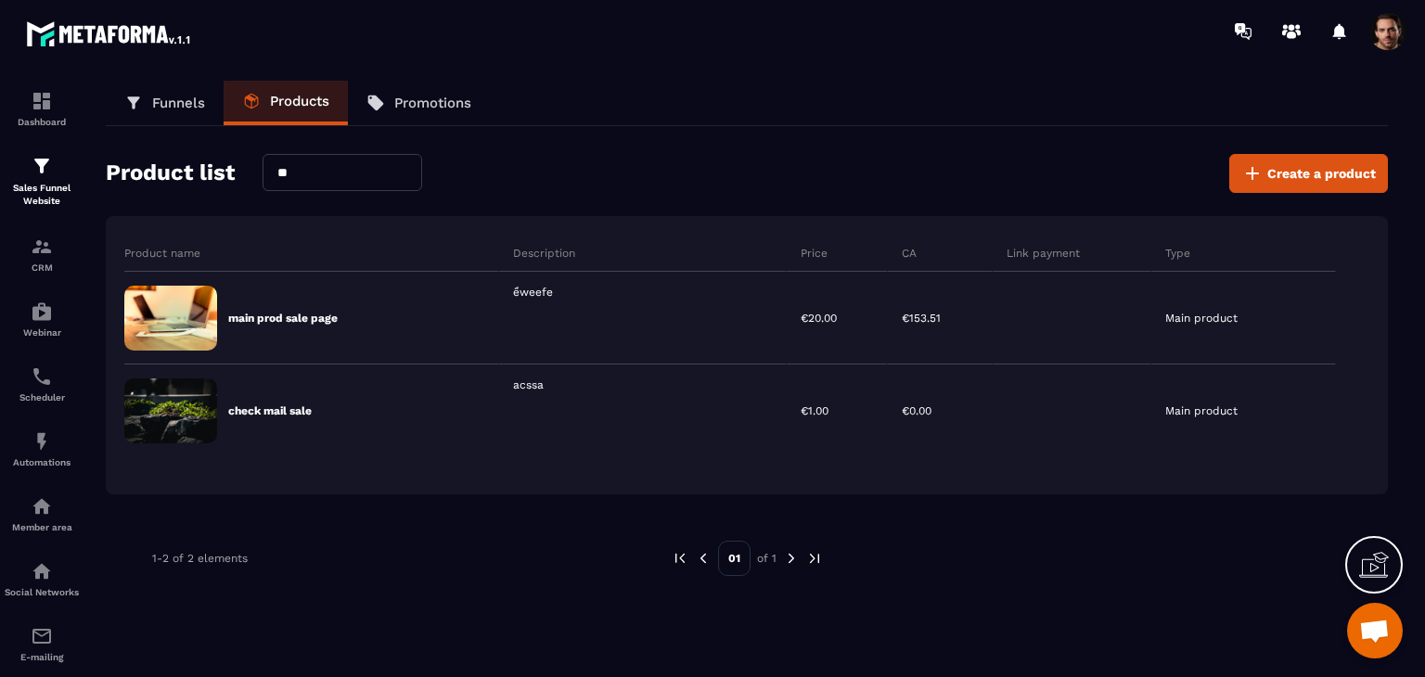
type input "*"
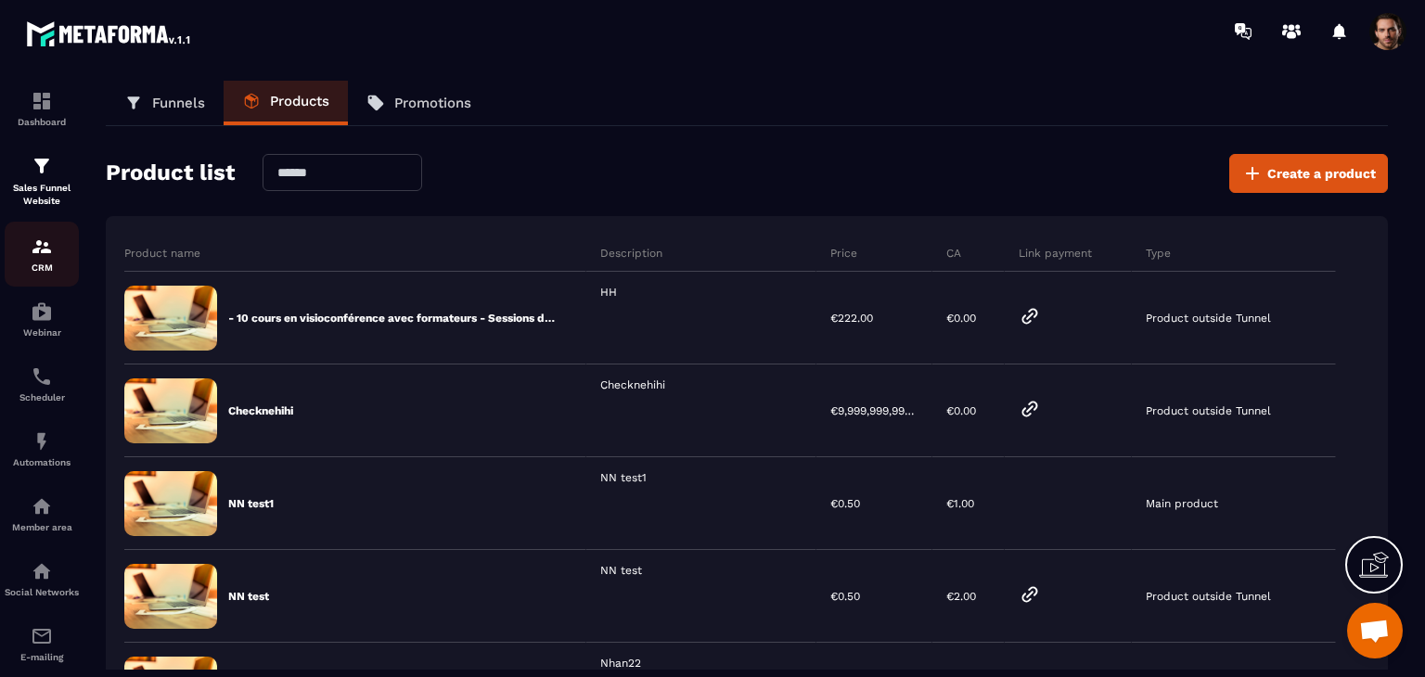
click at [59, 260] on div "CRM" at bounding box center [42, 254] width 74 height 37
click at [43, 276] on link "CRM" at bounding box center [42, 254] width 74 height 65
click at [43, 277] on link "CRM" at bounding box center [42, 254] width 74 height 65
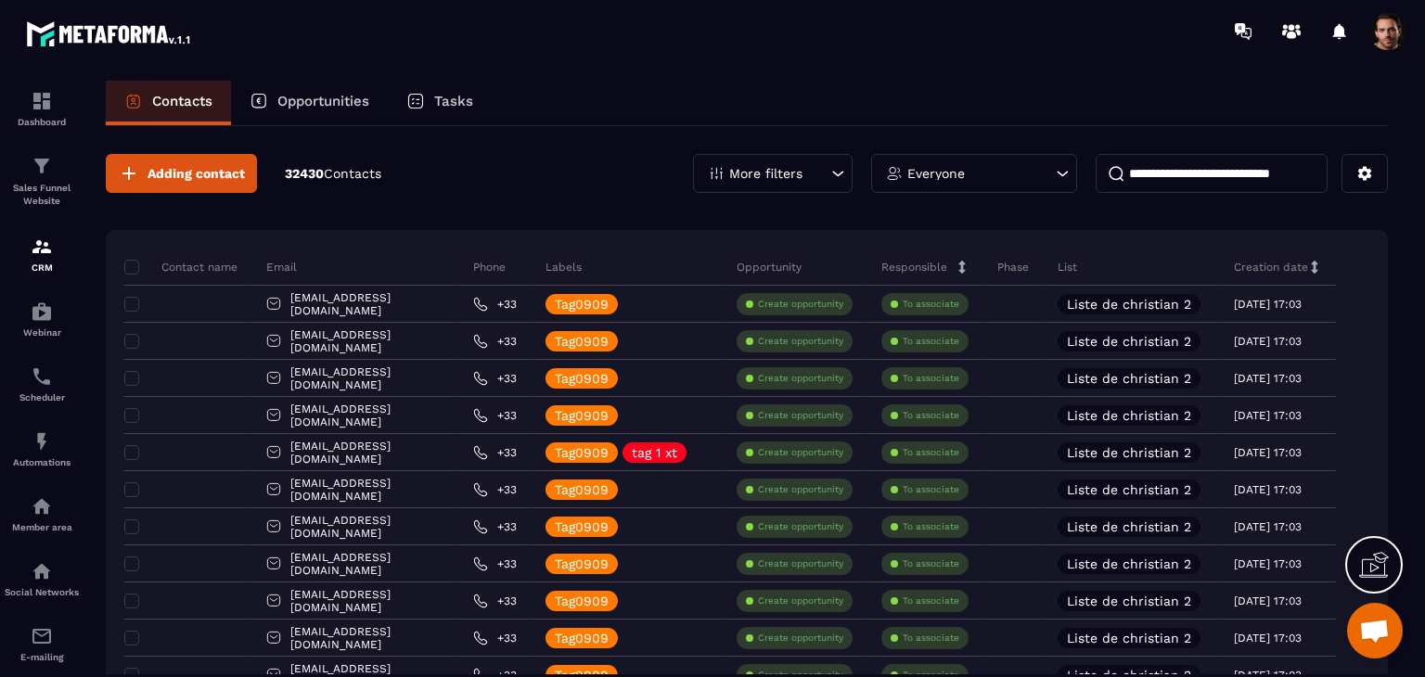
click at [1214, 168] on input at bounding box center [1212, 173] width 232 height 39
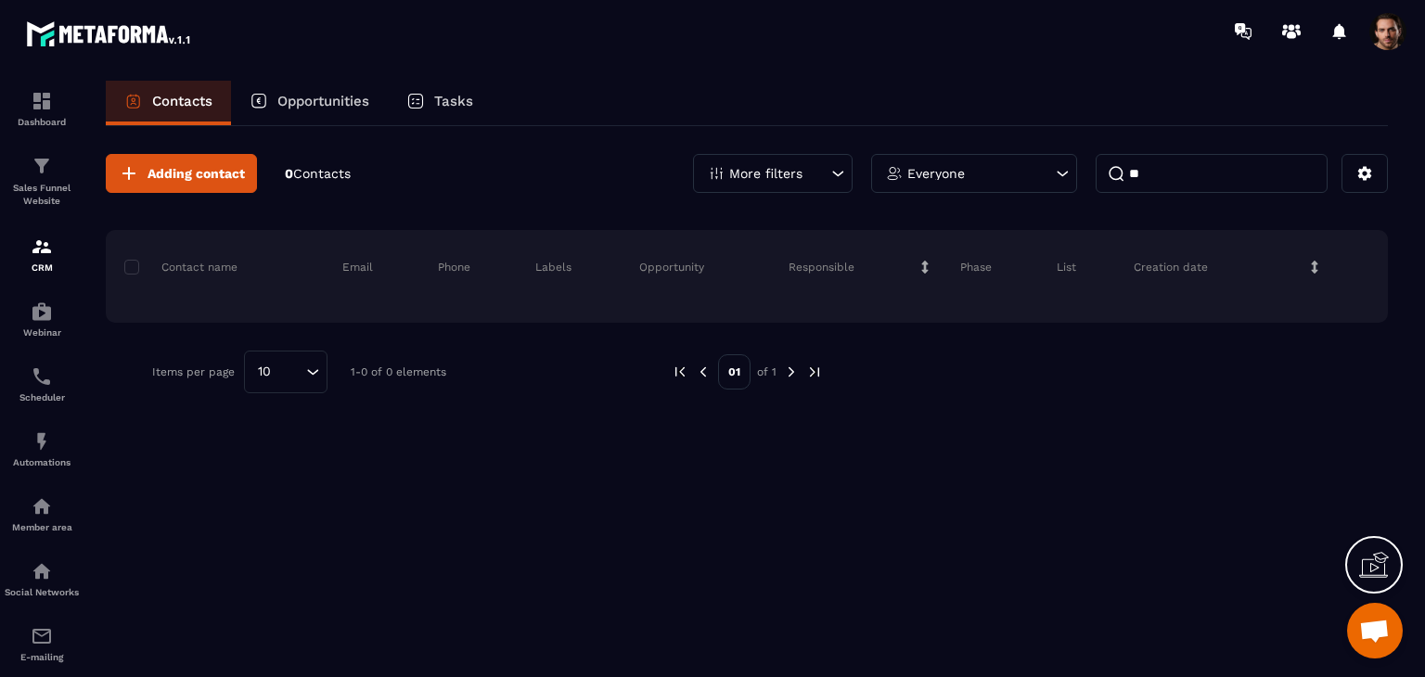
type input "*"
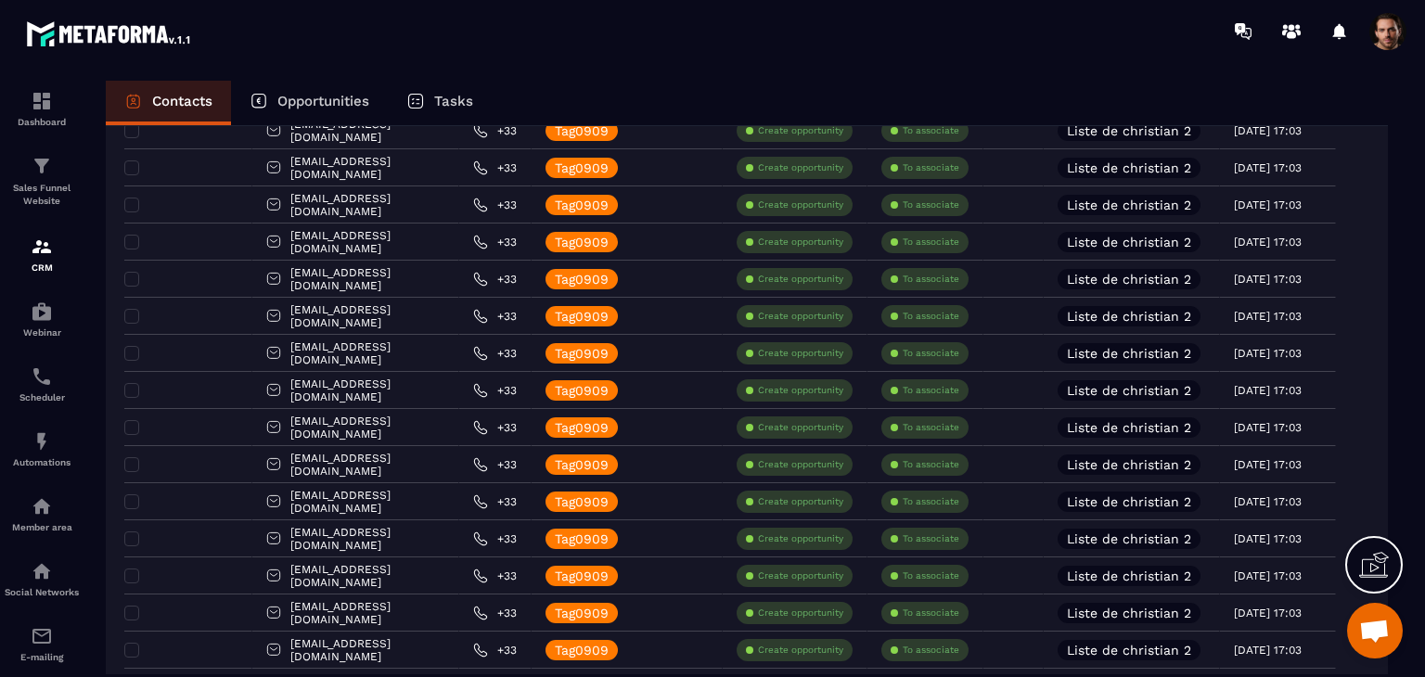
scroll to position [3458, 0]
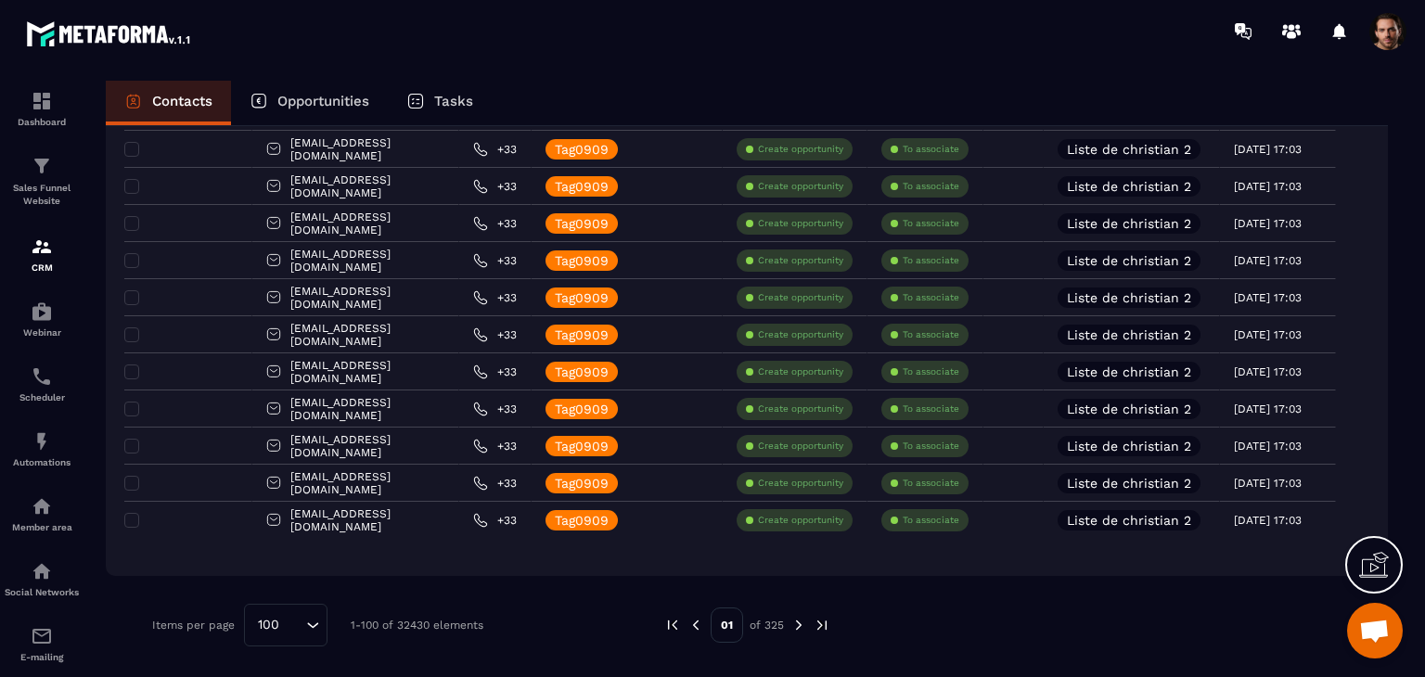
click at [795, 631] on img at bounding box center [799, 625] width 17 height 17
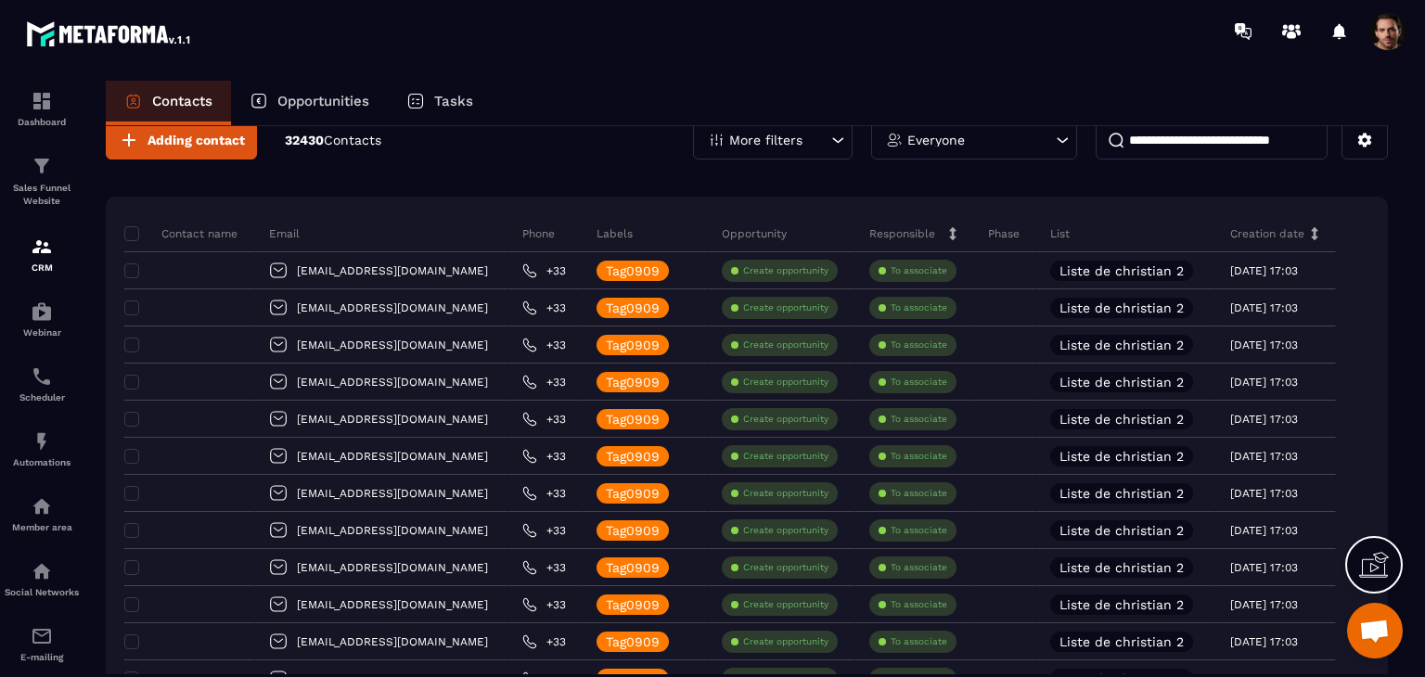
scroll to position [0, 0]
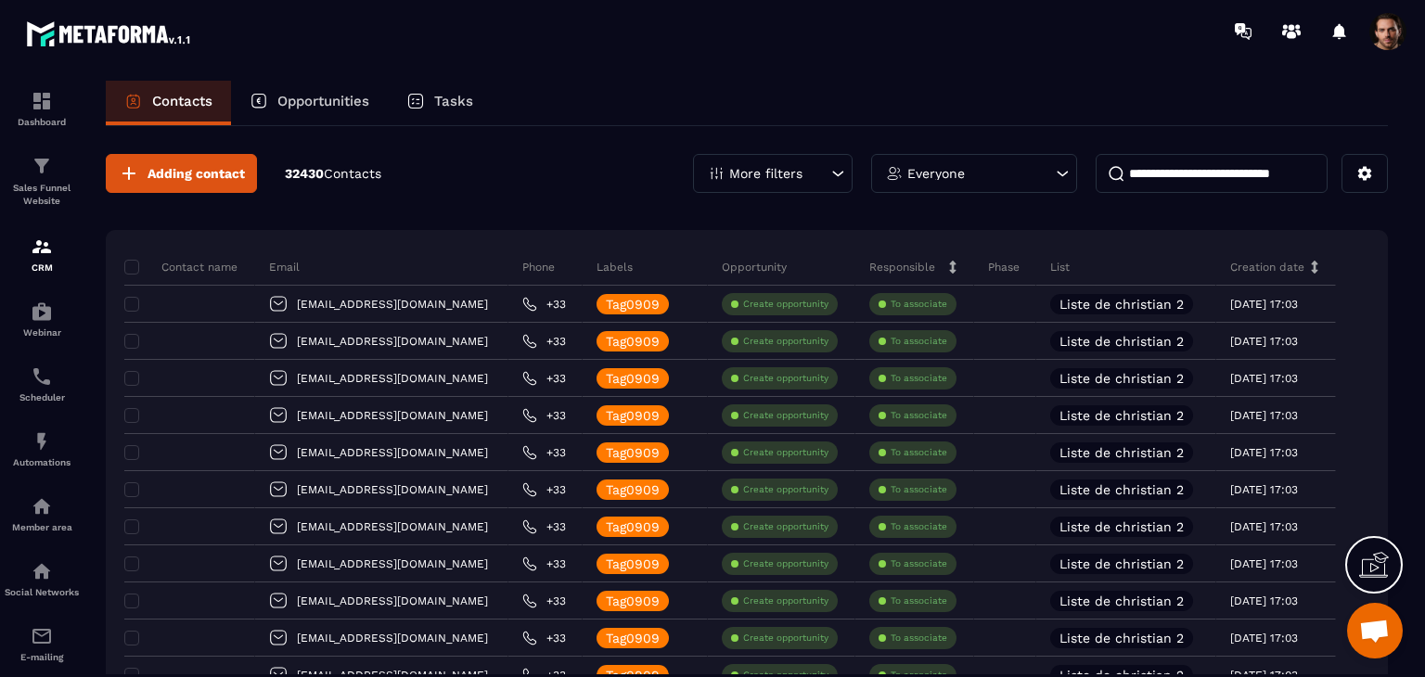
click at [1151, 177] on input at bounding box center [1212, 173] width 232 height 39
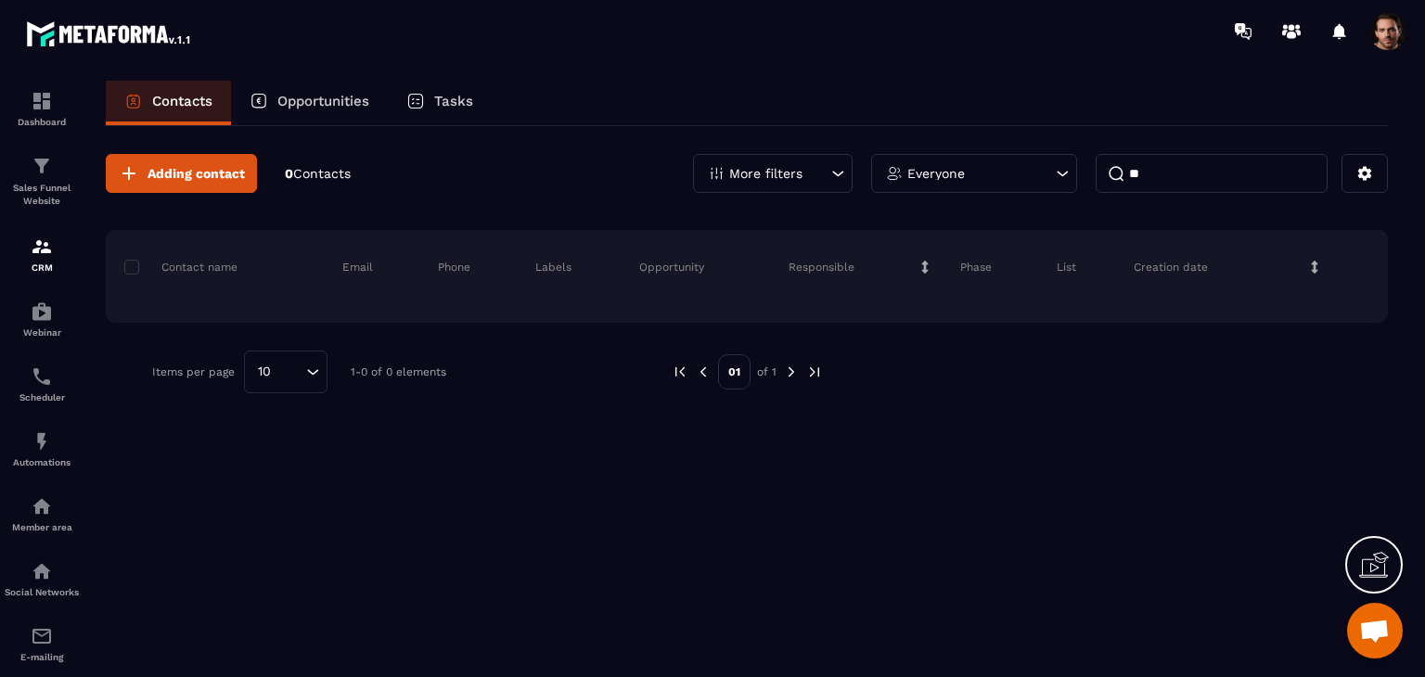
type input "*"
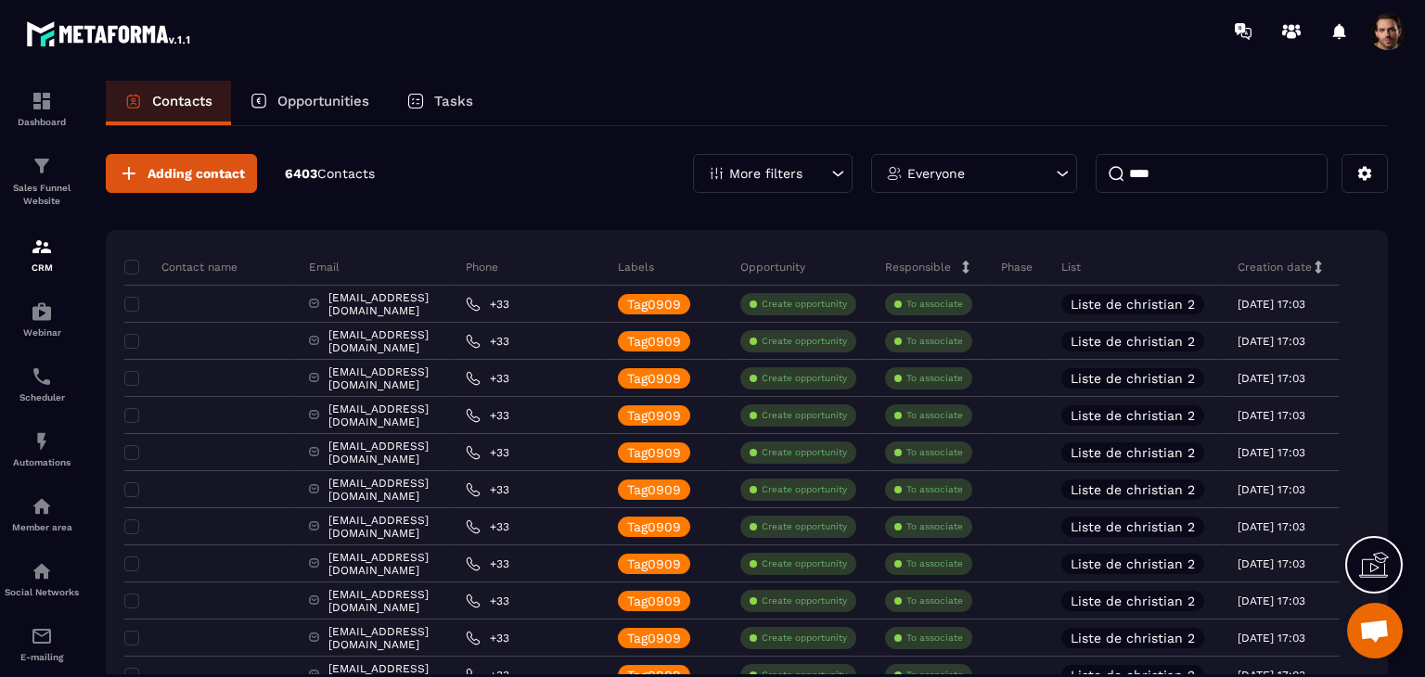
type input "*****"
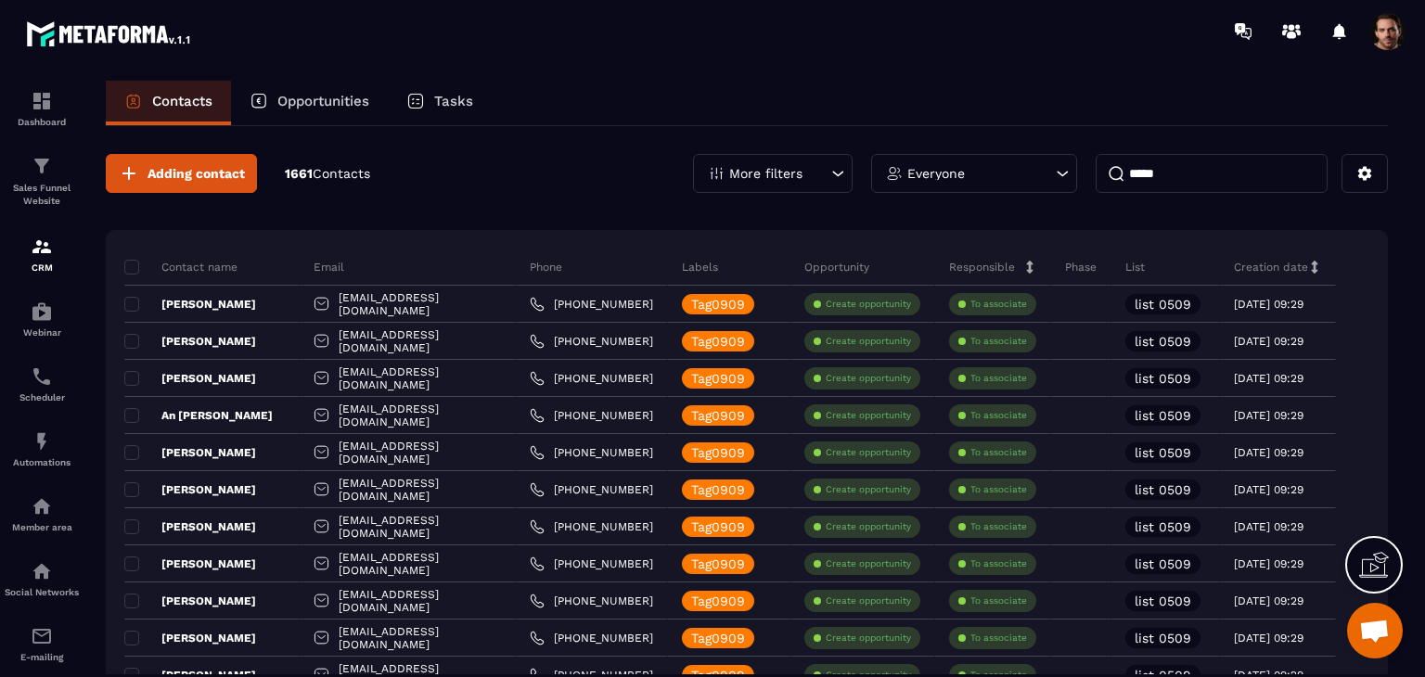
click at [1230, 177] on input "*****" at bounding box center [1212, 173] width 232 height 39
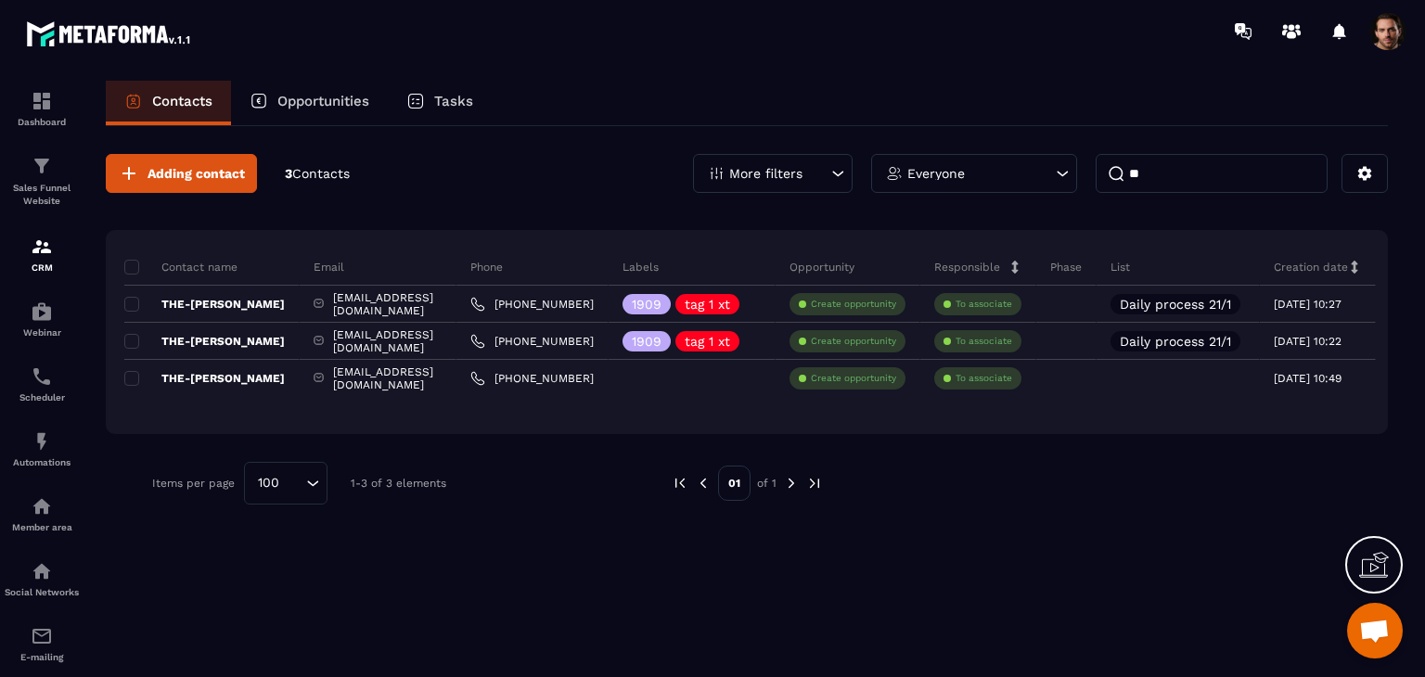
type input "*"
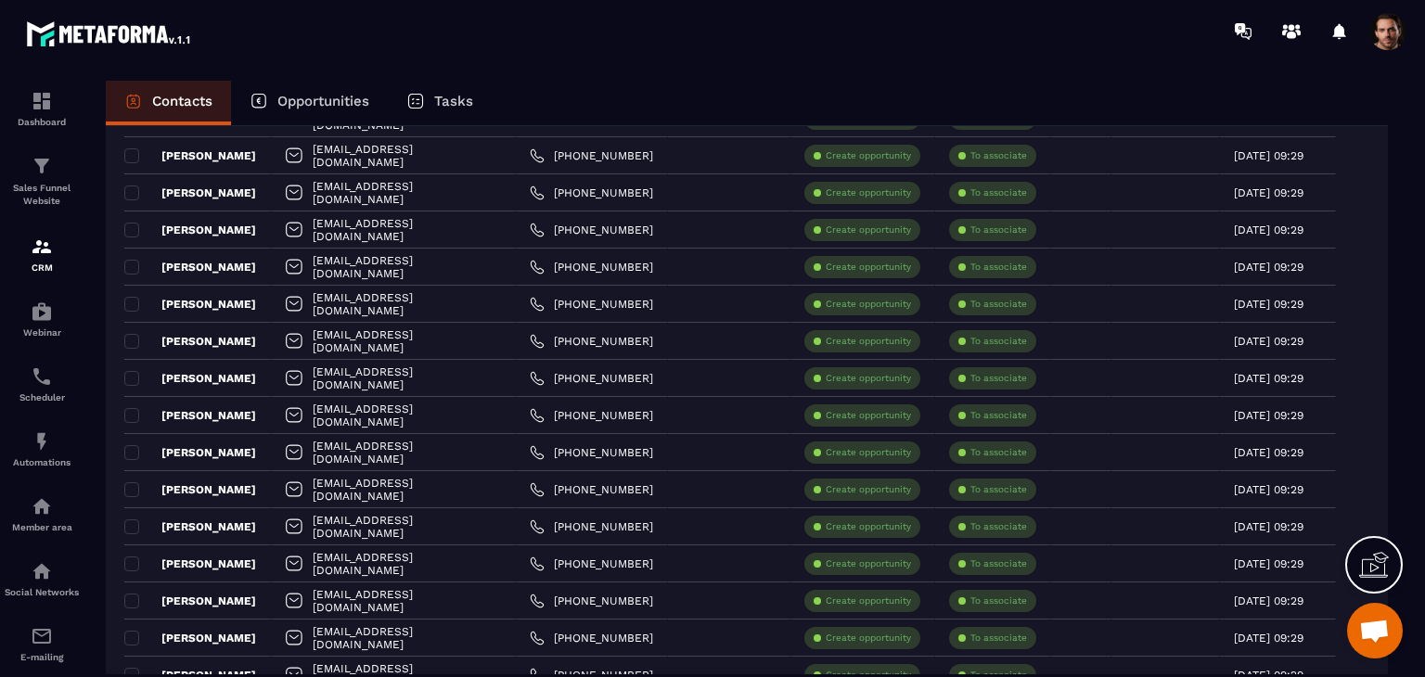
scroll to position [3458, 0]
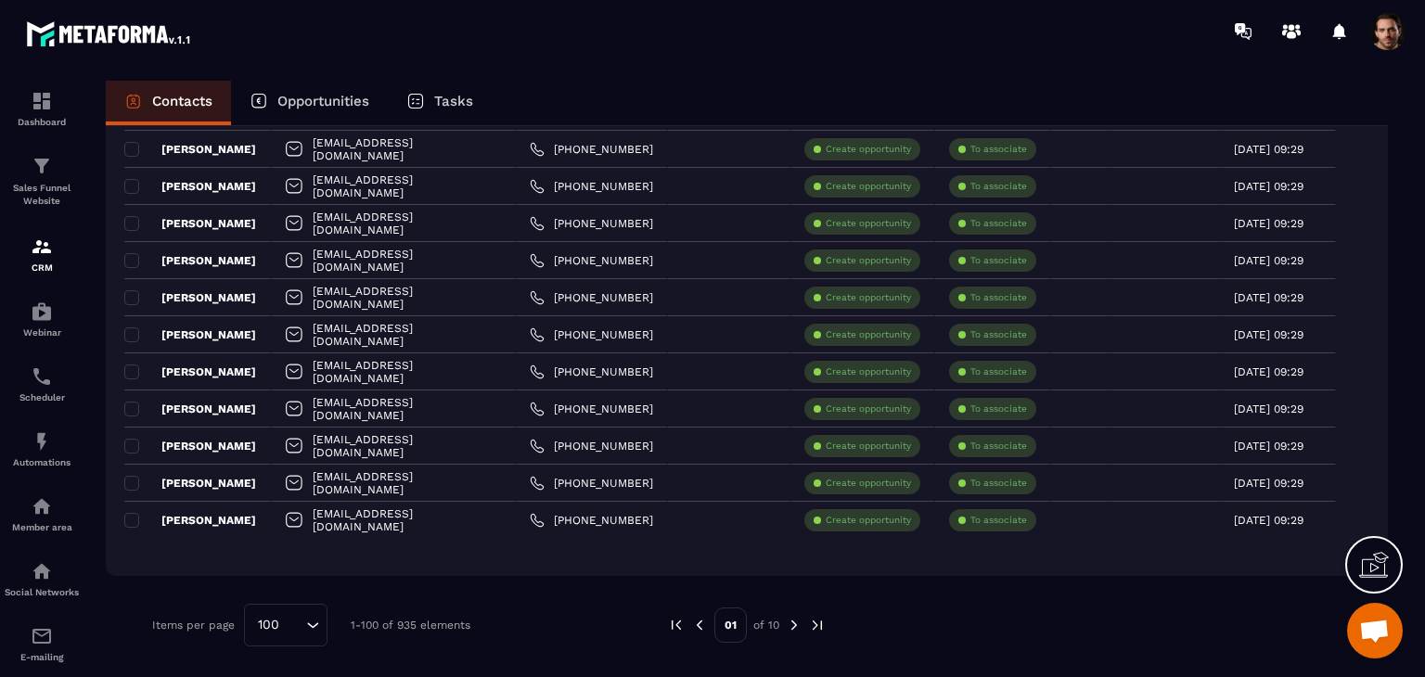
type input "******"
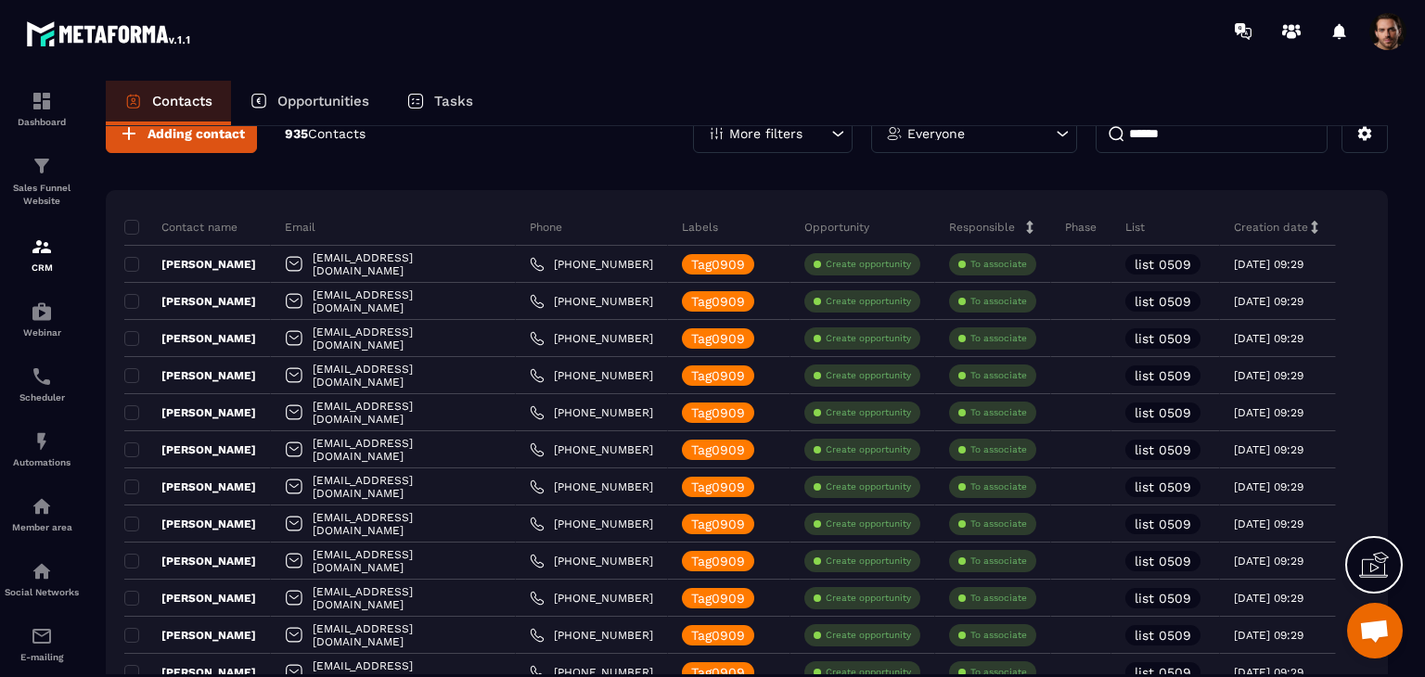
scroll to position [689, 0]
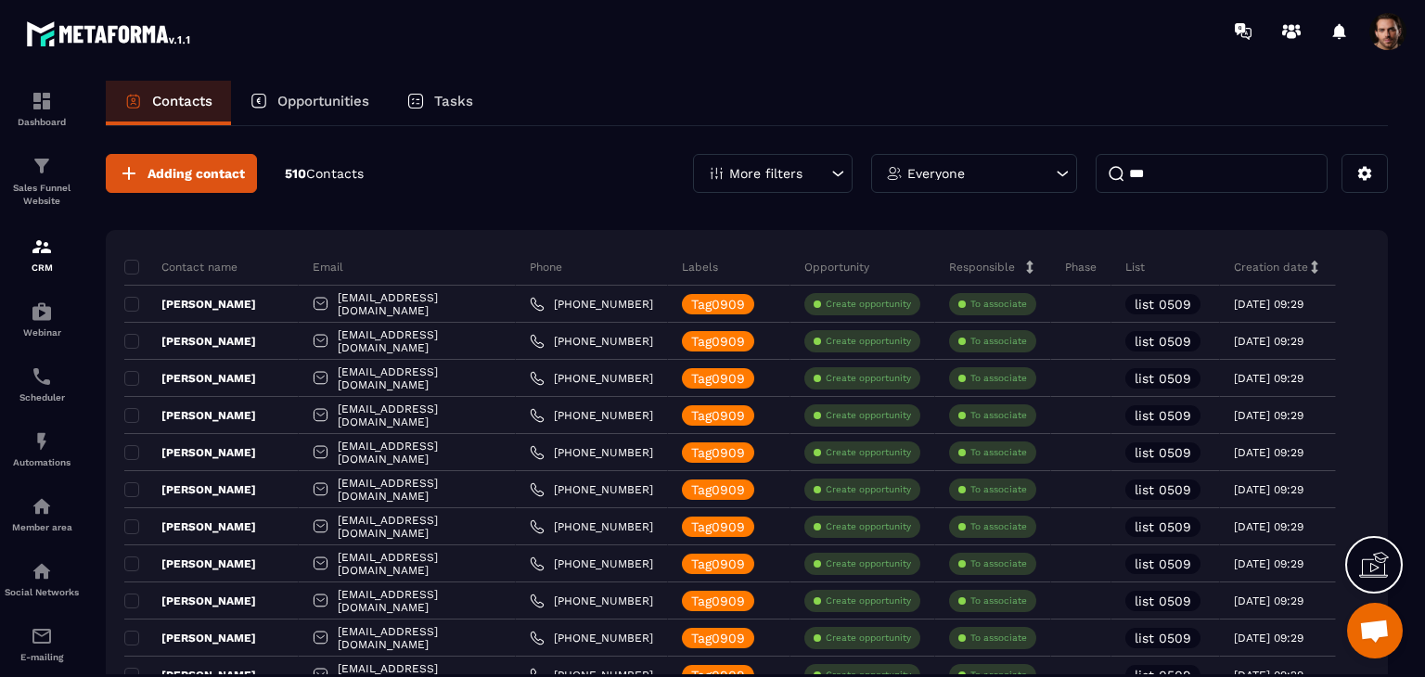
click at [1221, 179] on input "***" at bounding box center [1212, 173] width 232 height 39
type input "**"
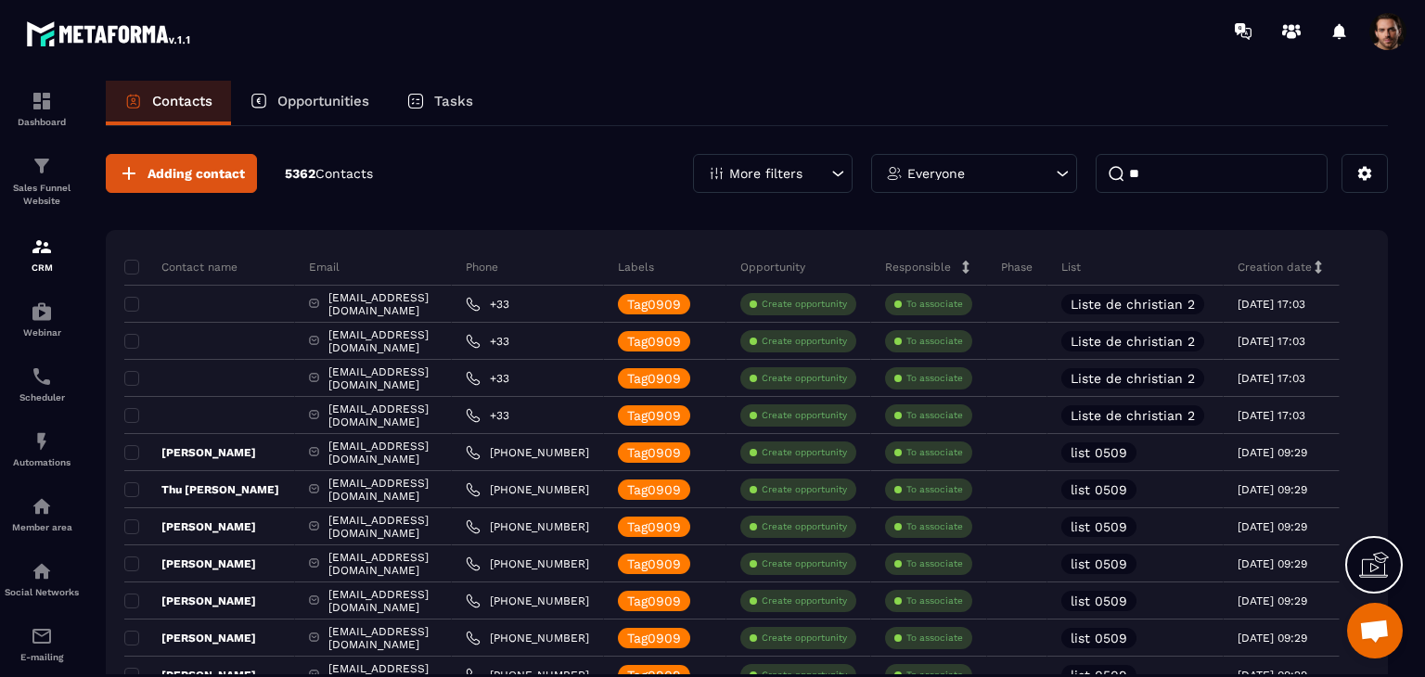
click at [1232, 175] on input "**" at bounding box center [1212, 173] width 232 height 39
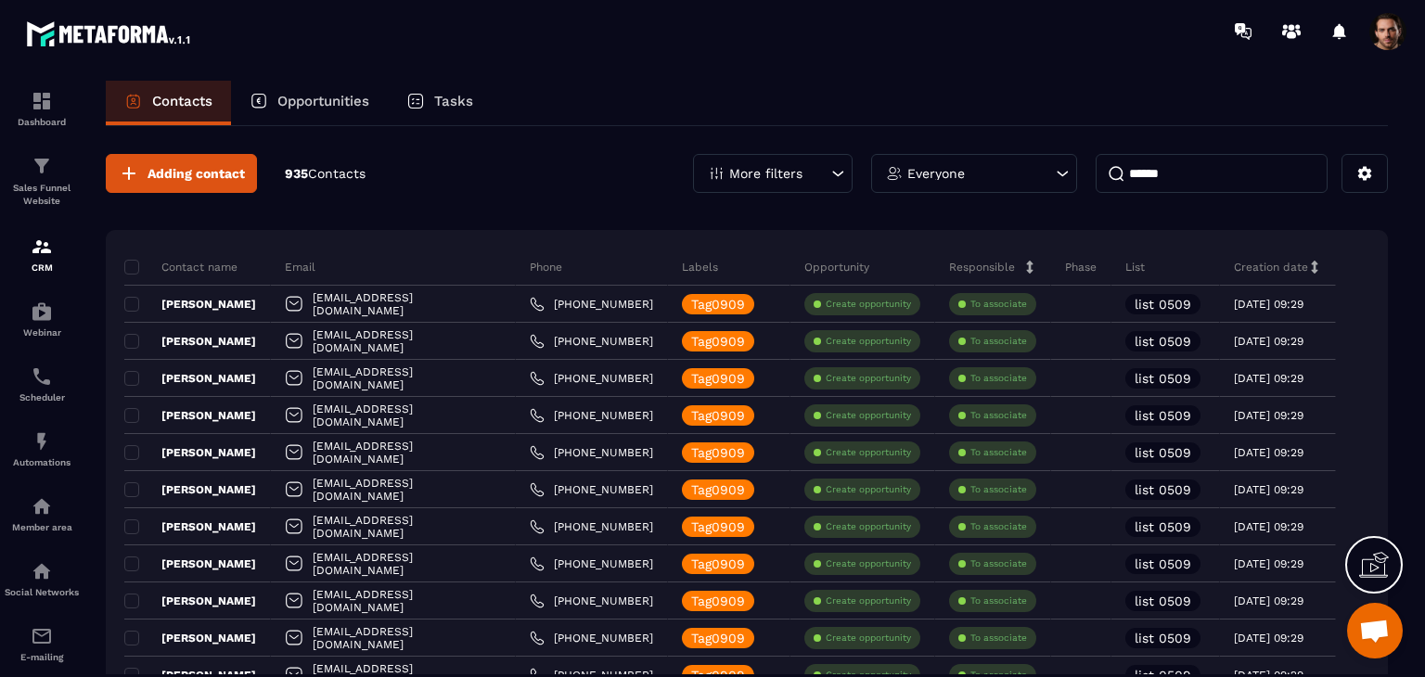
type input "******"
click at [330, 104] on p "Opportunities" at bounding box center [323, 101] width 92 height 17
click at [332, 104] on p "Opportunities" at bounding box center [323, 101] width 92 height 17
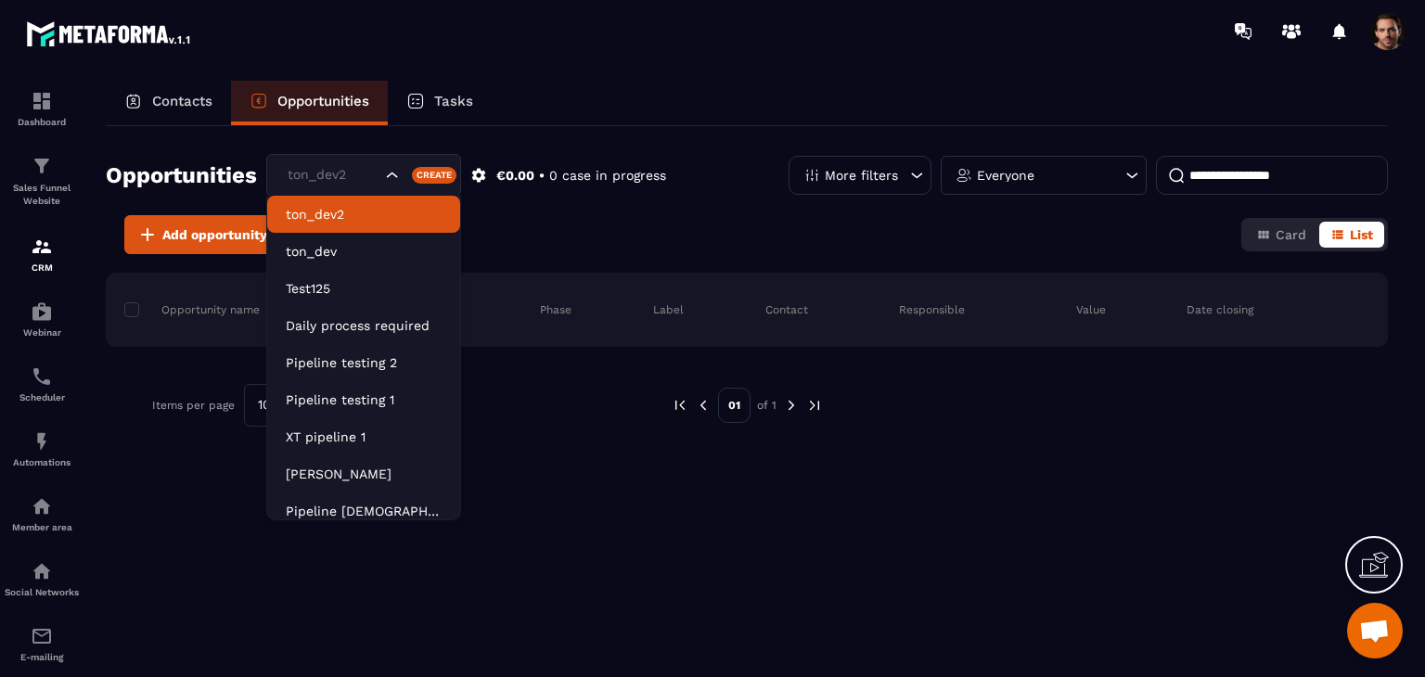
click at [369, 170] on input "Search for option" at bounding box center [332, 175] width 98 height 20
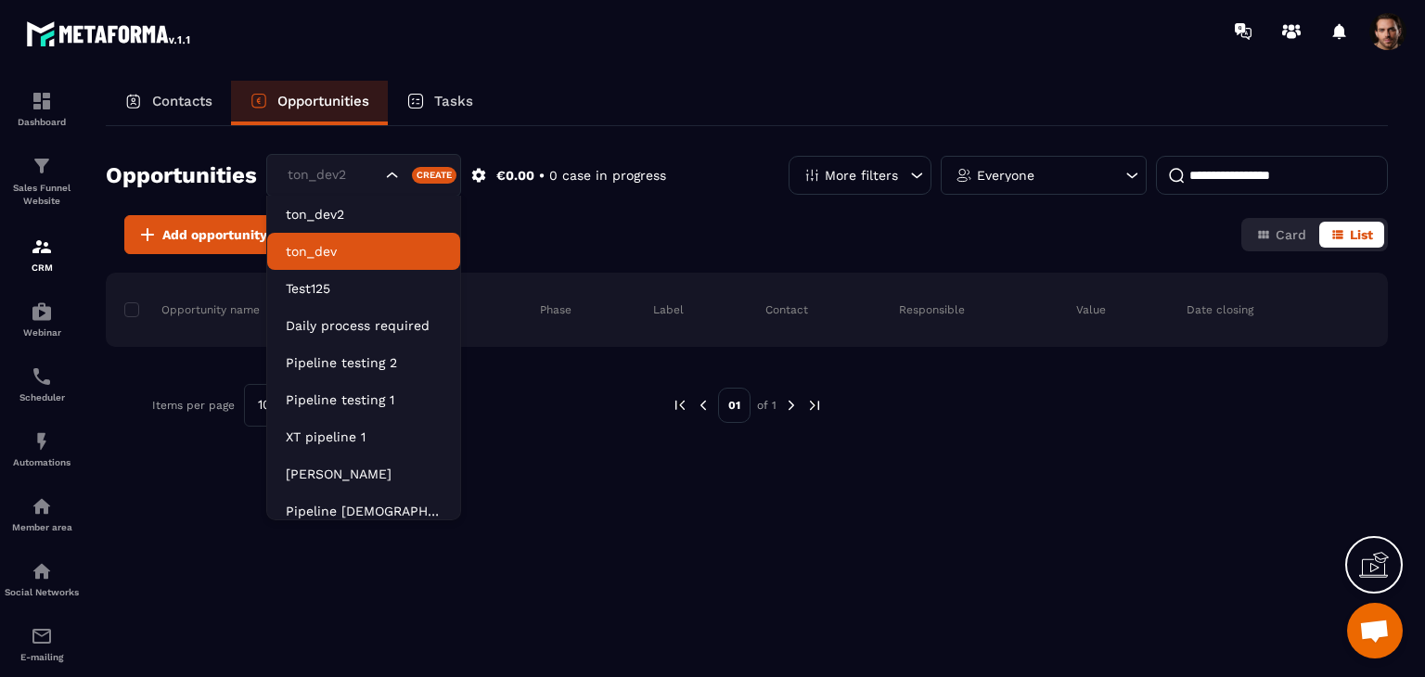
click at [386, 250] on p "ton_dev" at bounding box center [364, 251] width 156 height 19
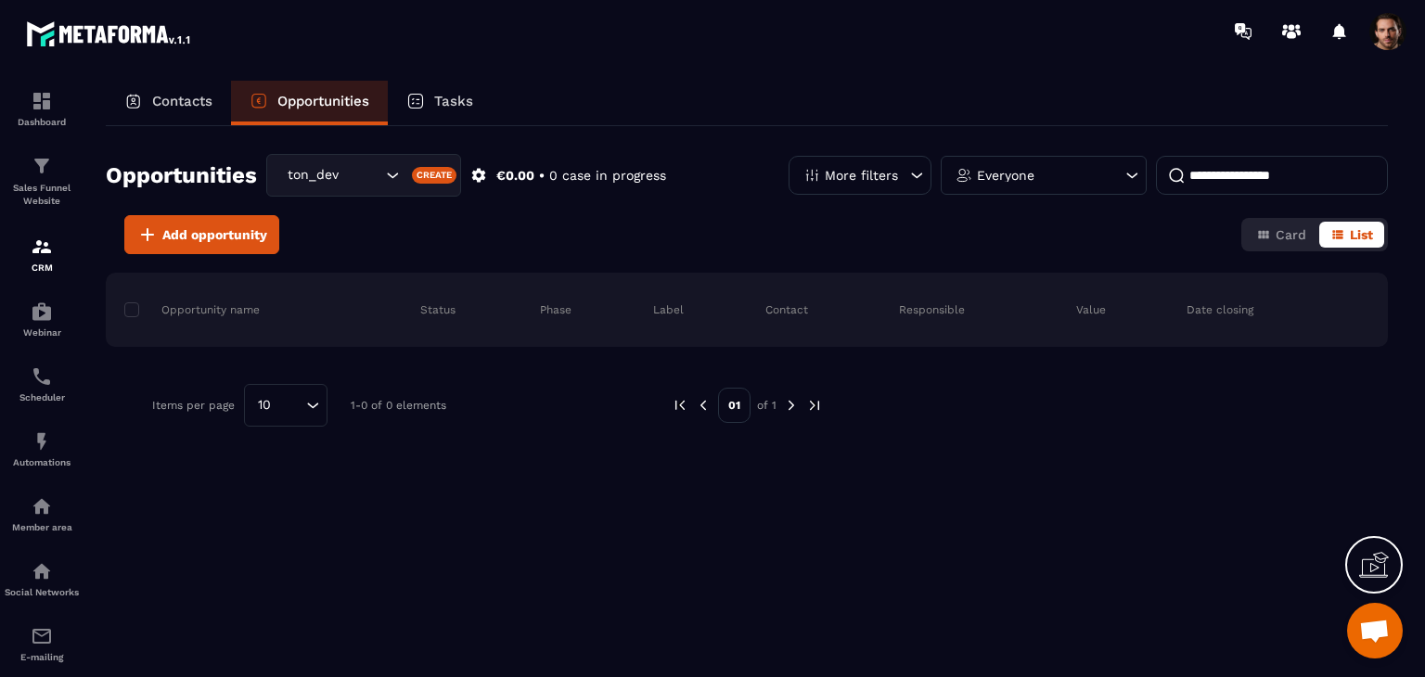
click at [358, 183] on input "Search for option" at bounding box center [364, 175] width 33 height 20
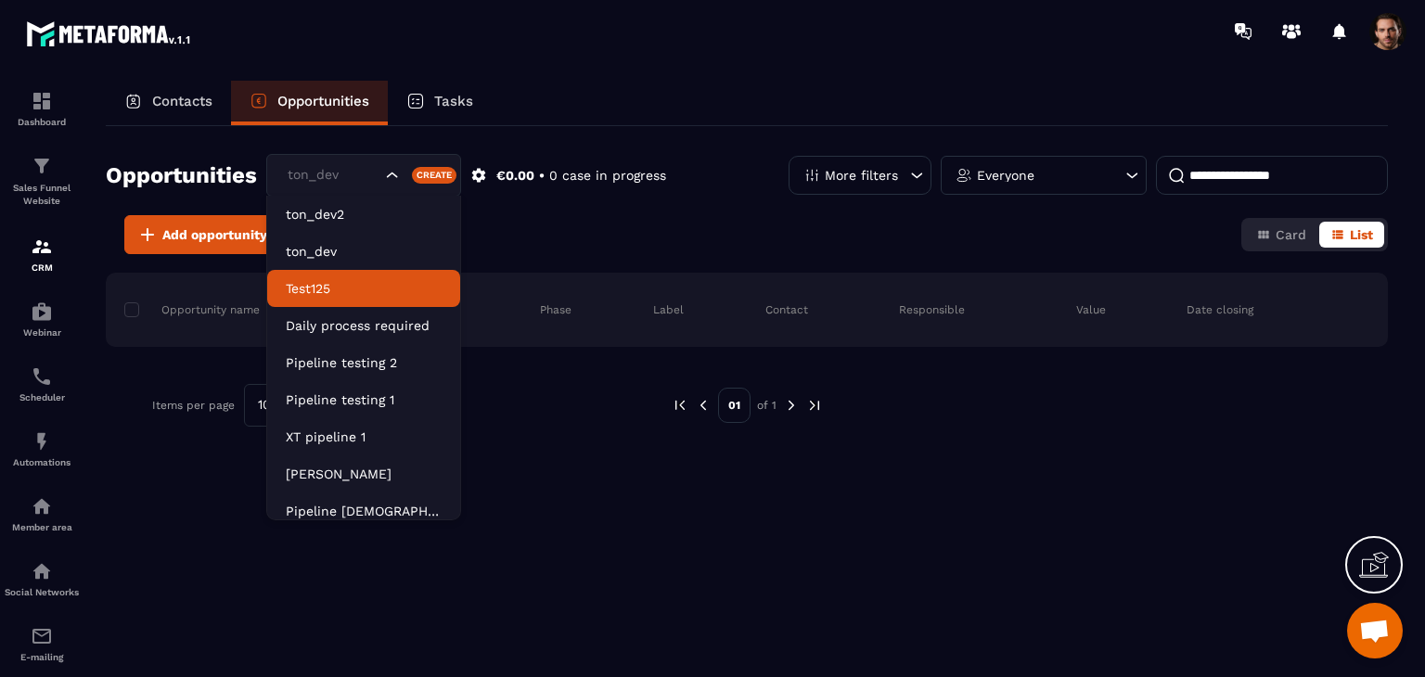
click at [332, 290] on p "Test125" at bounding box center [364, 288] width 156 height 19
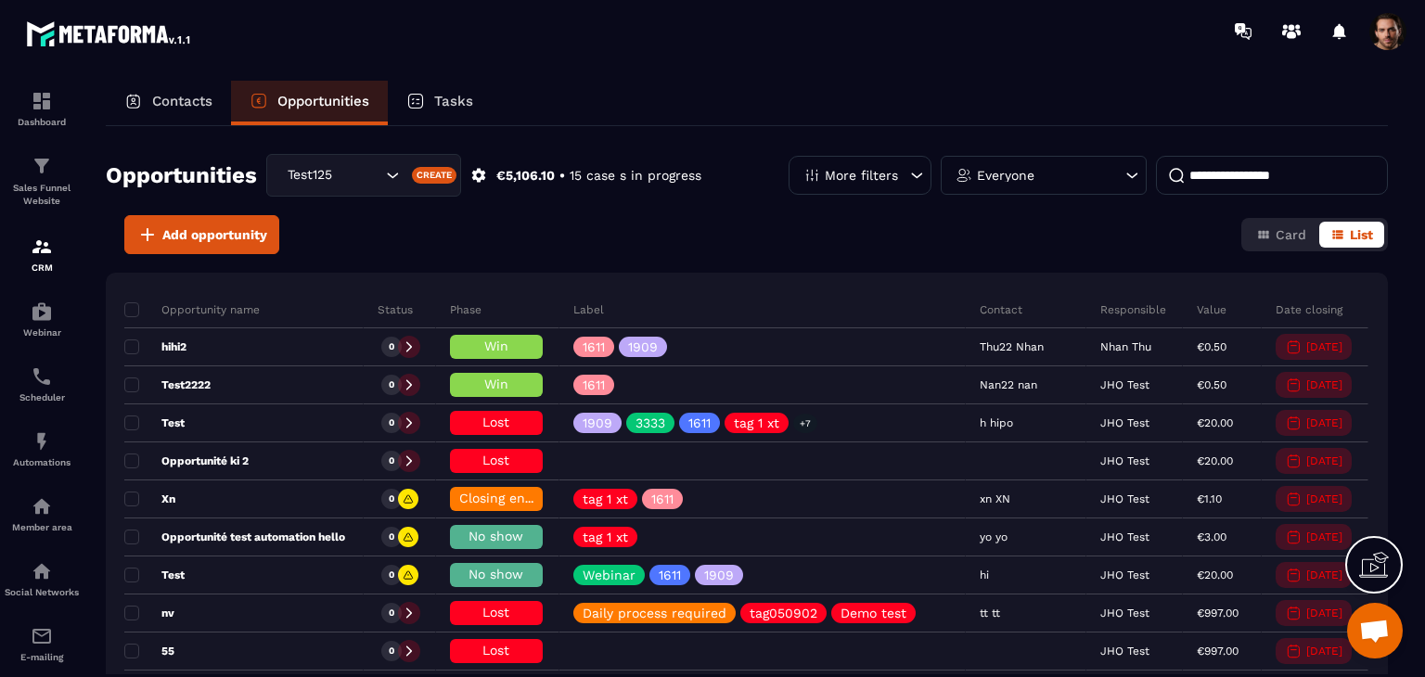
click at [1243, 186] on input at bounding box center [1272, 175] width 232 height 39
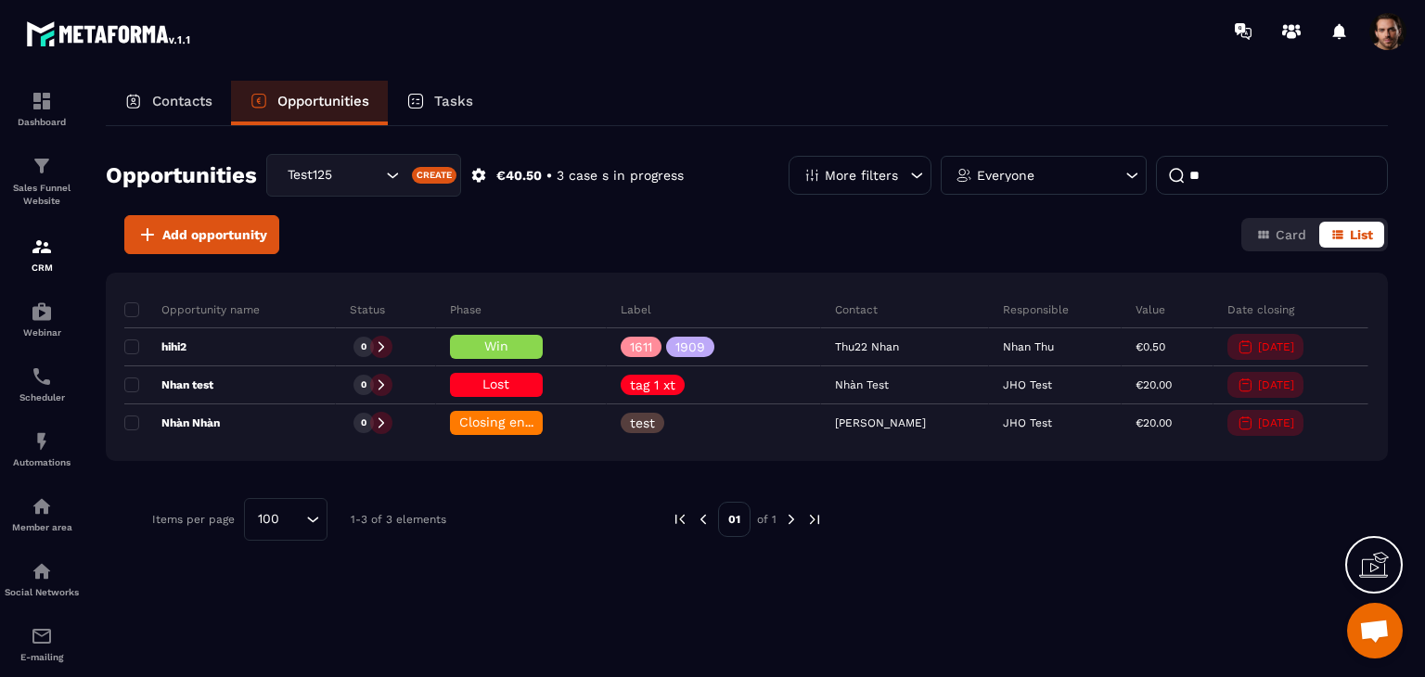
type input "*"
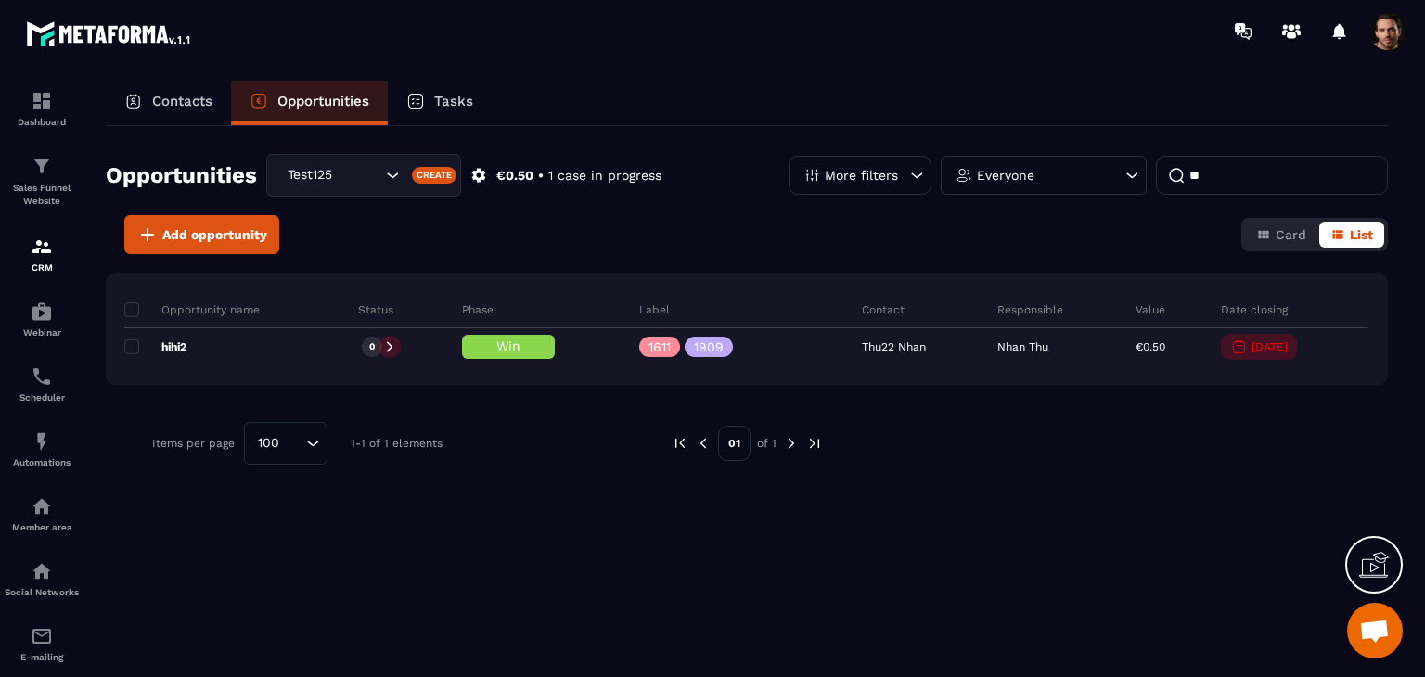
type input "*"
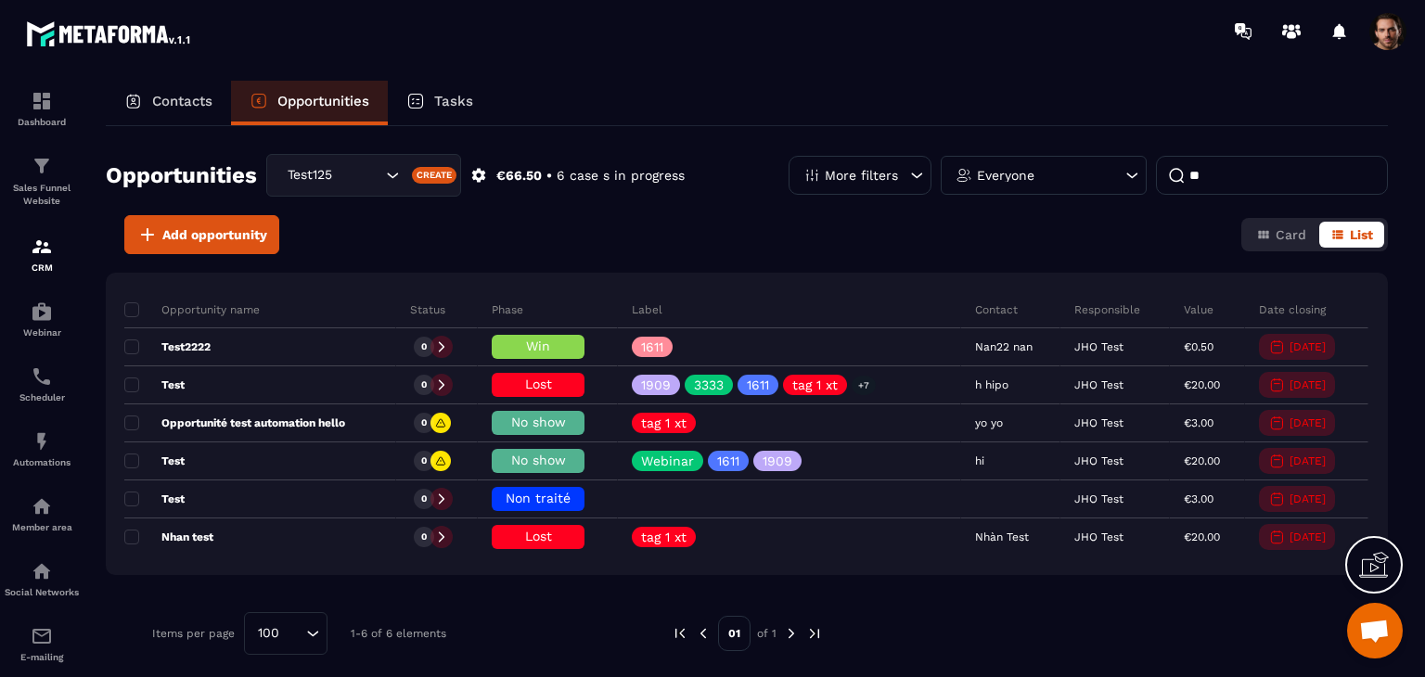
type input "*"
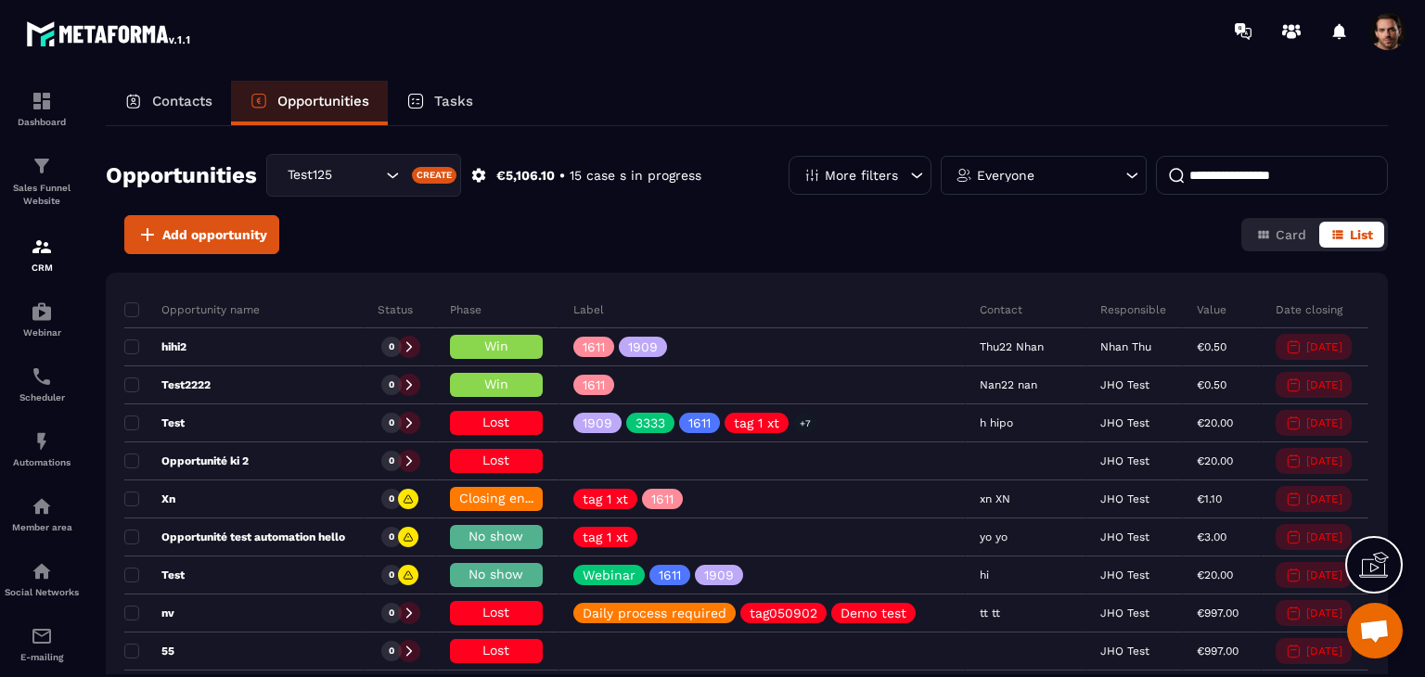
click at [425, 107] on icon at bounding box center [415, 101] width 19 height 19
click at [438, 104] on div "Tasks" at bounding box center [440, 103] width 104 height 45
